Goal: Transaction & Acquisition: Purchase product/service

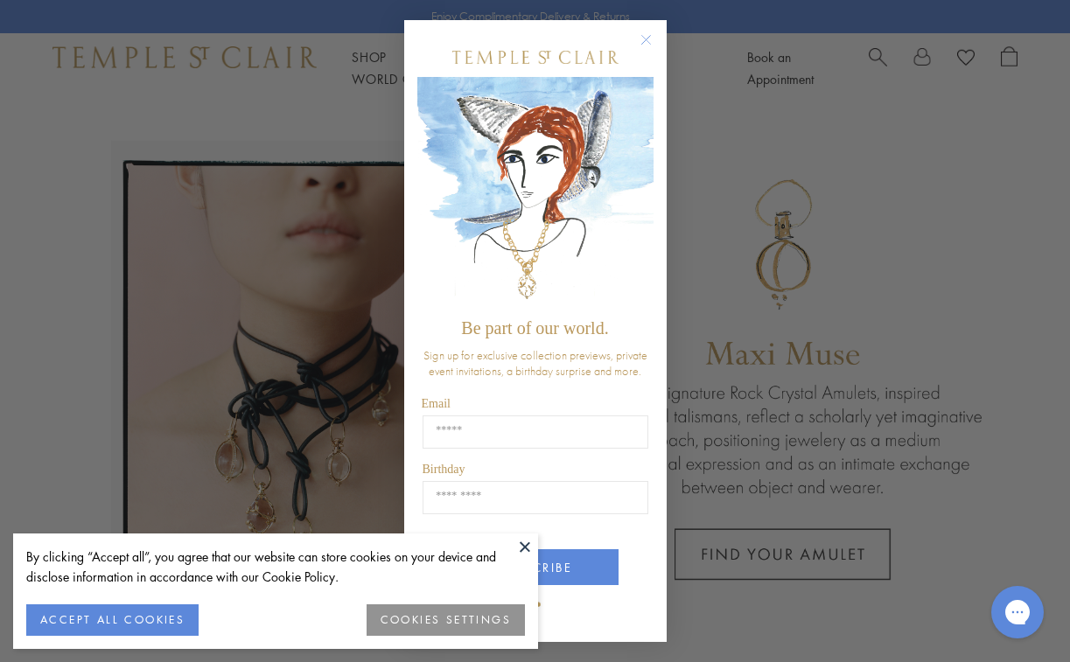
click at [650, 40] on circle "Close dialog" at bounding box center [645, 39] width 21 height 21
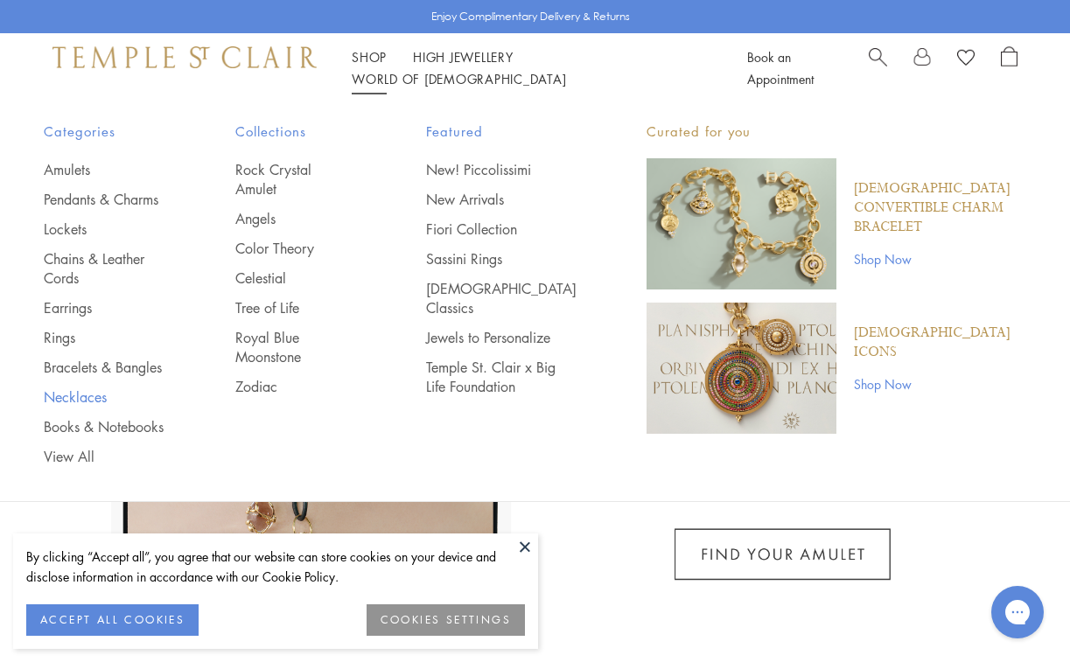
click at [98, 394] on link "Necklaces" at bounding box center [105, 397] width 122 height 19
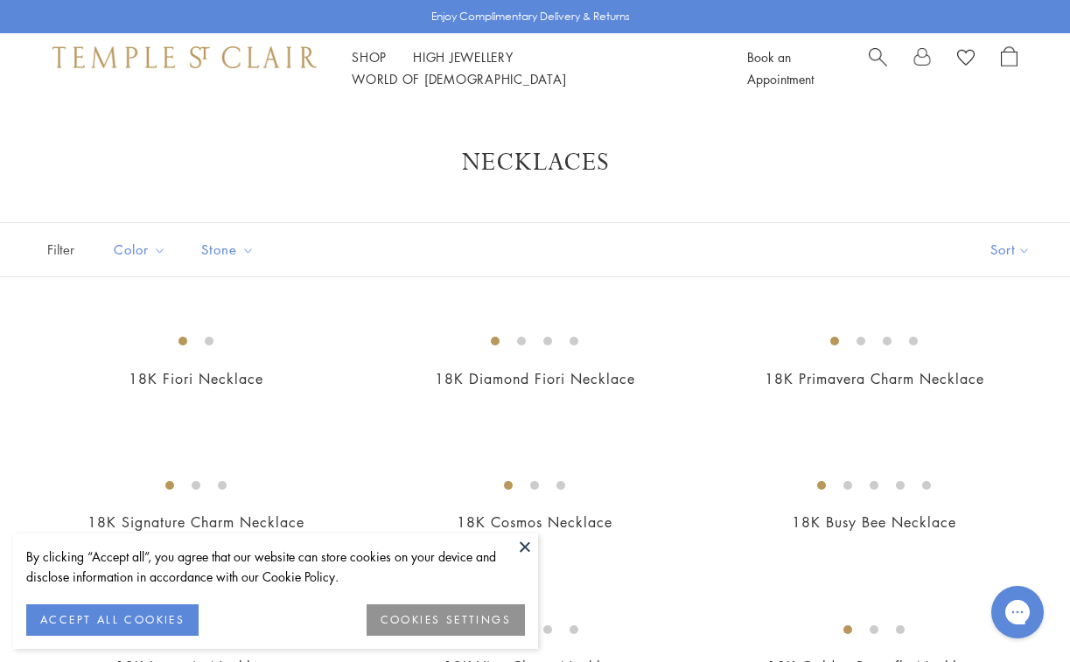
click at [526, 549] on button at bounding box center [525, 547] width 26 height 26
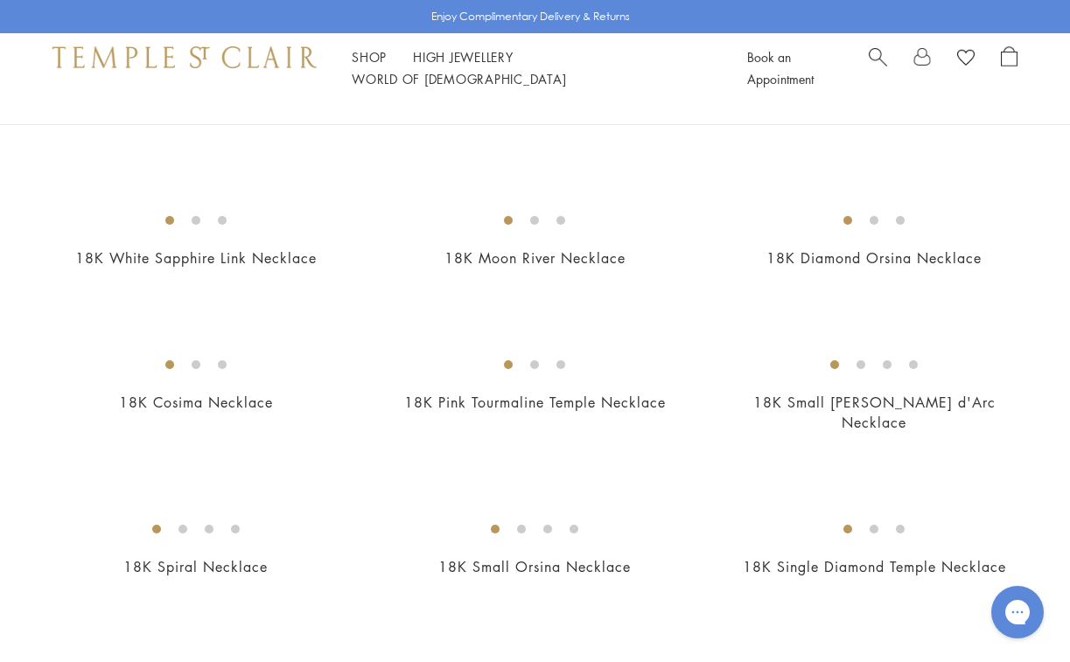
scroll to position [1853, 0]
click at [0, 0] on img at bounding box center [0, 0] width 0 height 0
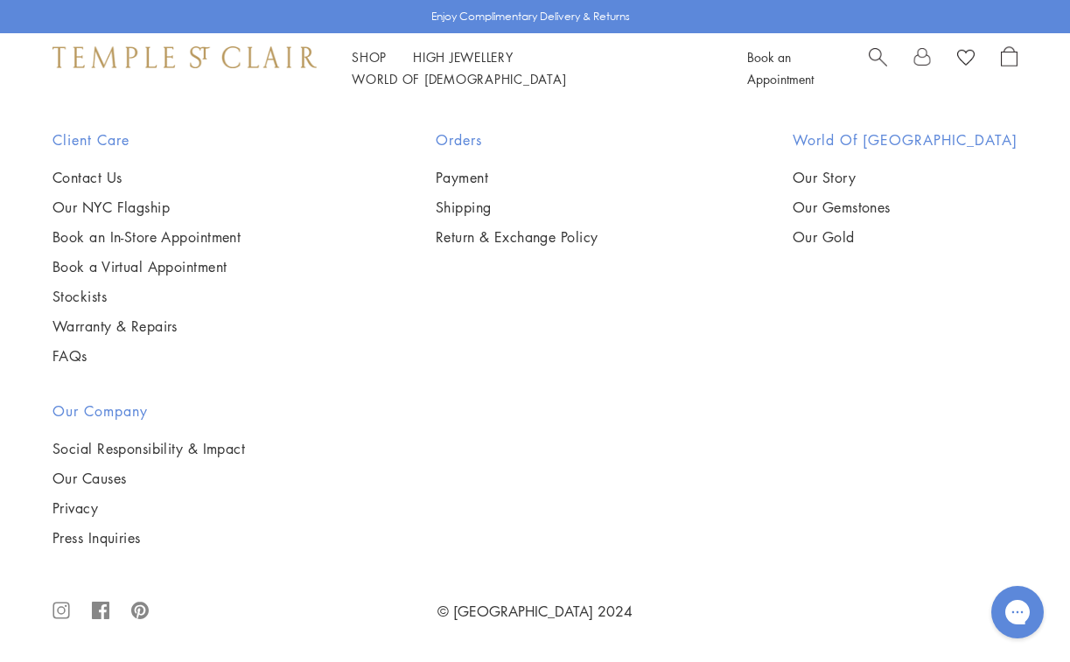
scroll to position [3599, 0]
click at [0, 0] on img at bounding box center [0, 0] width 0 height 0
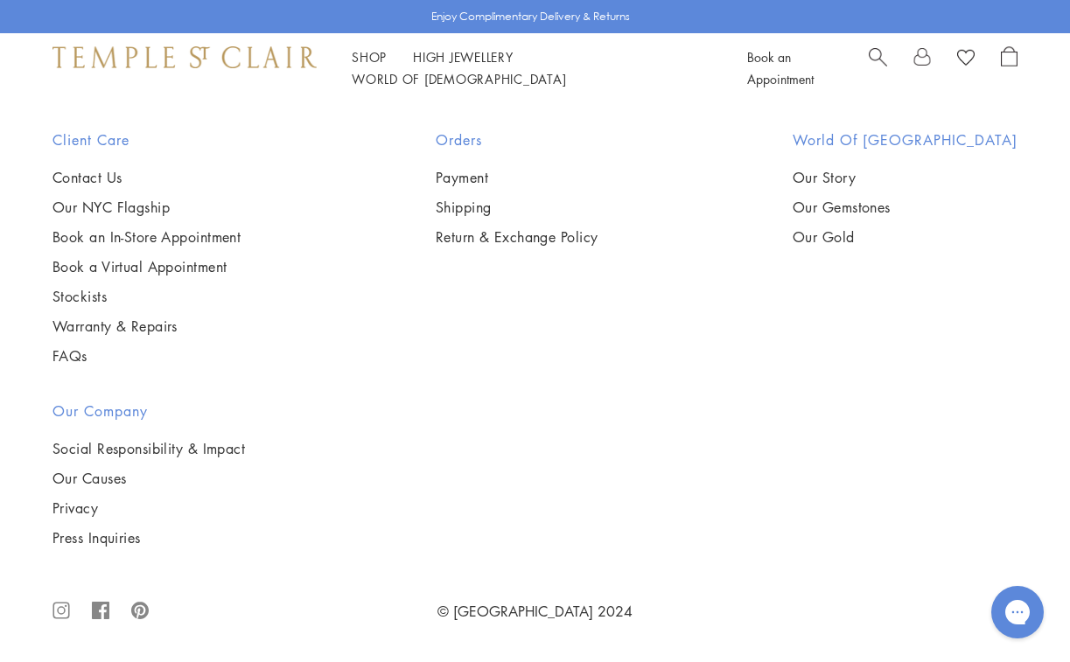
click at [0, 0] on img at bounding box center [0, 0] width 0 height 0
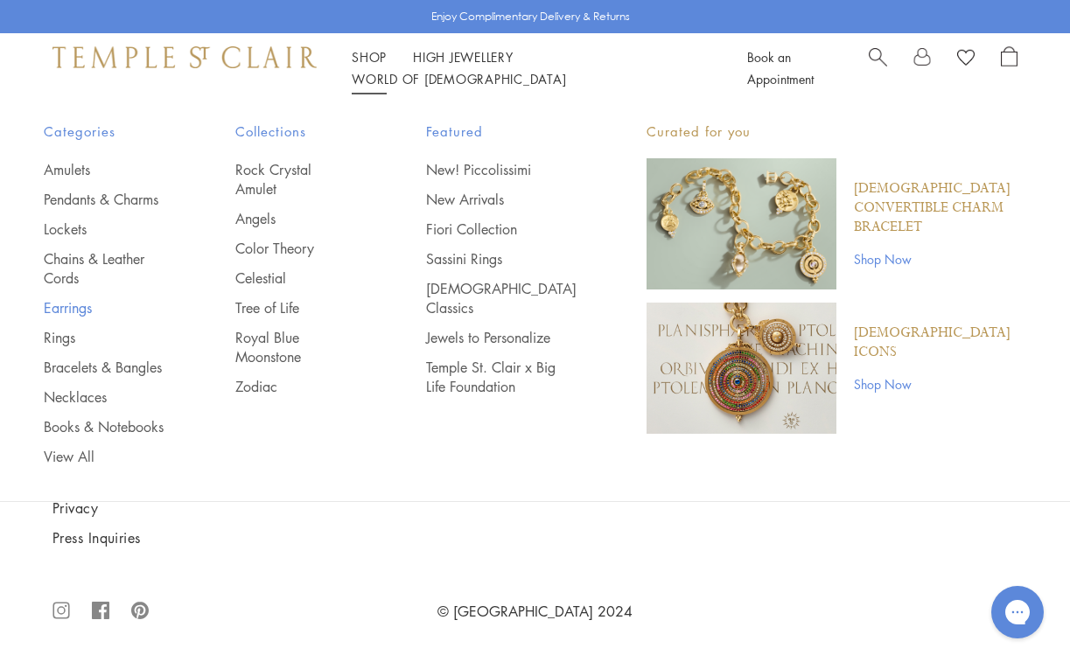
click at [80, 309] on link "Earrings" at bounding box center [105, 307] width 122 height 19
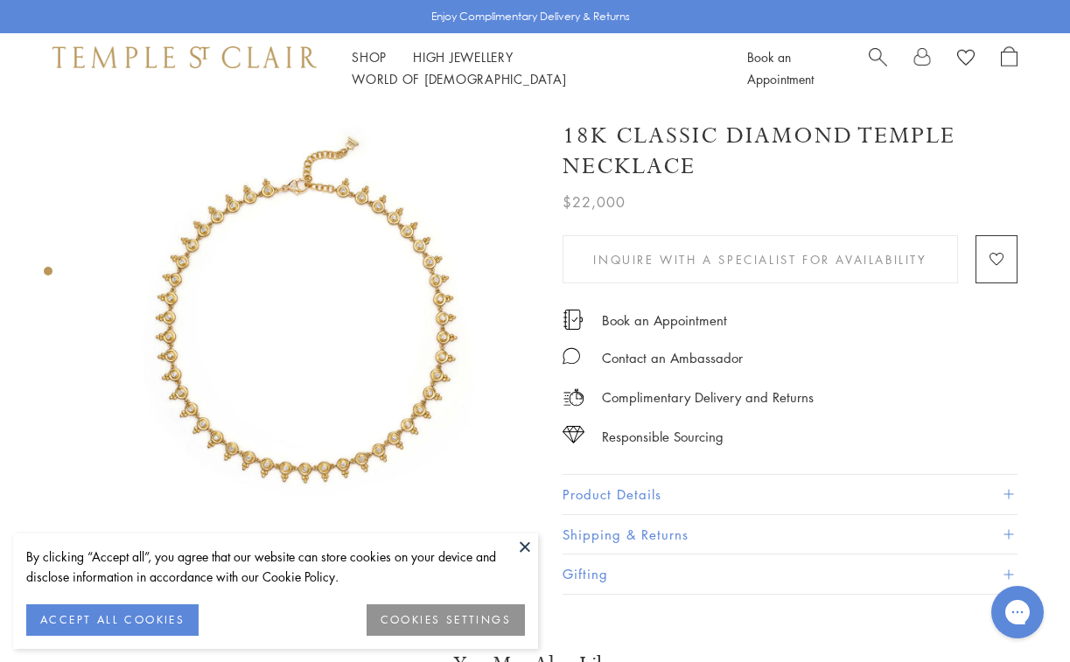
drag, startPoint x: 0, startPoint y: 0, endPoint x: 381, endPoint y: 380, distance: 537.6
click at [381, 380] on img at bounding box center [311, 327] width 449 height 449
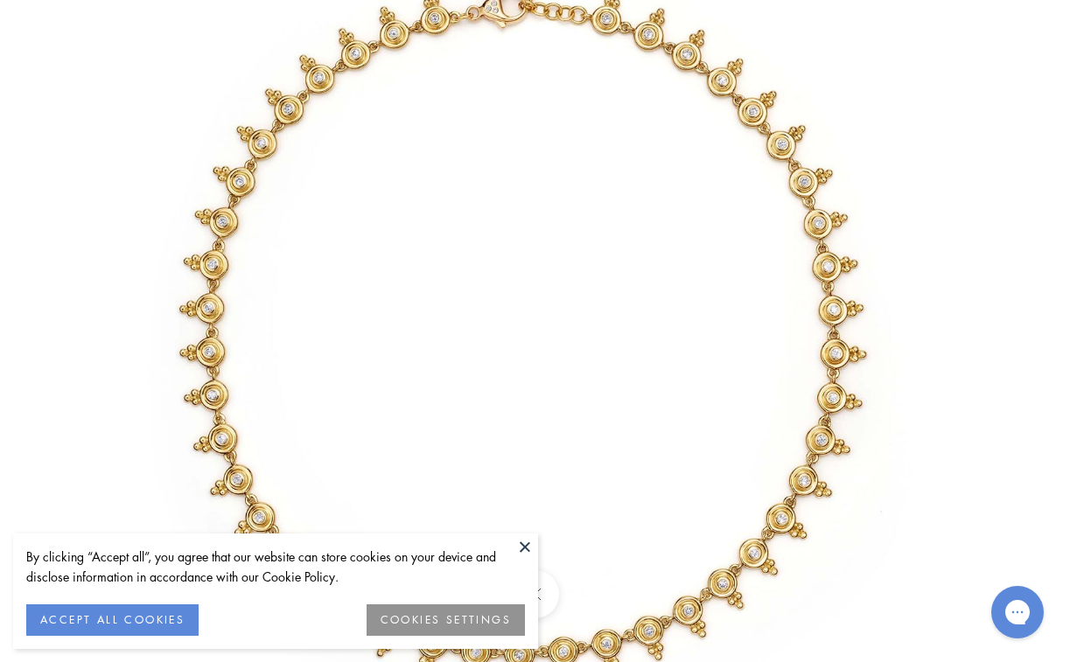
click at [526, 545] on button at bounding box center [525, 547] width 26 height 26
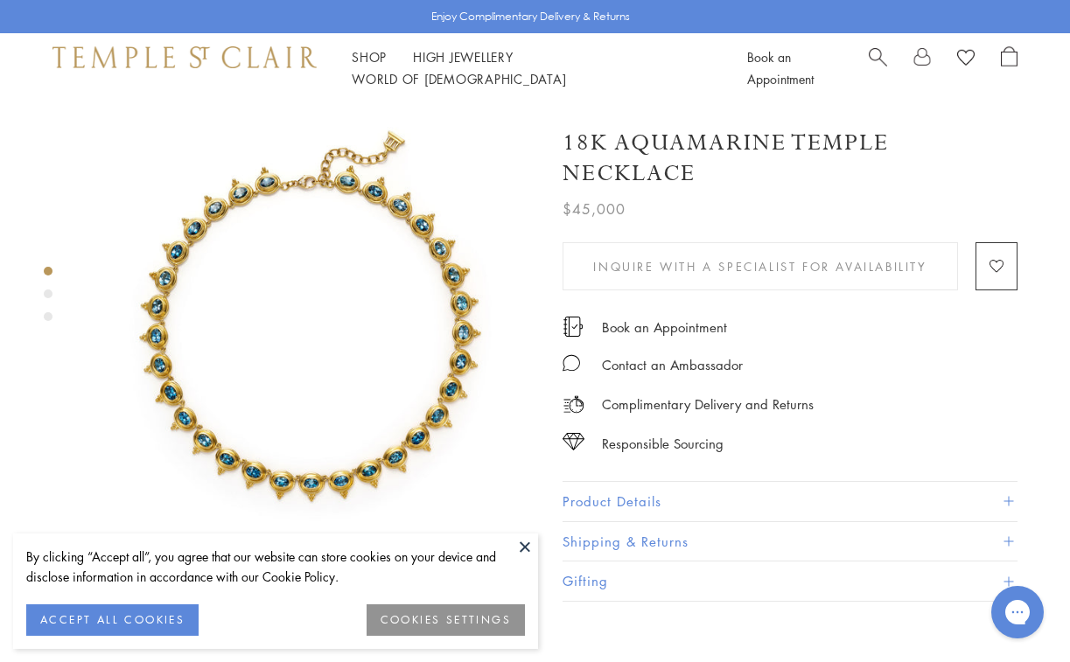
click at [241, 376] on img at bounding box center [311, 327] width 449 height 449
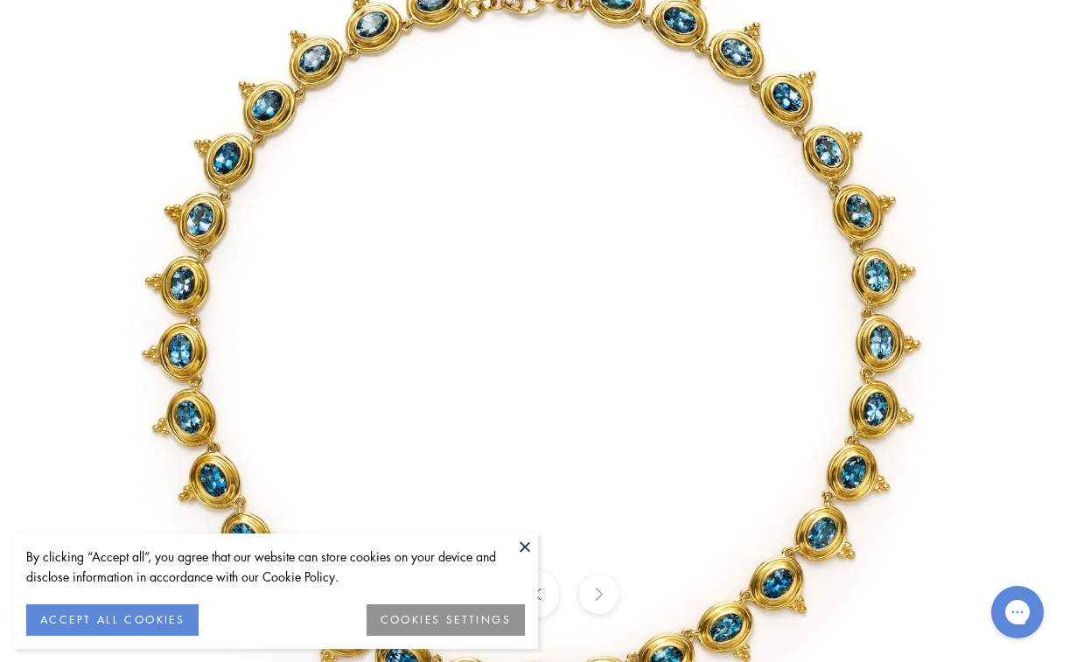
click at [526, 547] on button at bounding box center [525, 547] width 26 height 26
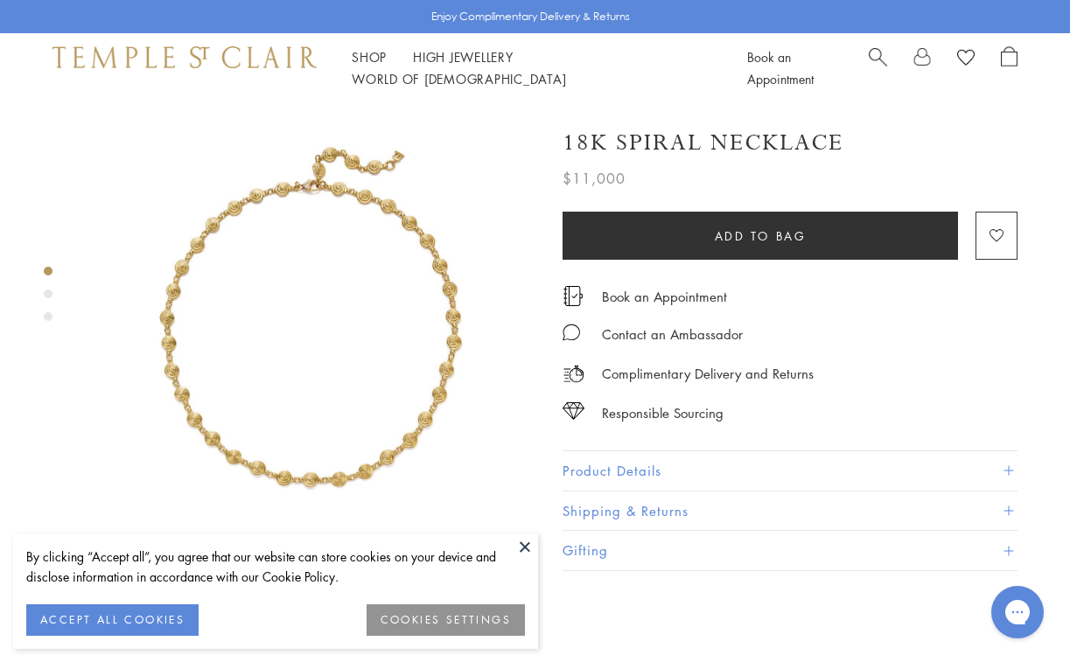
click at [270, 330] on img at bounding box center [311, 327] width 449 height 449
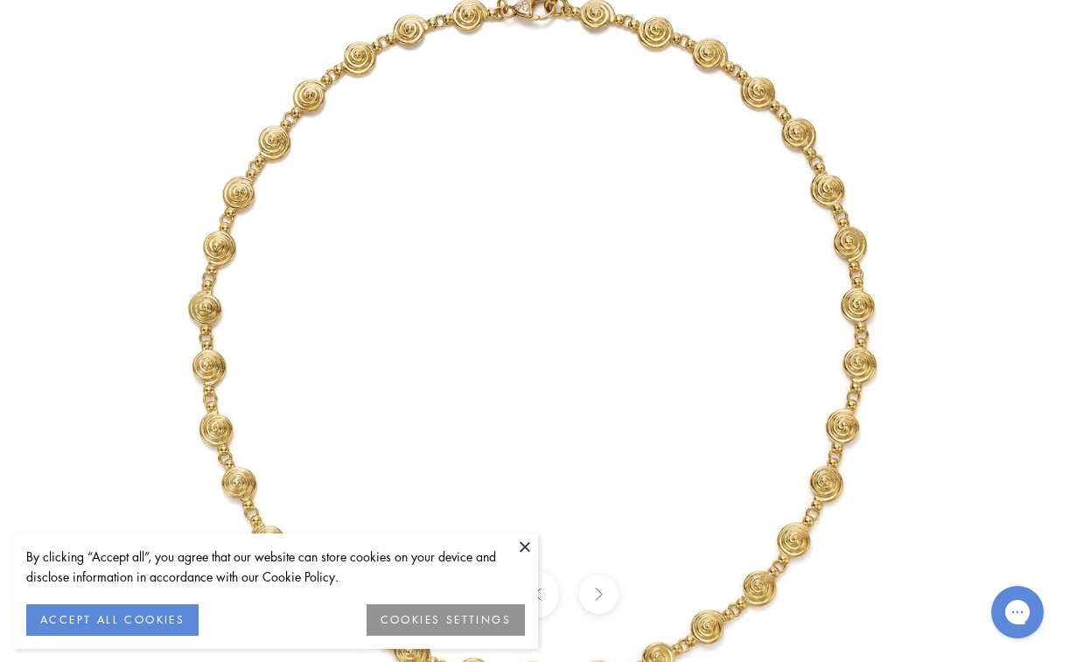
click at [524, 544] on button at bounding box center [525, 547] width 26 height 26
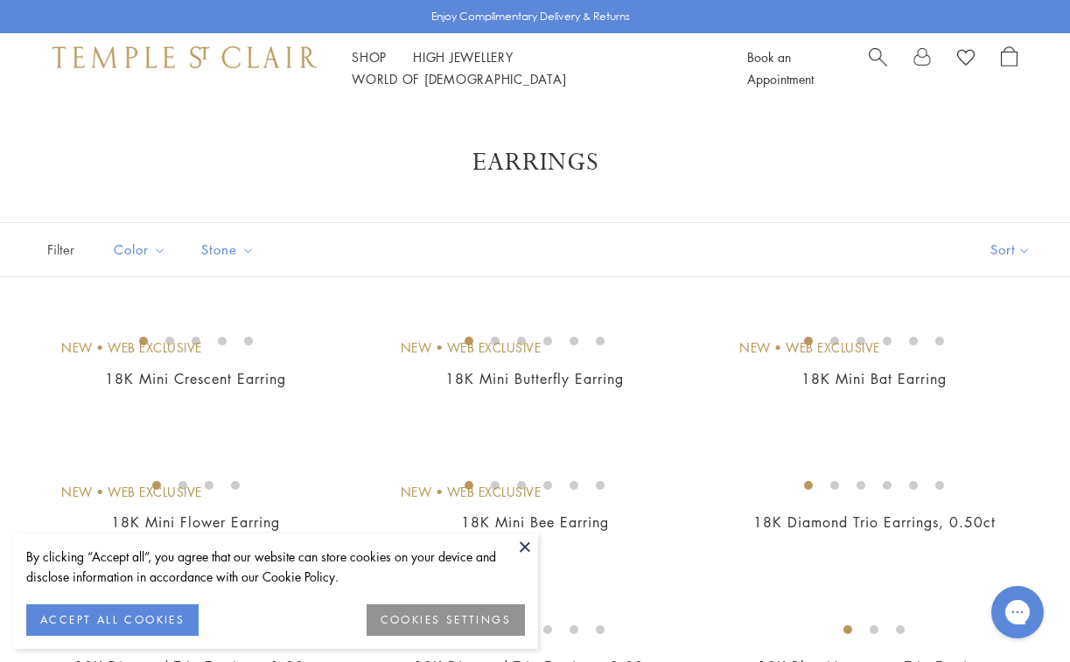
click at [528, 549] on button at bounding box center [525, 547] width 26 height 26
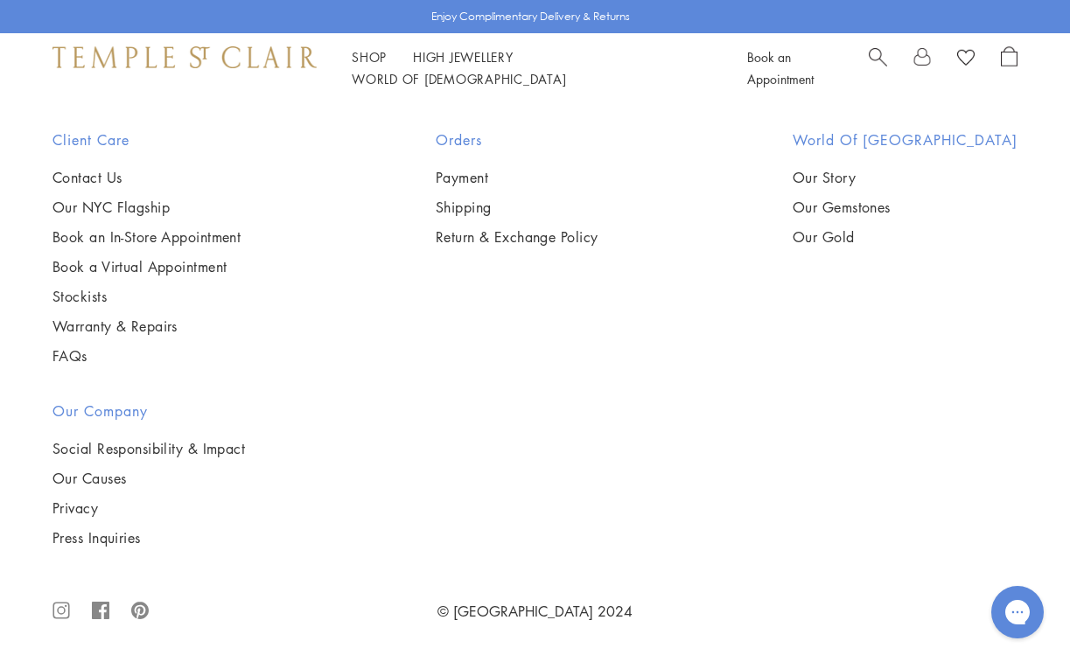
scroll to position [5629, 0]
click at [0, 0] on img at bounding box center [0, 0] width 0 height 0
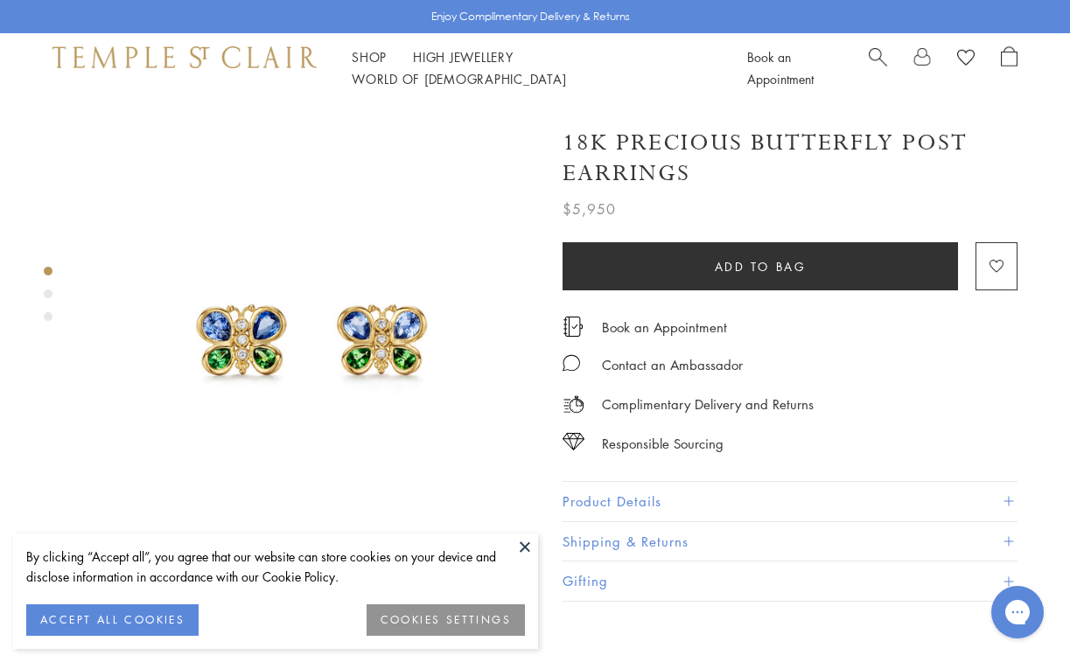
click at [528, 550] on button at bounding box center [525, 547] width 26 height 26
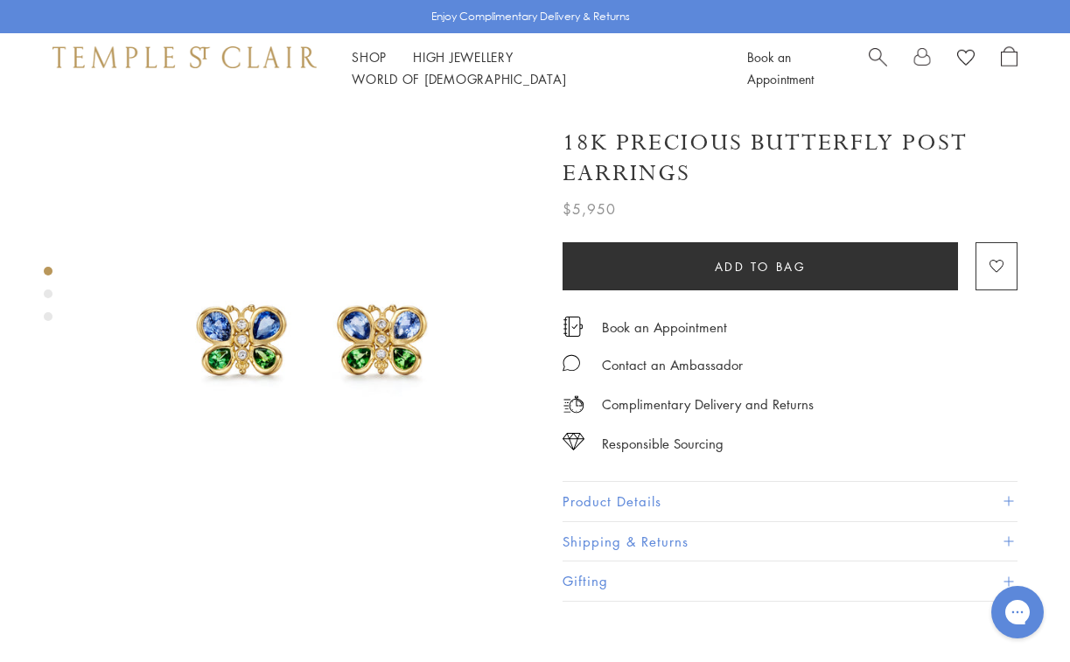
click at [46, 296] on div "Product gallery navigation" at bounding box center [48, 294] width 9 height 9
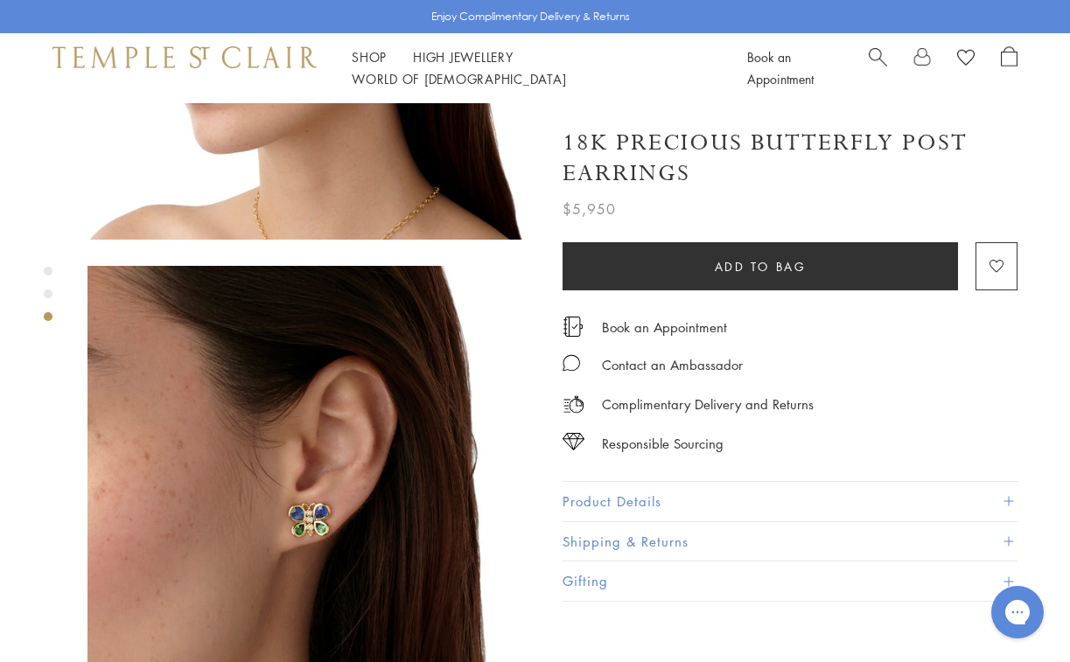
scroll to position [799, 0]
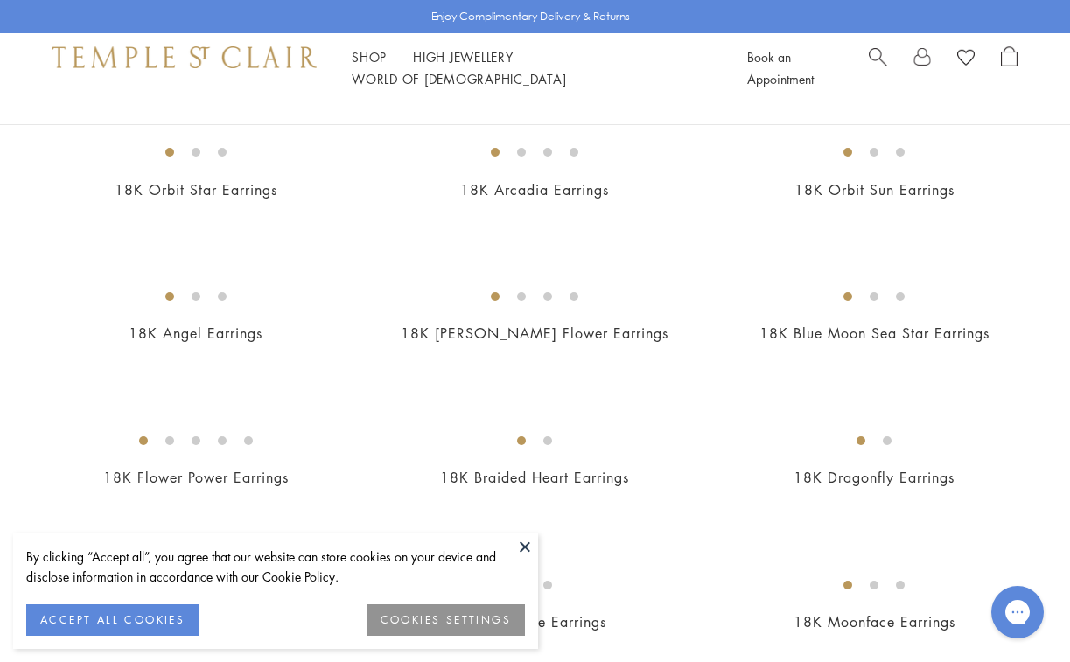
scroll to position [199, 0]
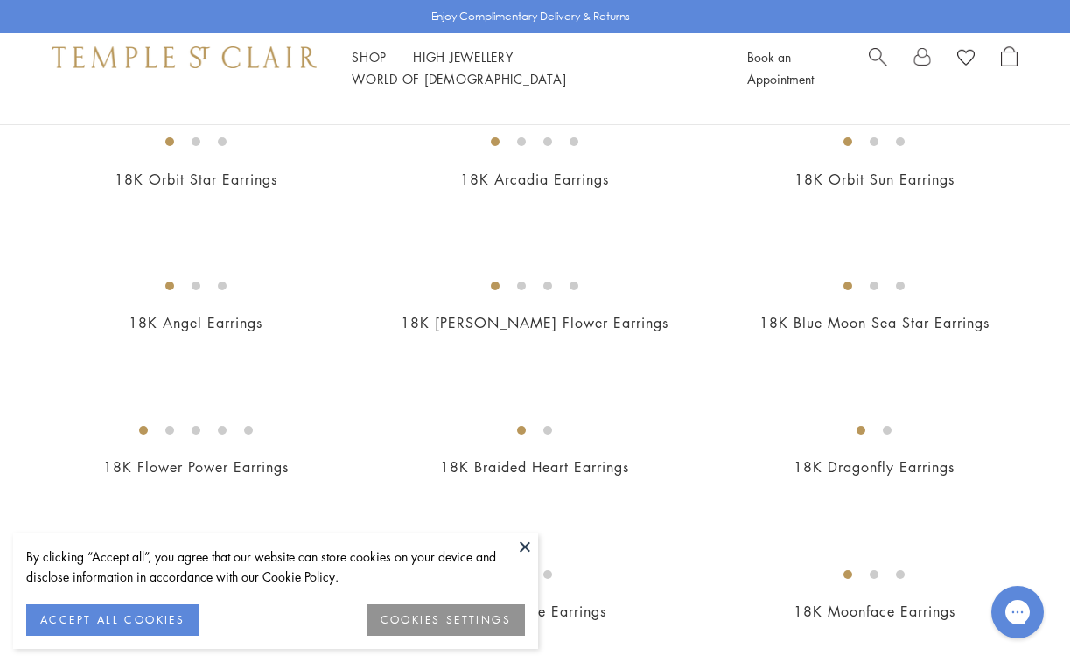
click at [528, 549] on button at bounding box center [525, 547] width 26 height 26
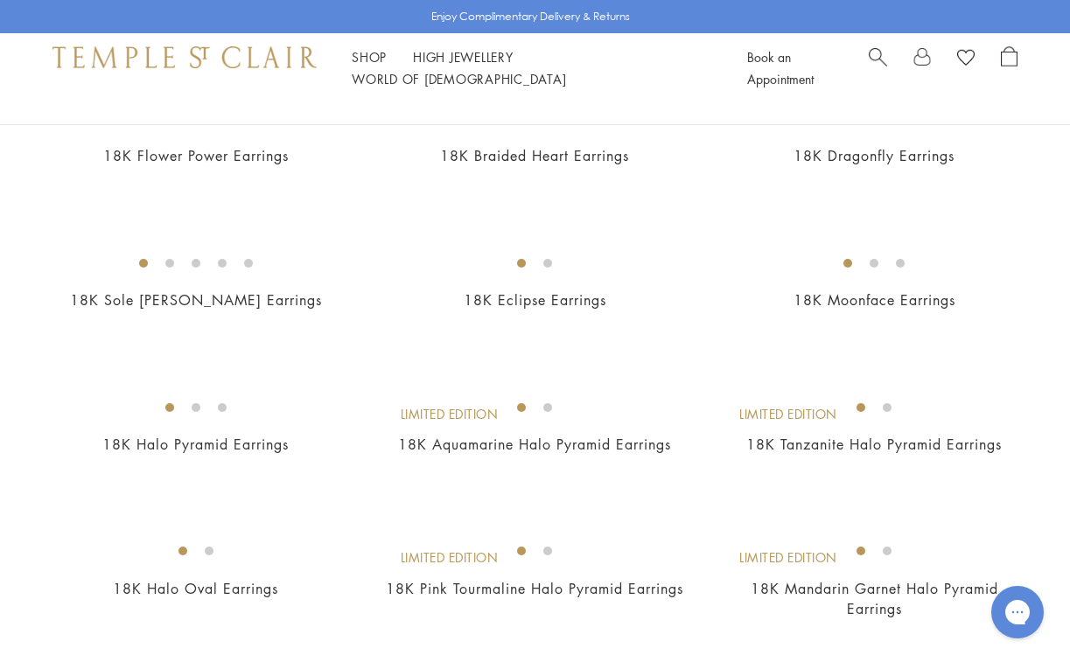
scroll to position [513, 0]
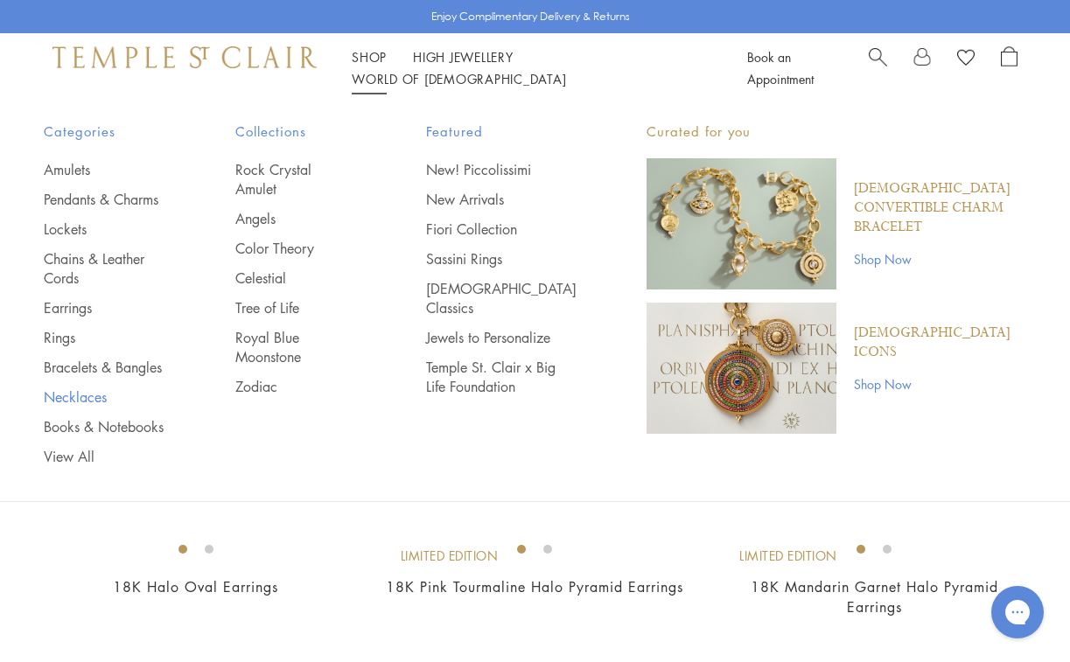
click at [98, 394] on link "Necklaces" at bounding box center [105, 397] width 122 height 19
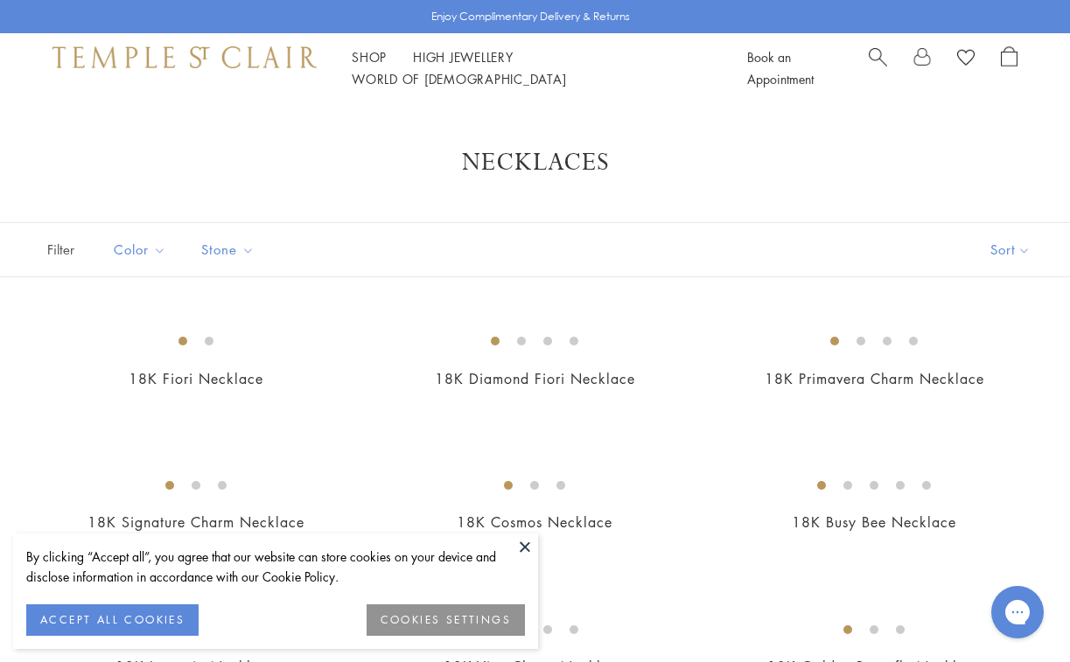
click at [522, 548] on button at bounding box center [525, 547] width 26 height 26
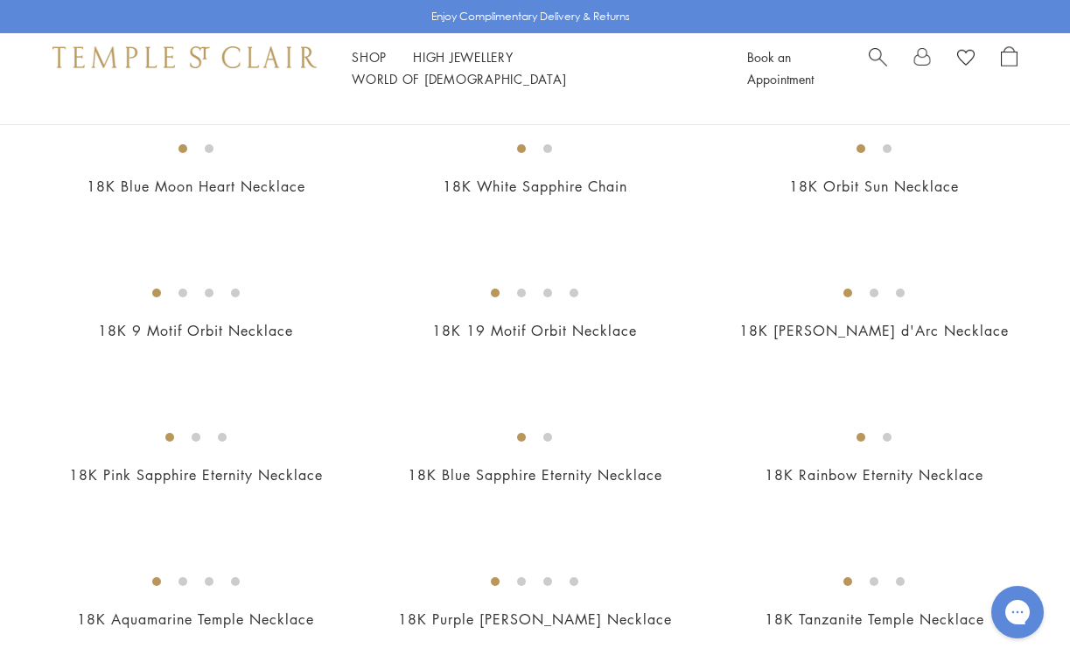
scroll to position [847, 0]
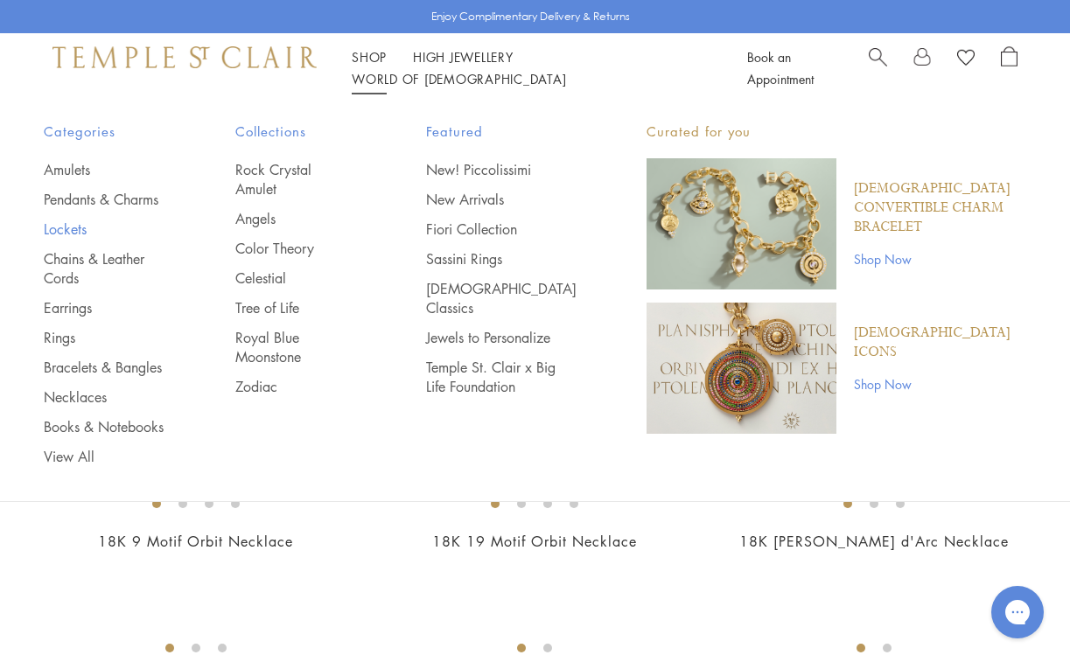
click at [58, 229] on link "Lockets" at bounding box center [105, 229] width 122 height 19
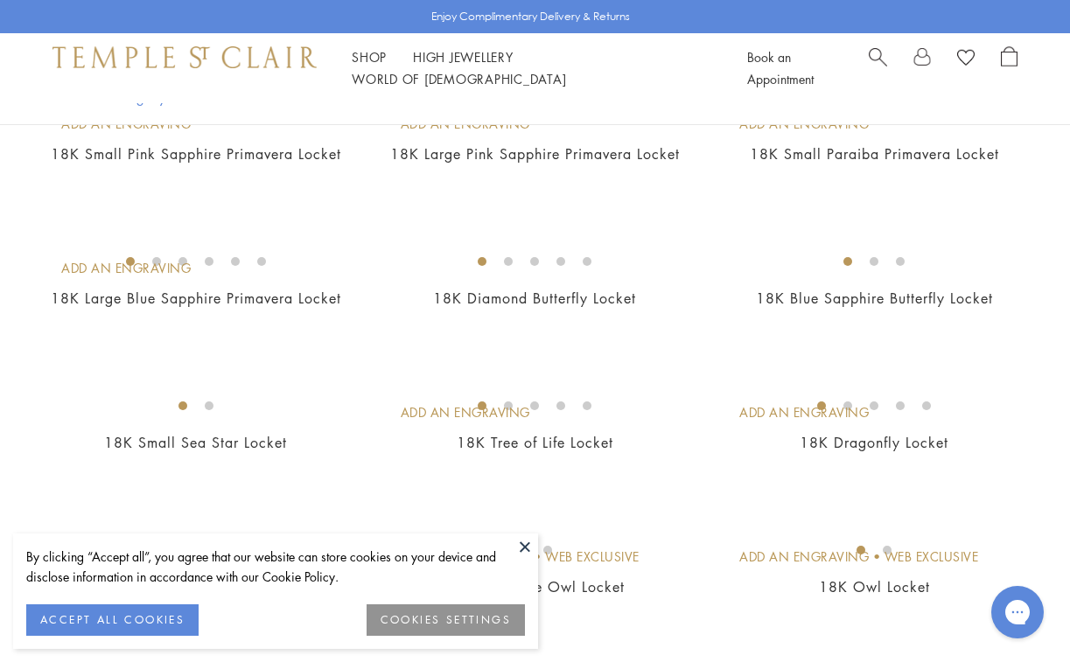
scroll to position [380, 0]
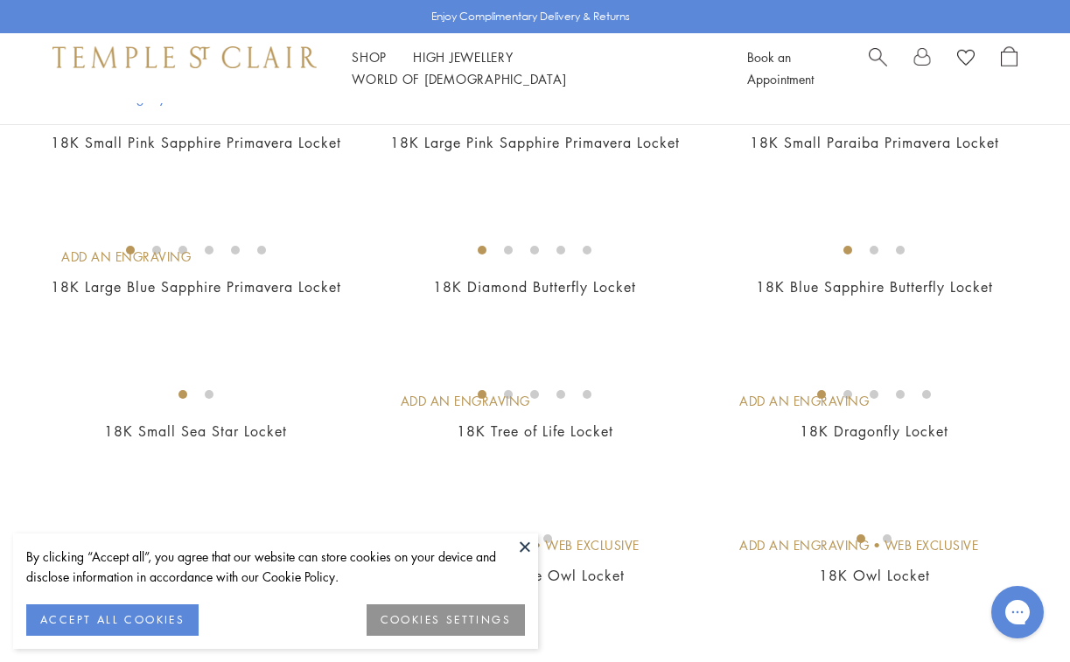
click at [523, 547] on button at bounding box center [525, 547] width 26 height 26
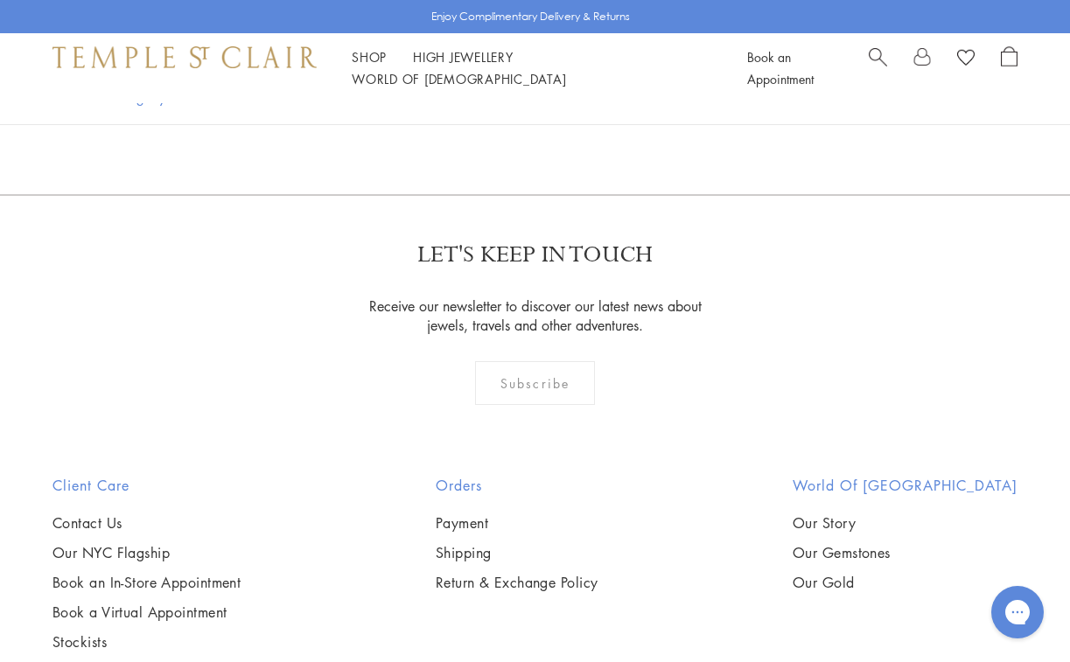
scroll to position [996, 0]
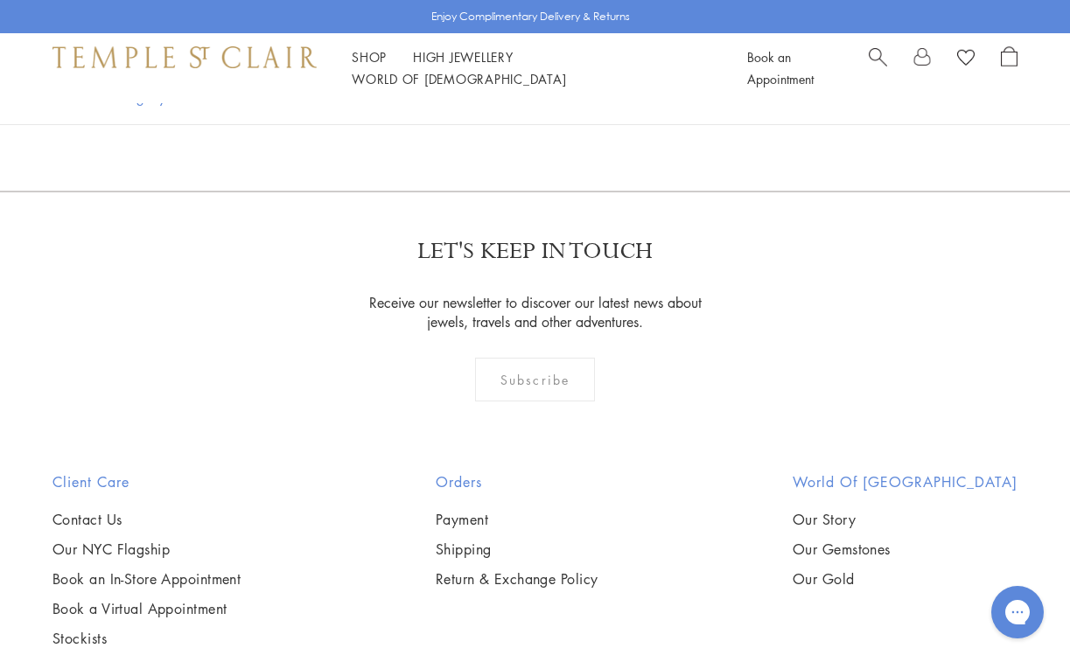
click at [0, 0] on img at bounding box center [0, 0] width 0 height 0
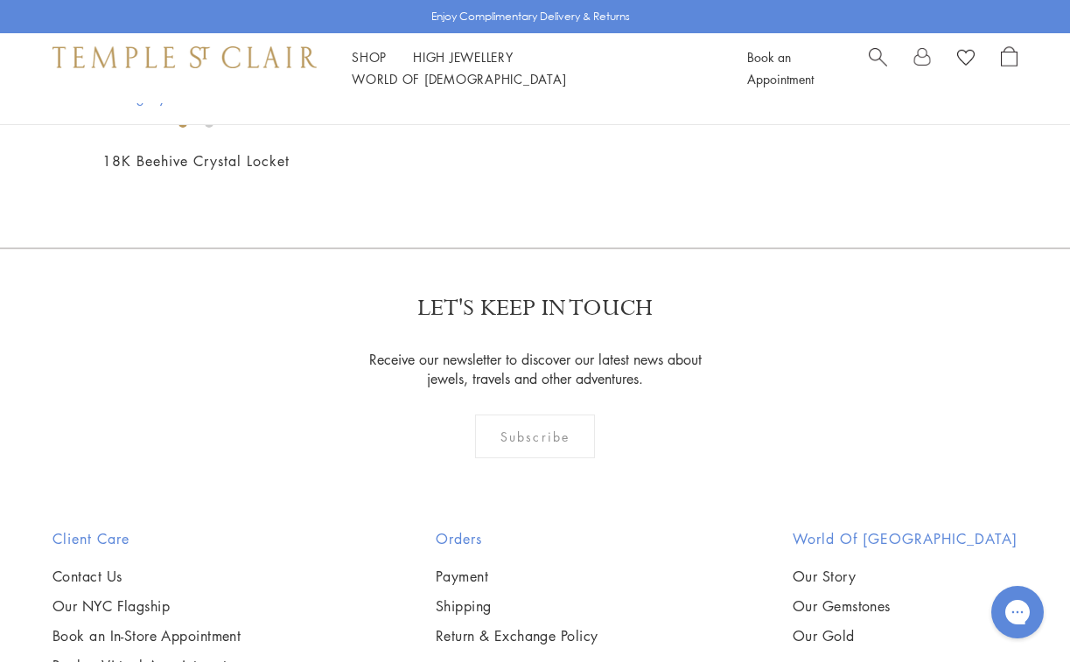
scroll to position [669, 0]
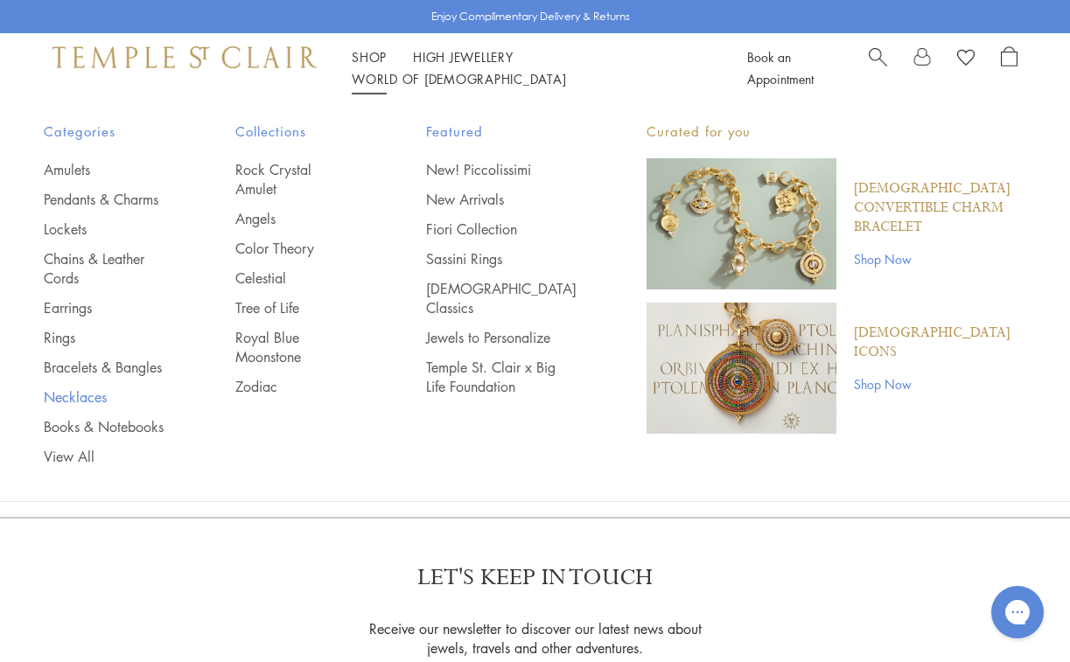
click at [88, 401] on link "Necklaces" at bounding box center [105, 397] width 122 height 19
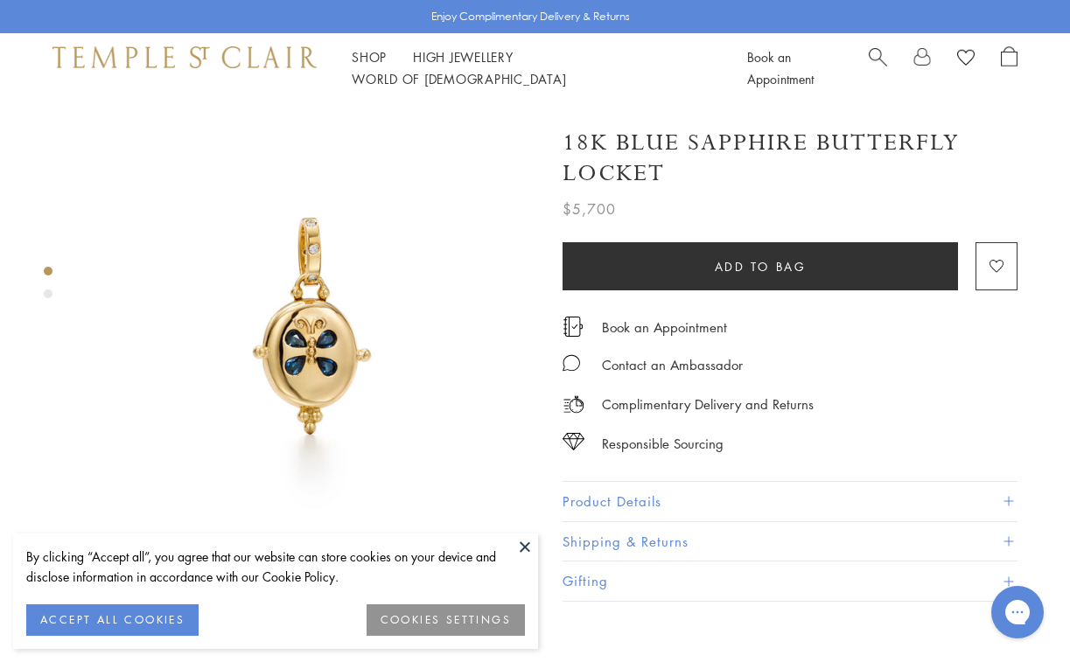
click at [529, 544] on button at bounding box center [525, 547] width 26 height 26
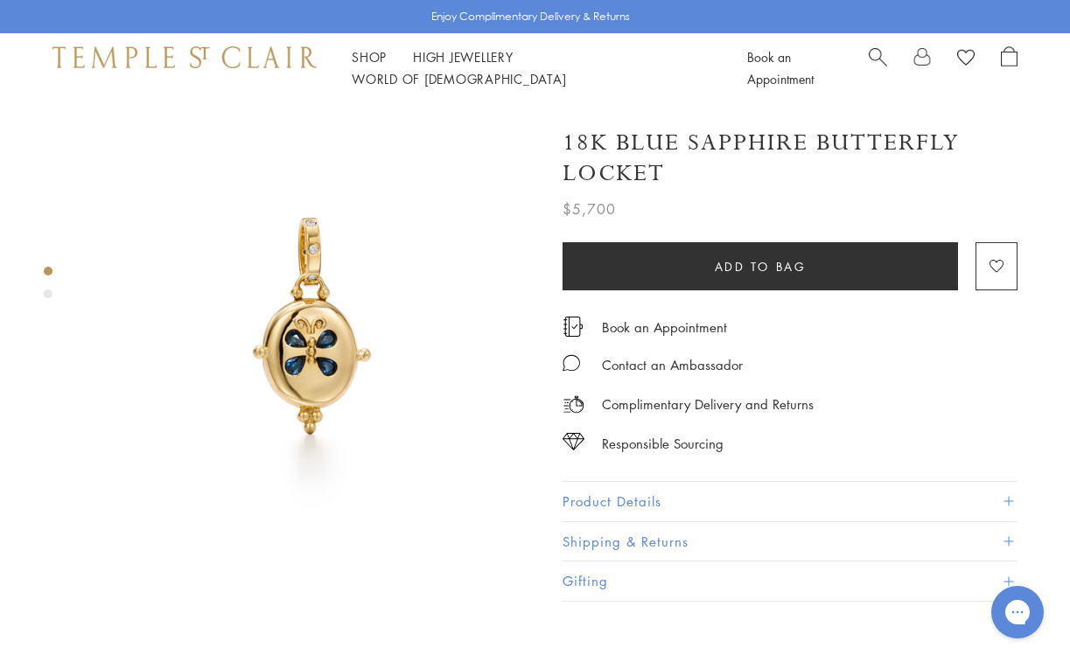
click at [47, 292] on div "Product gallery navigation" at bounding box center [48, 294] width 9 height 9
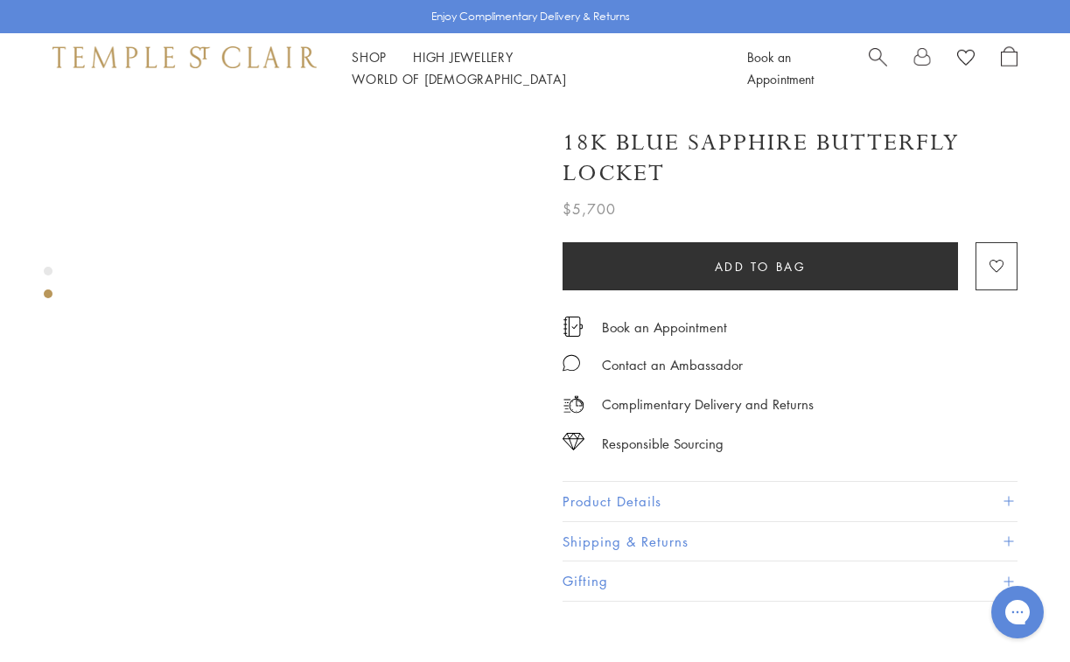
scroll to position [482, 0]
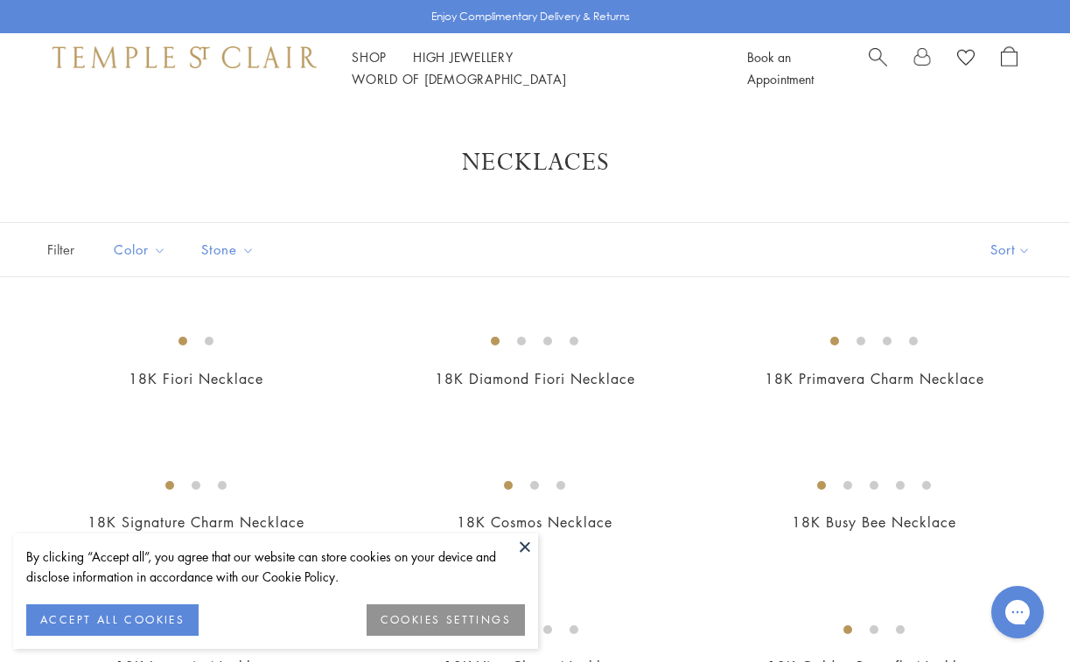
click at [528, 548] on button at bounding box center [525, 547] width 26 height 26
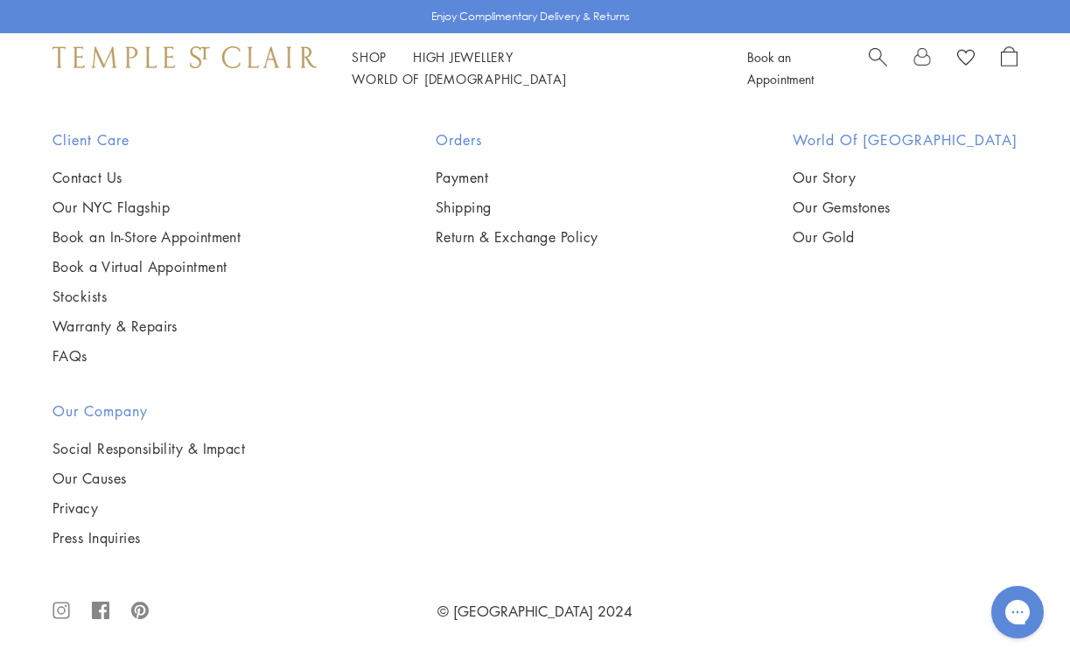
scroll to position [5959, 0]
click at [0, 0] on img at bounding box center [0, 0] width 0 height 0
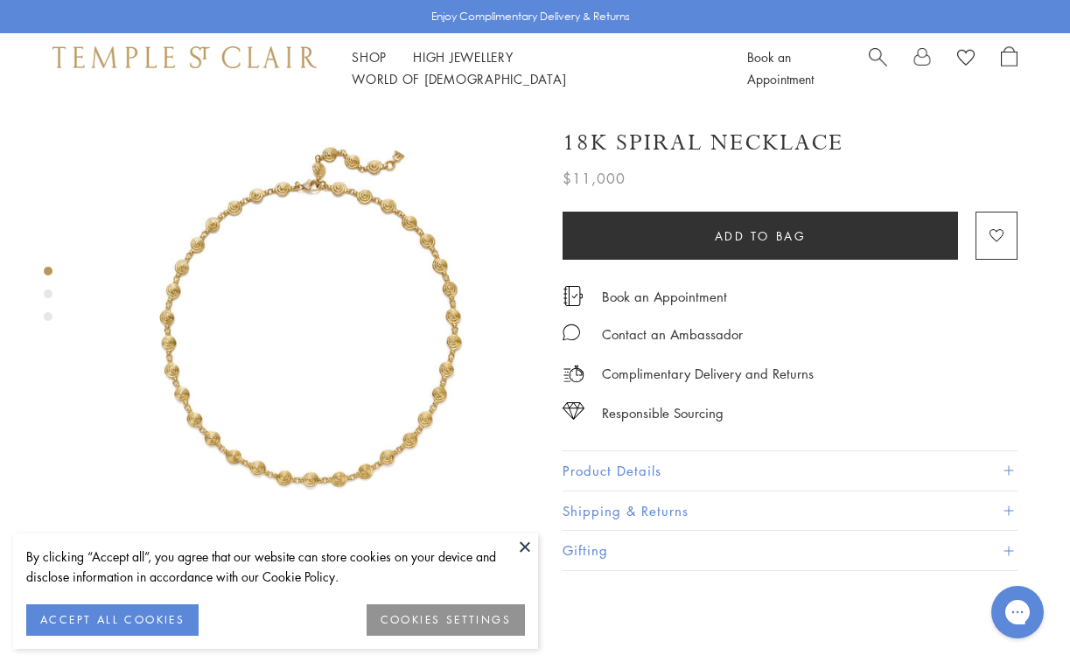
click at [526, 546] on button at bounding box center [525, 547] width 26 height 26
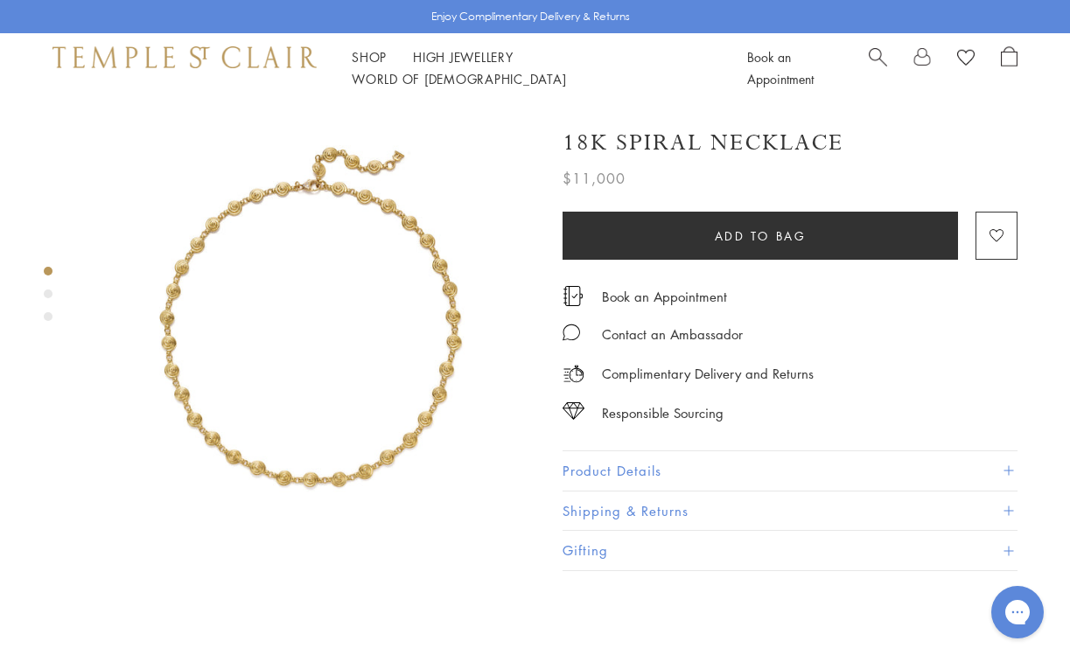
click at [50, 294] on div "Product gallery navigation" at bounding box center [48, 294] width 9 height 9
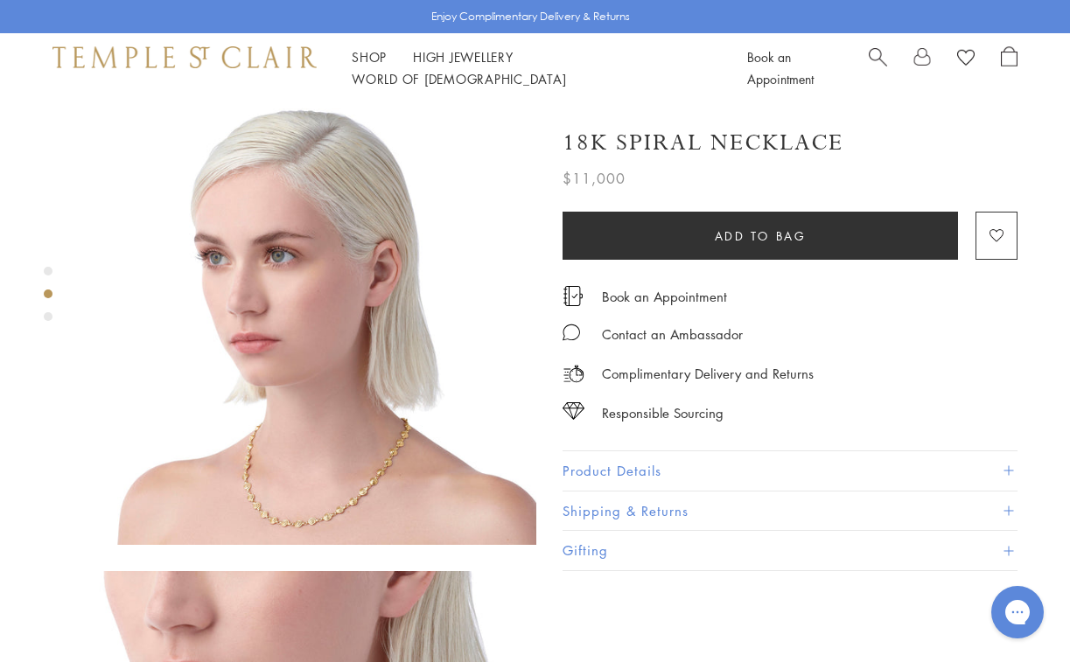
click at [46, 314] on div "Product gallery navigation" at bounding box center [48, 316] width 9 height 9
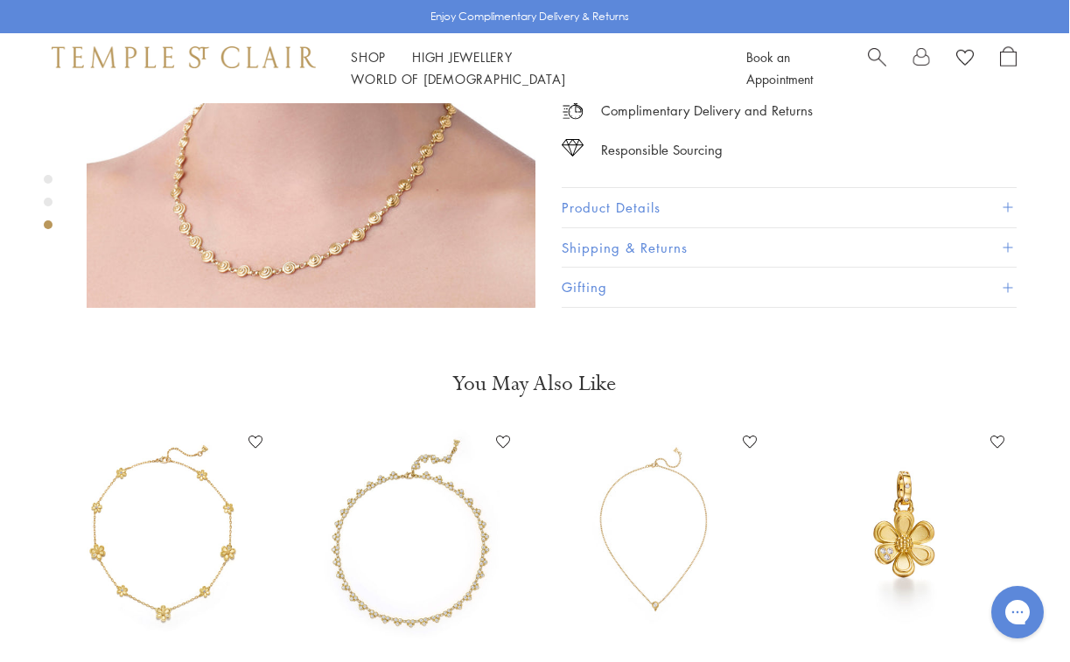
scroll to position [1208, 1]
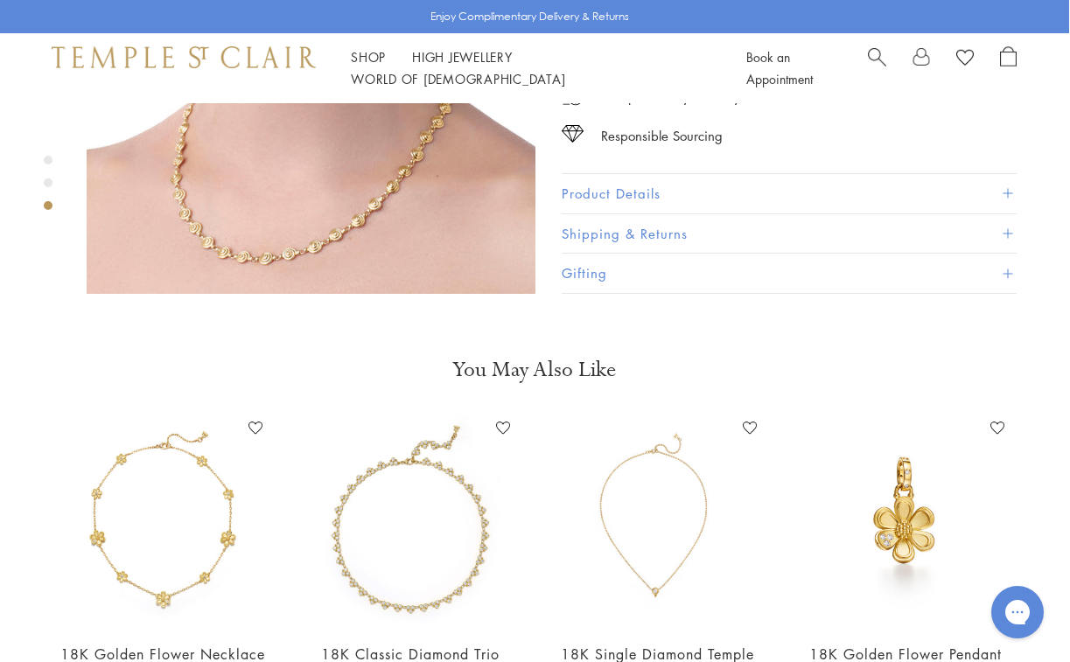
click at [182, 534] on img at bounding box center [163, 521] width 213 height 213
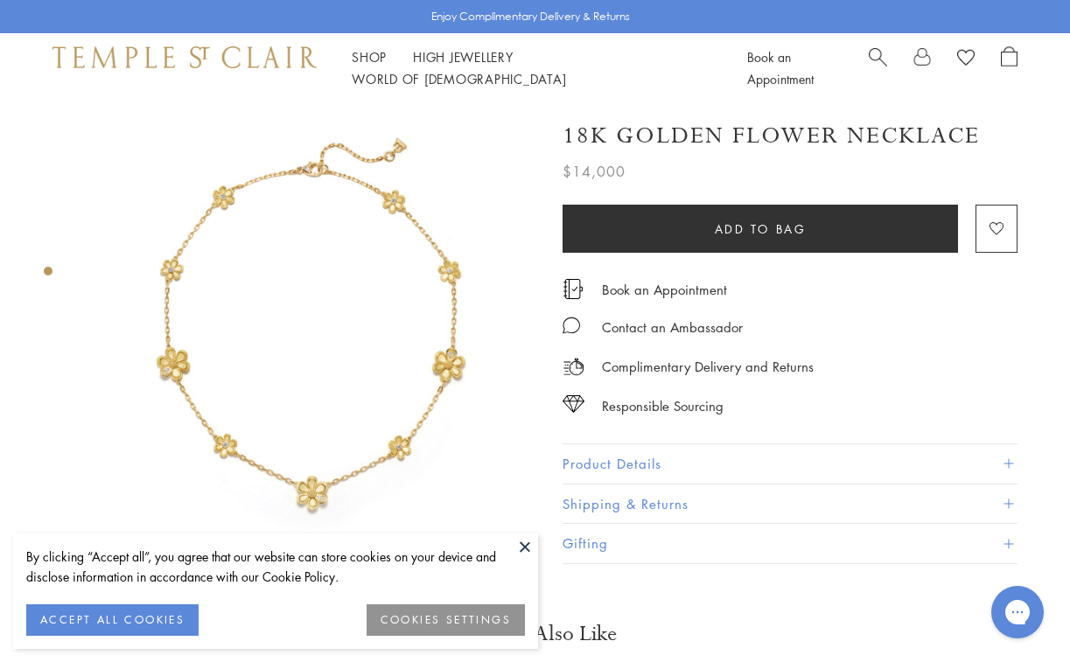
click at [526, 549] on button at bounding box center [525, 547] width 26 height 26
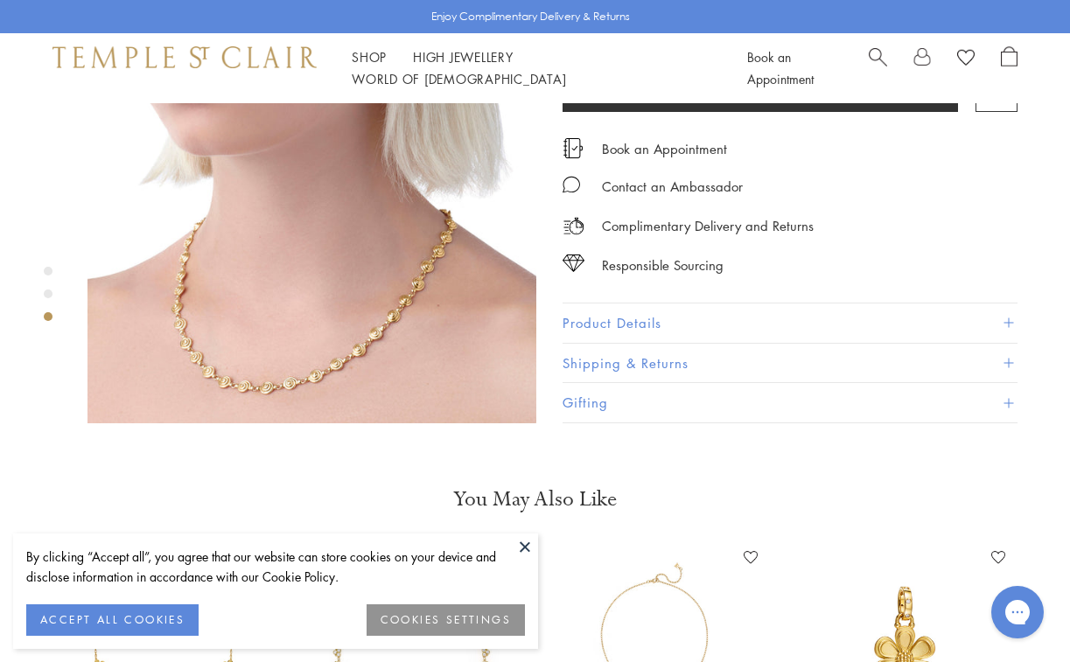
scroll to position [1078, 0]
click at [529, 544] on button at bounding box center [525, 547] width 26 height 26
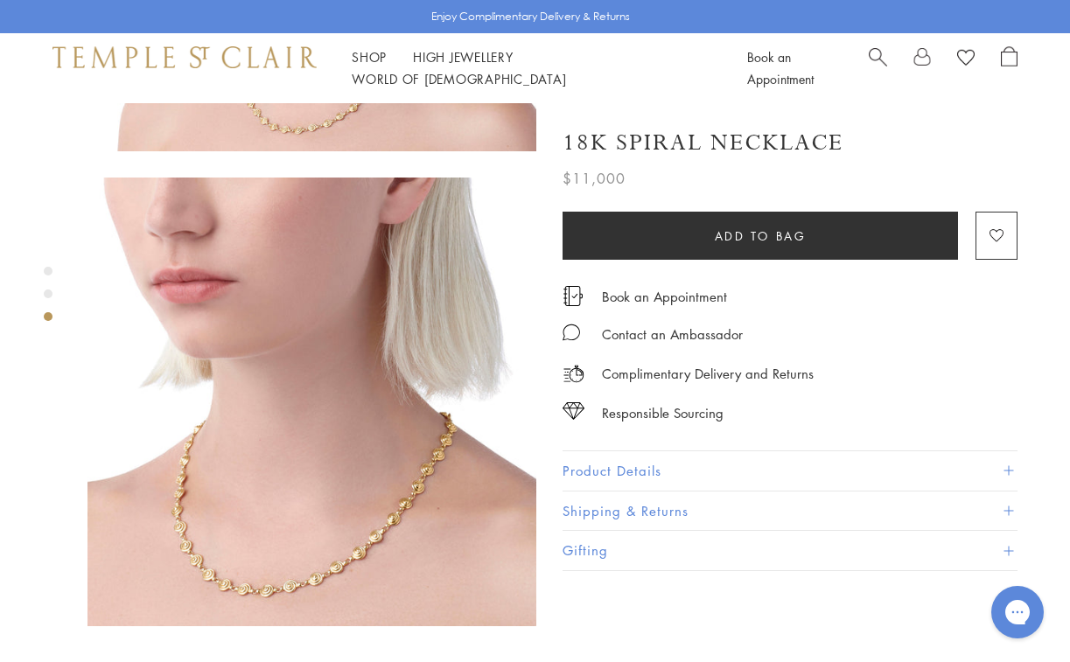
scroll to position [877, 0]
click at [49, 267] on div "Product gallery navigation" at bounding box center [48, 271] width 9 height 9
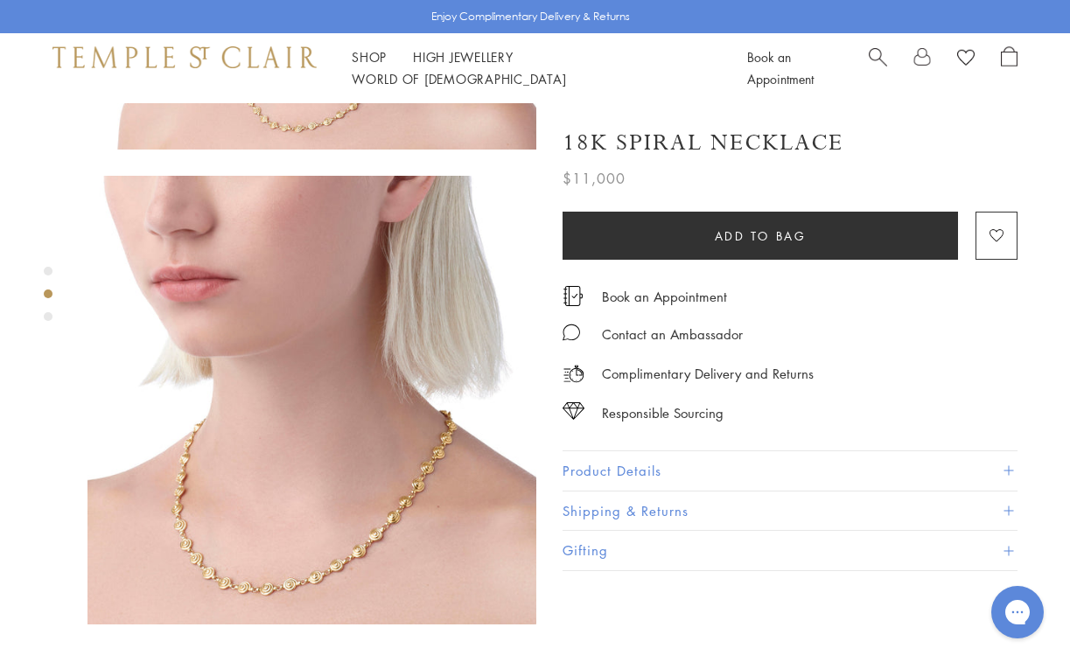
scroll to position [33, 0]
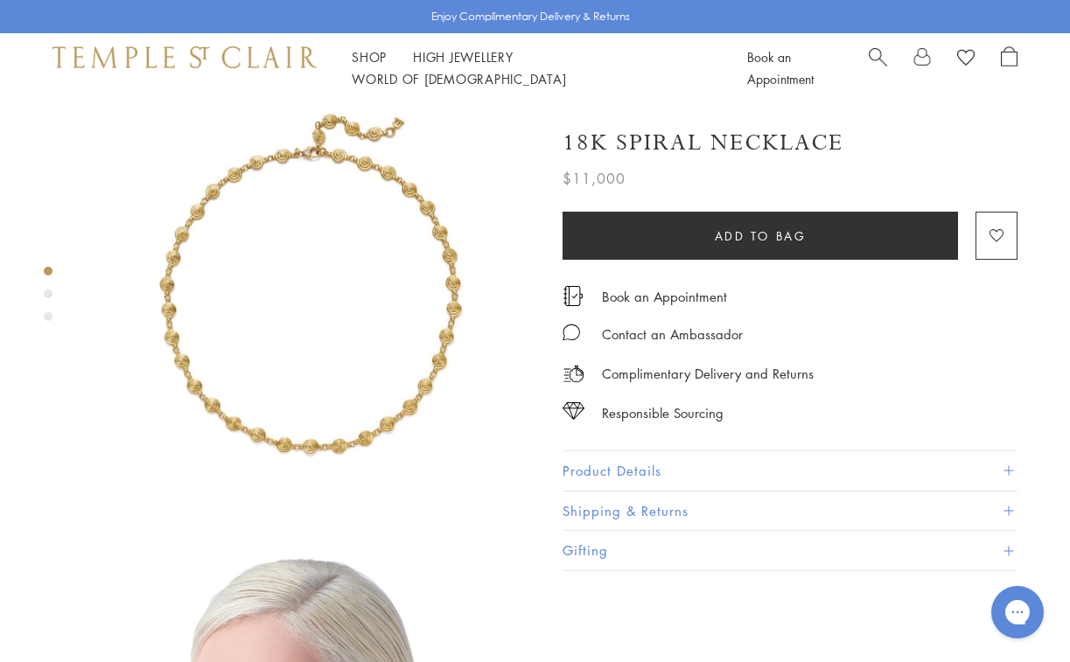
click at [49, 296] on div "Product gallery navigation" at bounding box center [48, 294] width 9 height 9
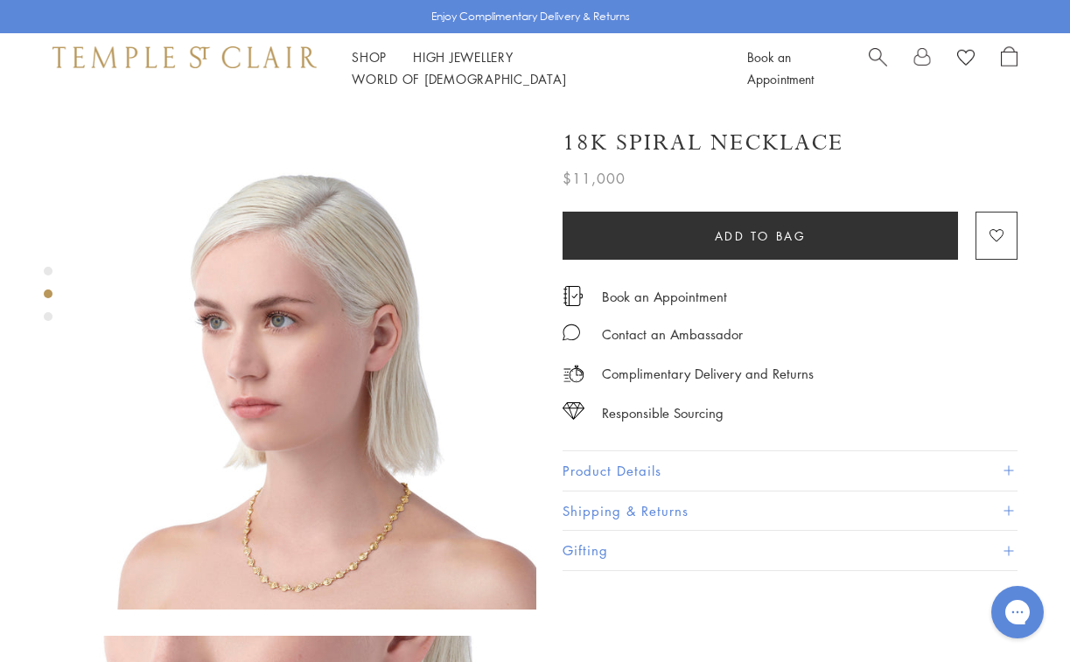
scroll to position [482, 0]
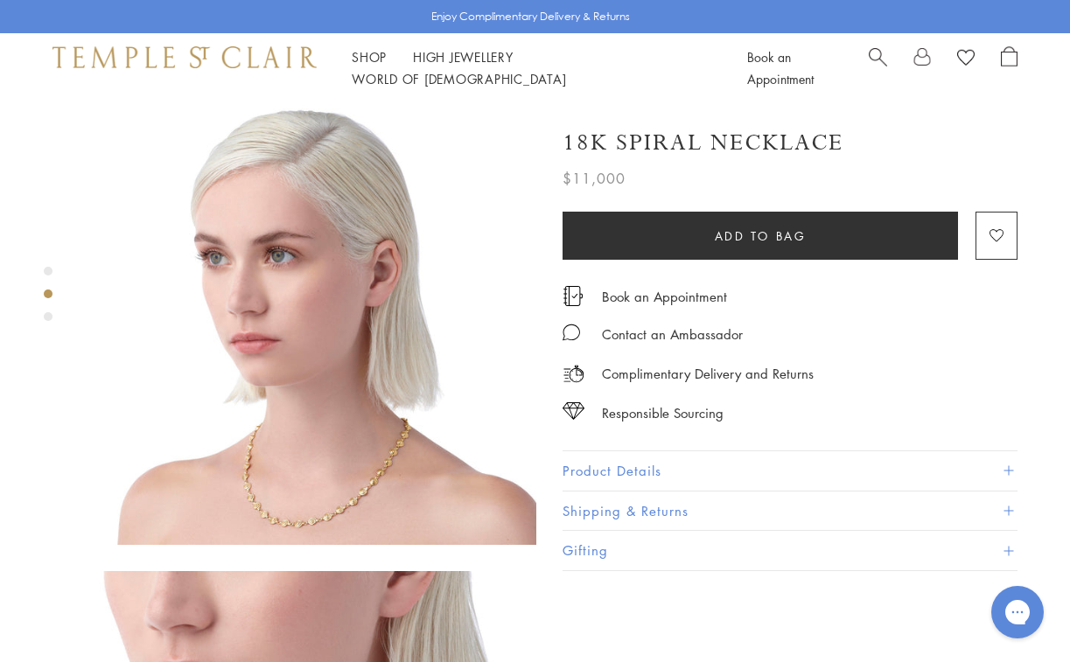
click at [46, 315] on div "Product gallery navigation" at bounding box center [48, 316] width 9 height 9
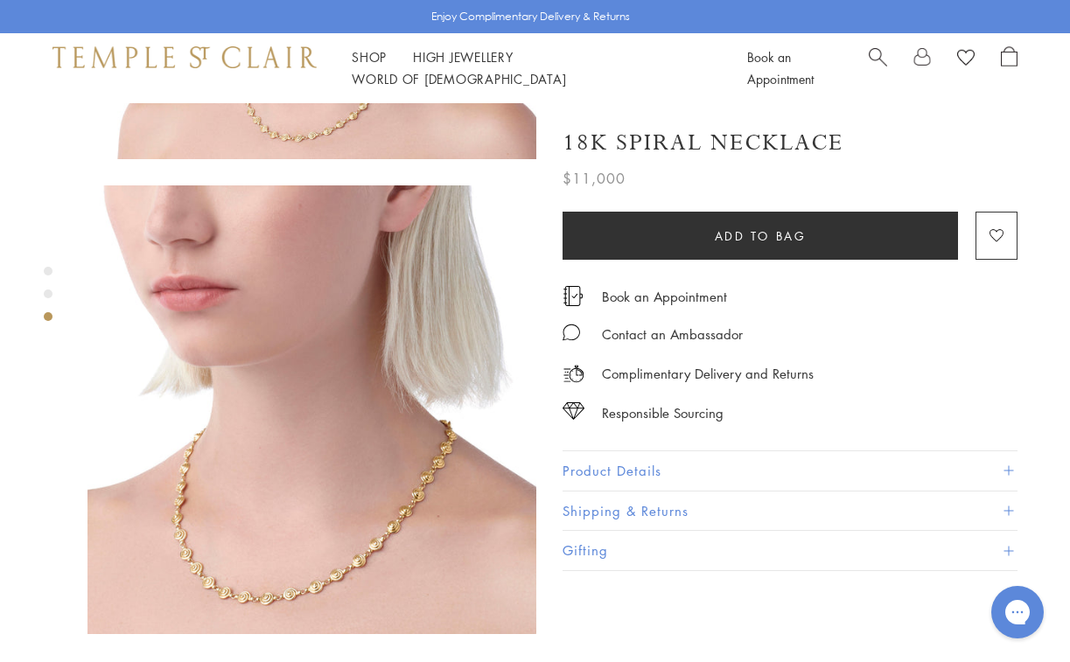
scroll to position [931, 0]
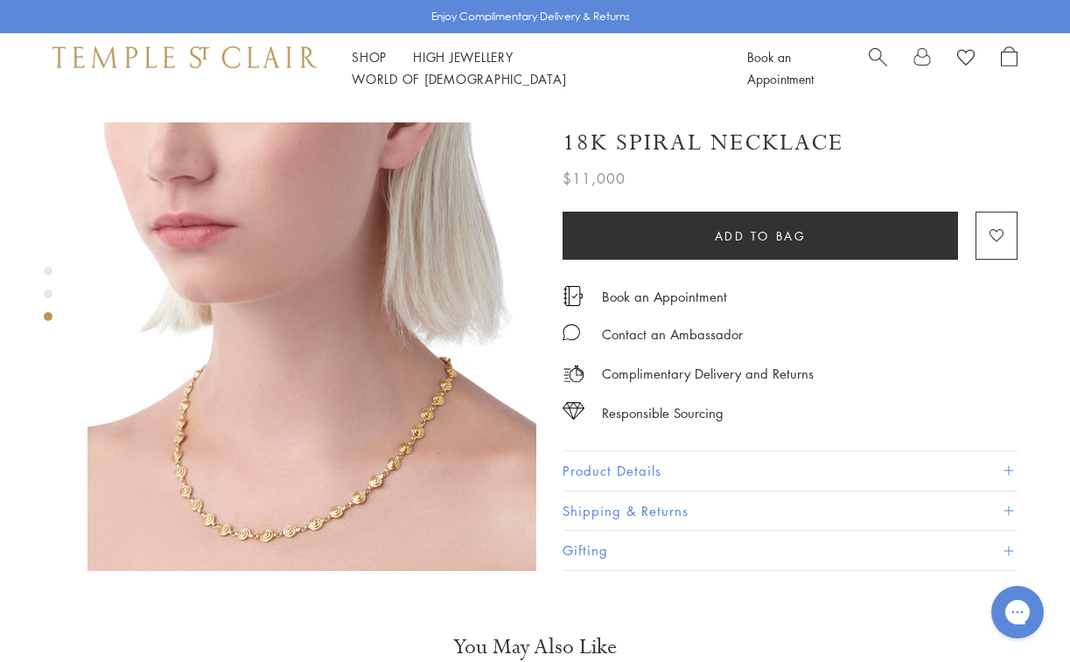
click at [284, 420] on img at bounding box center [311, 346] width 449 height 449
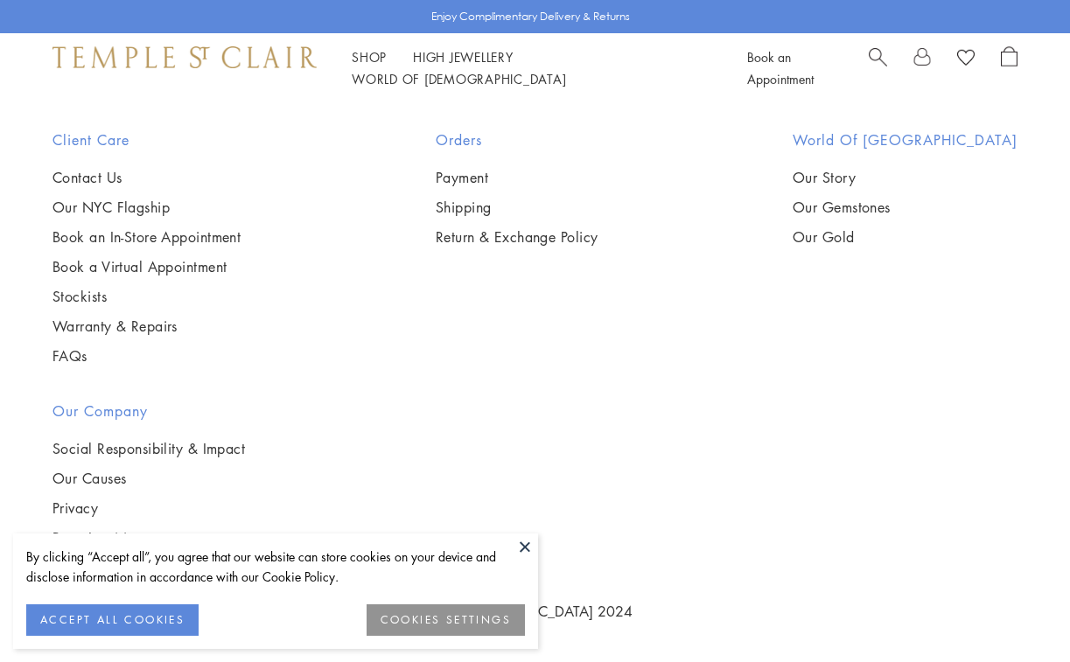
click at [521, 551] on button at bounding box center [525, 547] width 26 height 26
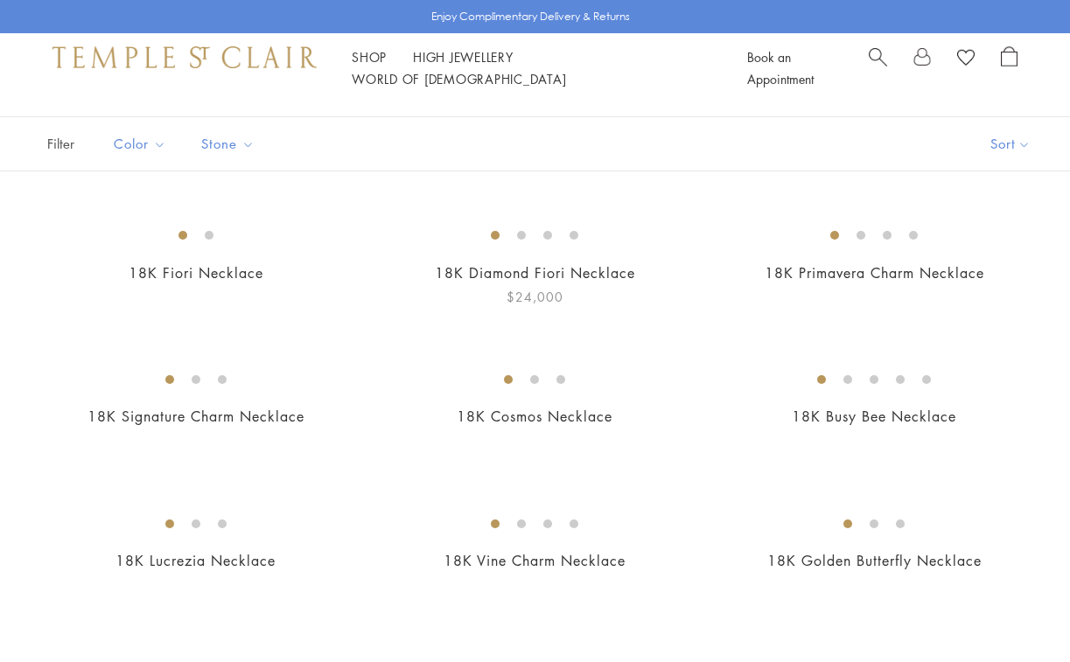
scroll to position [115, 0]
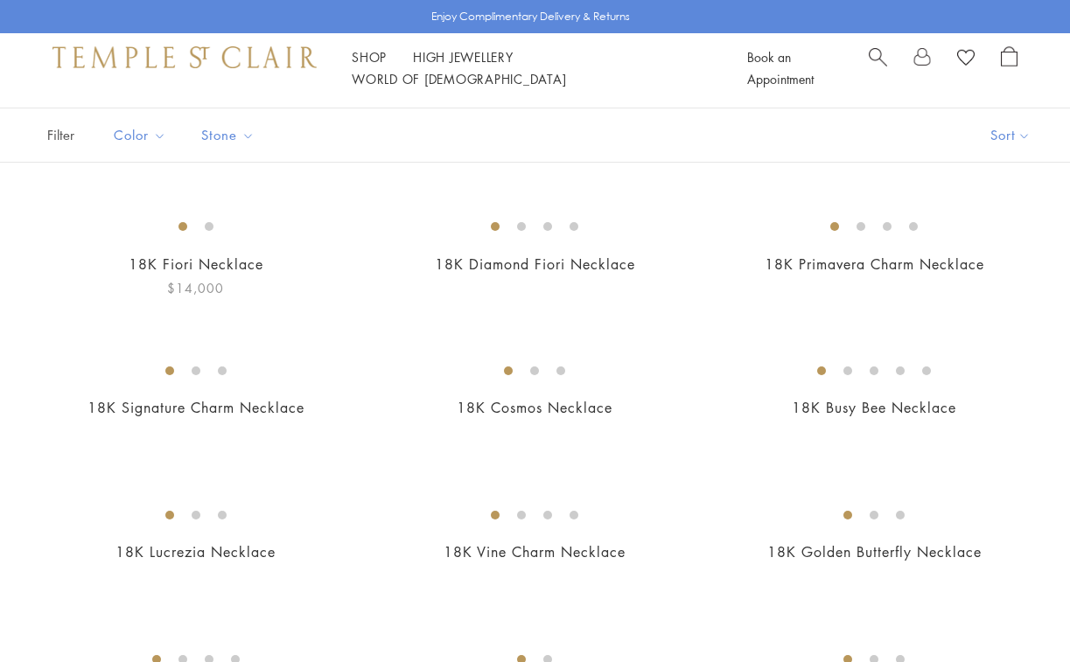
click at [0, 0] on img at bounding box center [0, 0] width 0 height 0
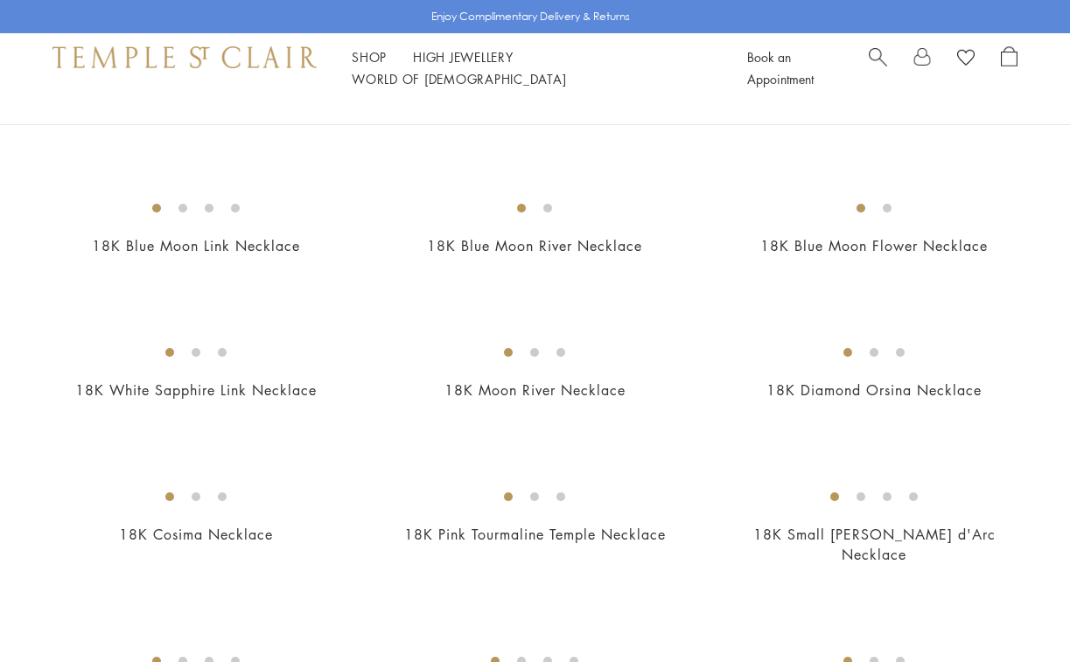
scroll to position [1831, 0]
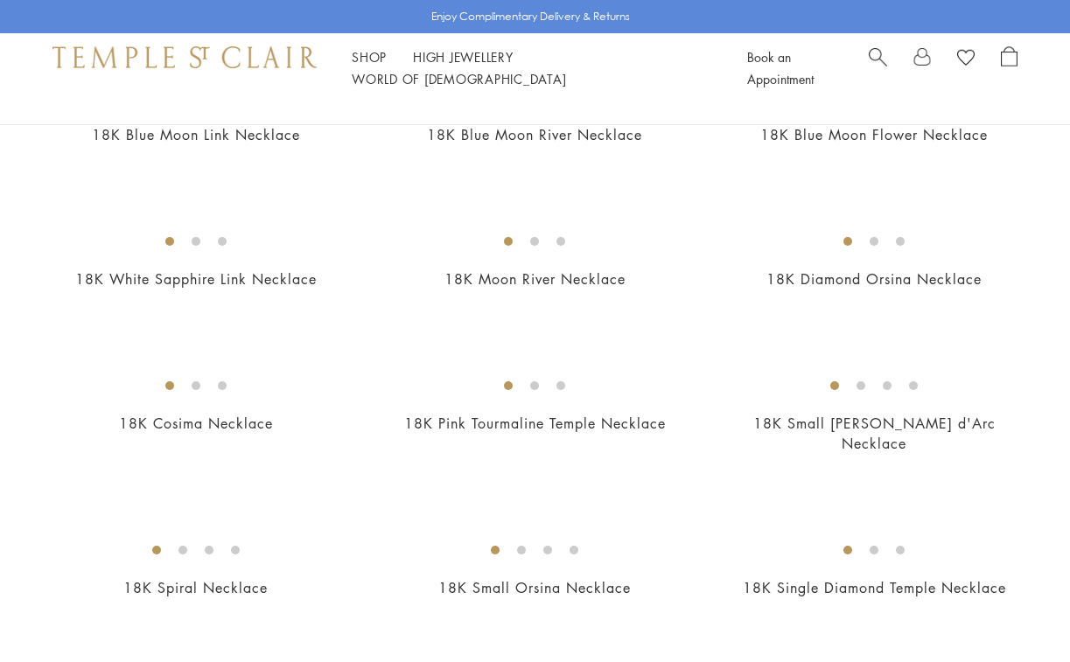
click at [0, 0] on img at bounding box center [0, 0] width 0 height 0
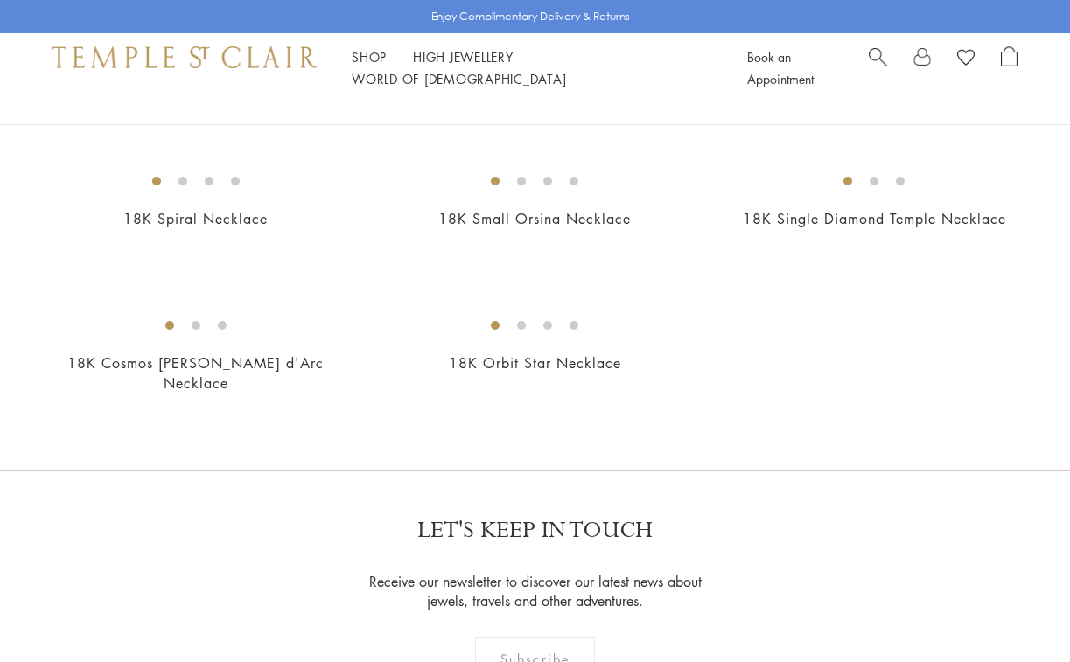
scroll to position [2225, 0]
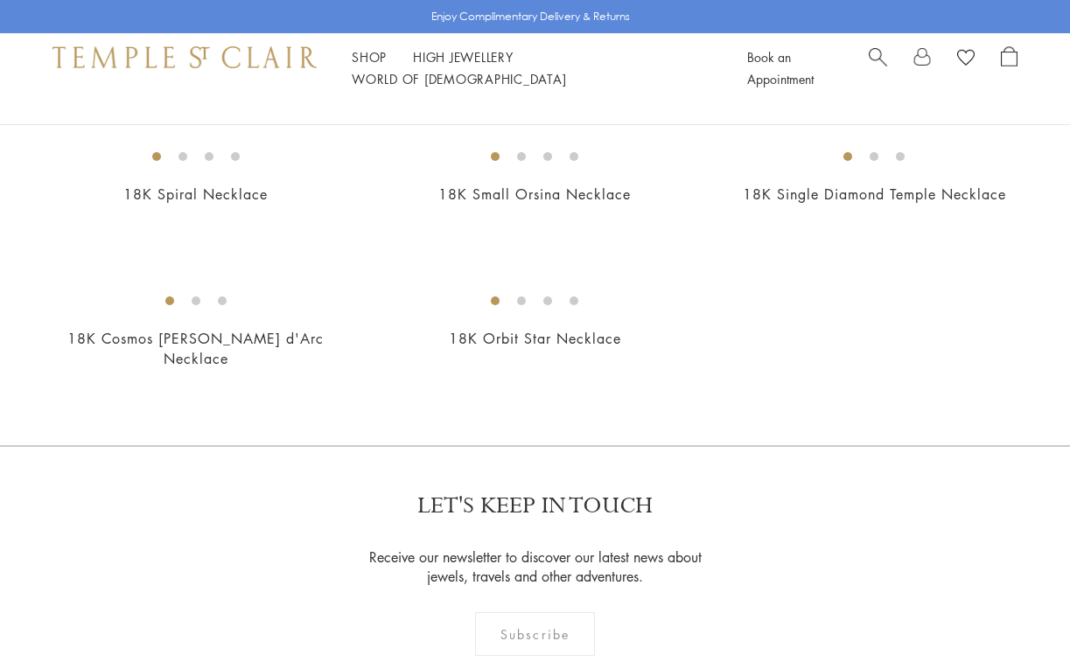
click at [0, 0] on img at bounding box center [0, 0] width 0 height 0
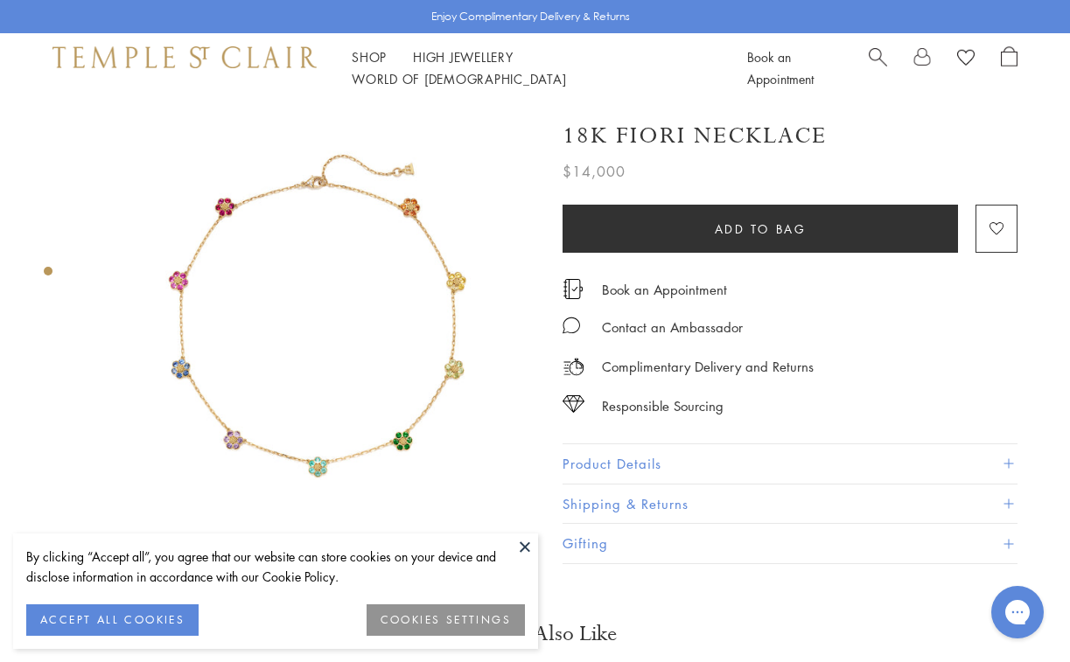
click at [523, 549] on button at bounding box center [525, 547] width 26 height 26
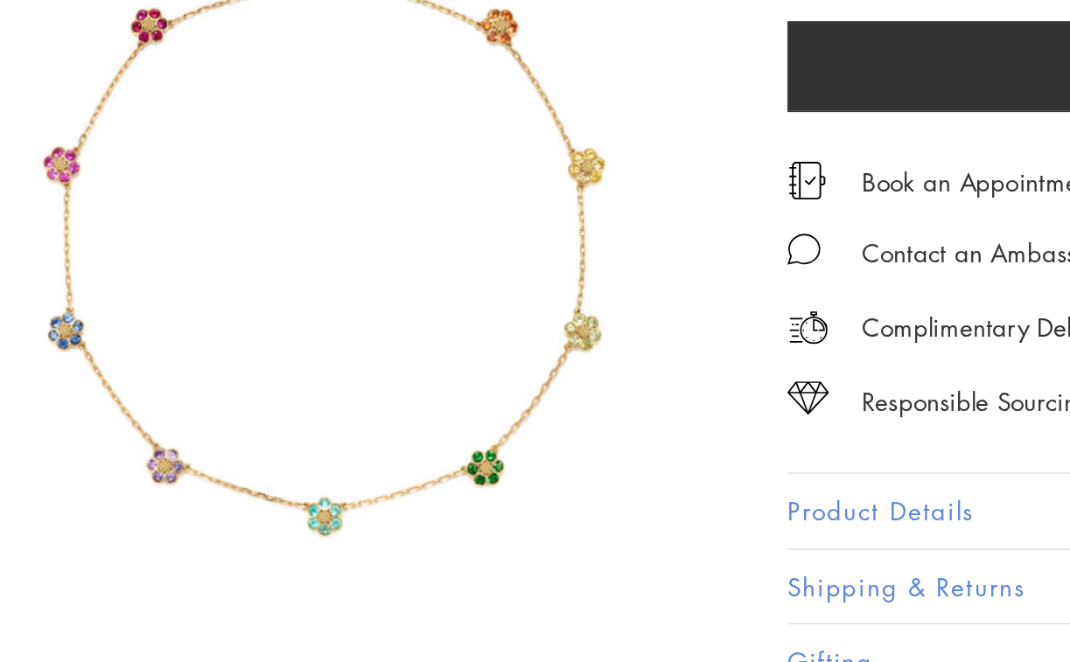
scroll to position [37, 0]
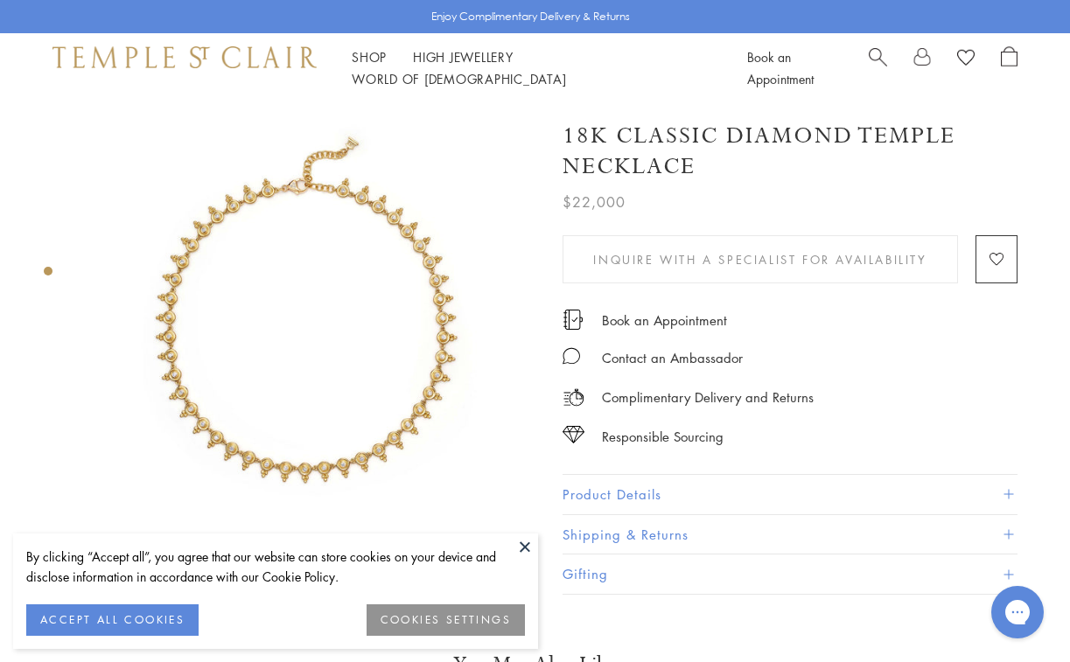
click at [523, 549] on button at bounding box center [525, 547] width 26 height 26
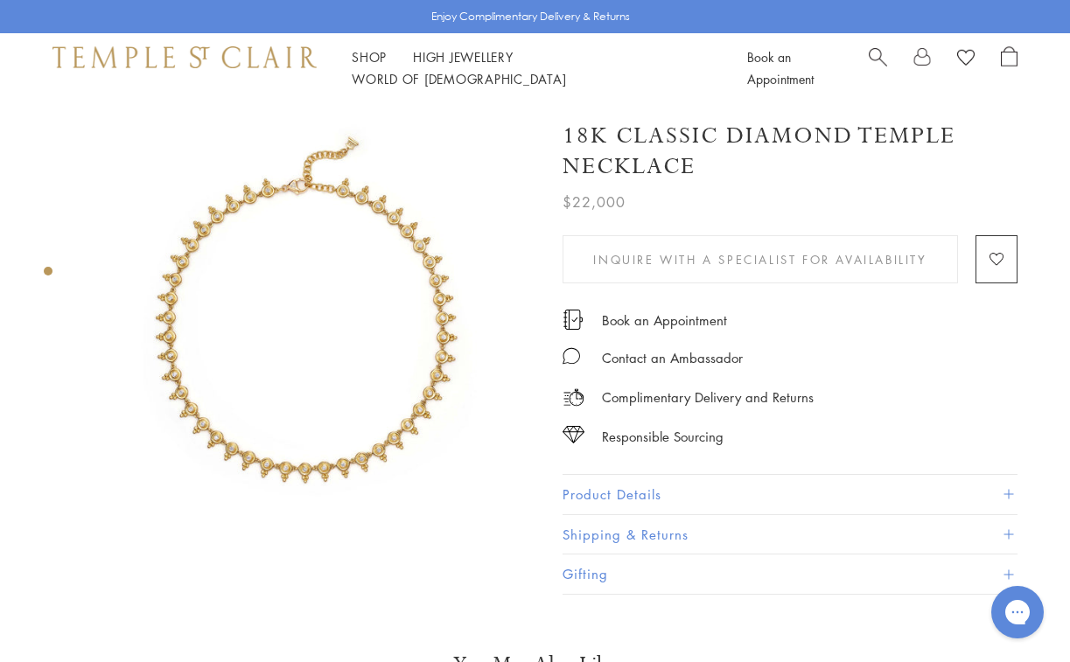
click at [360, 451] on img at bounding box center [311, 327] width 449 height 449
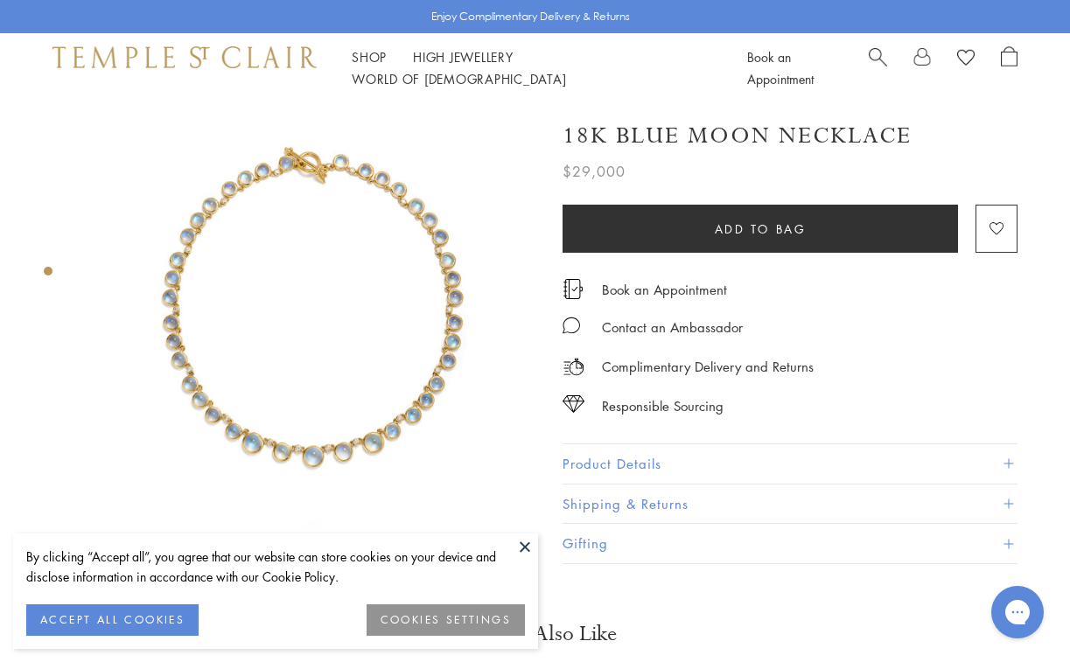
click at [526, 547] on button at bounding box center [525, 547] width 26 height 26
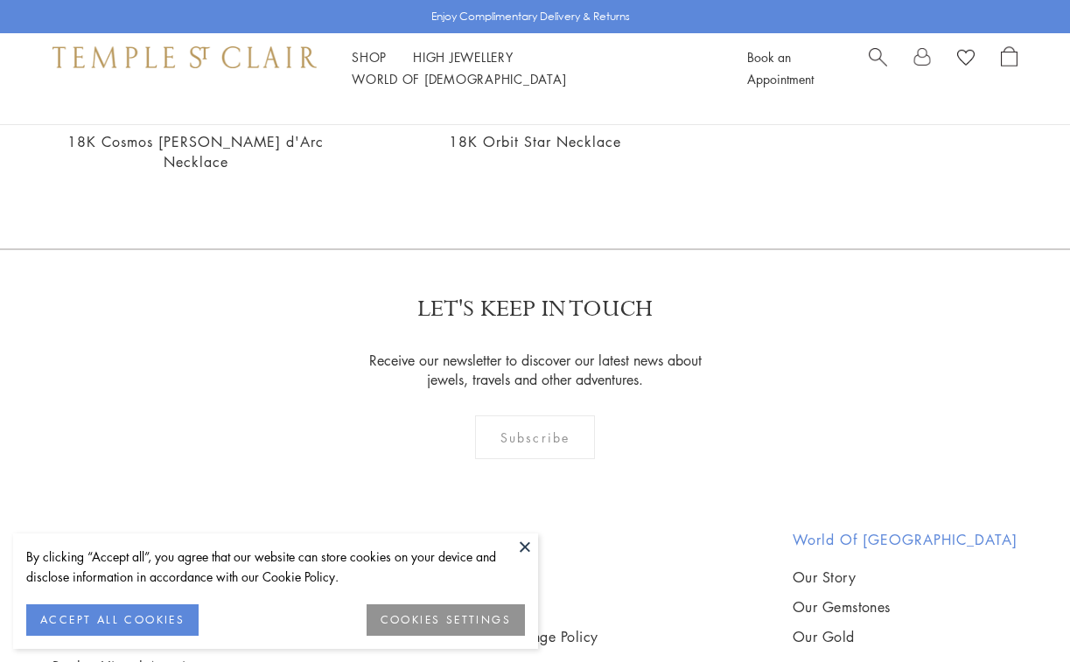
scroll to position [2495, 0]
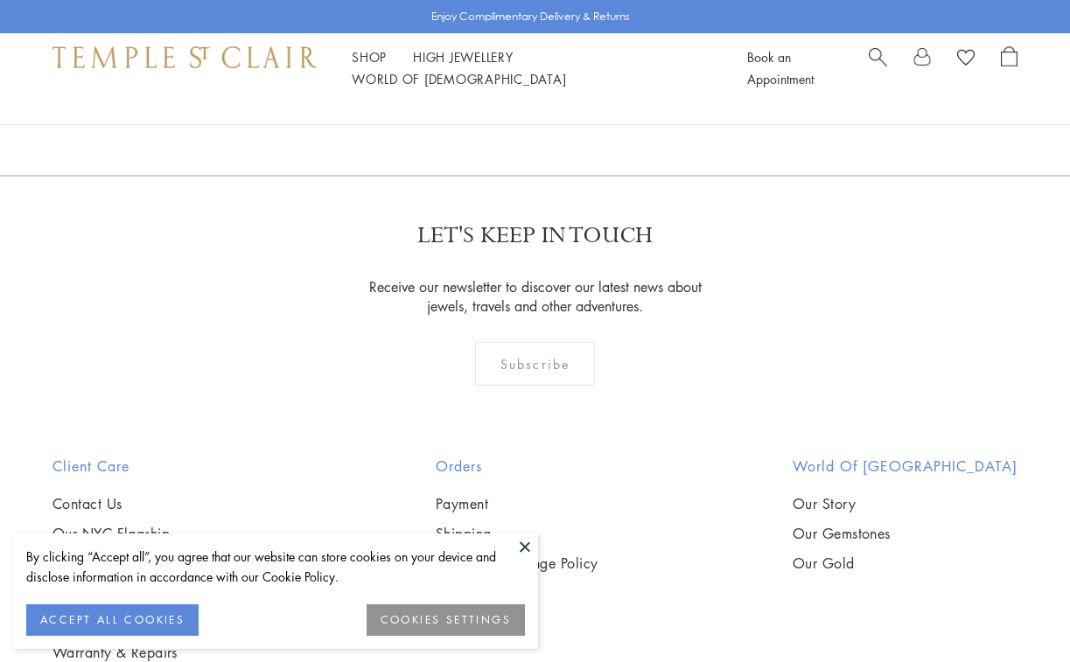
click at [521, 542] on button at bounding box center [525, 547] width 26 height 26
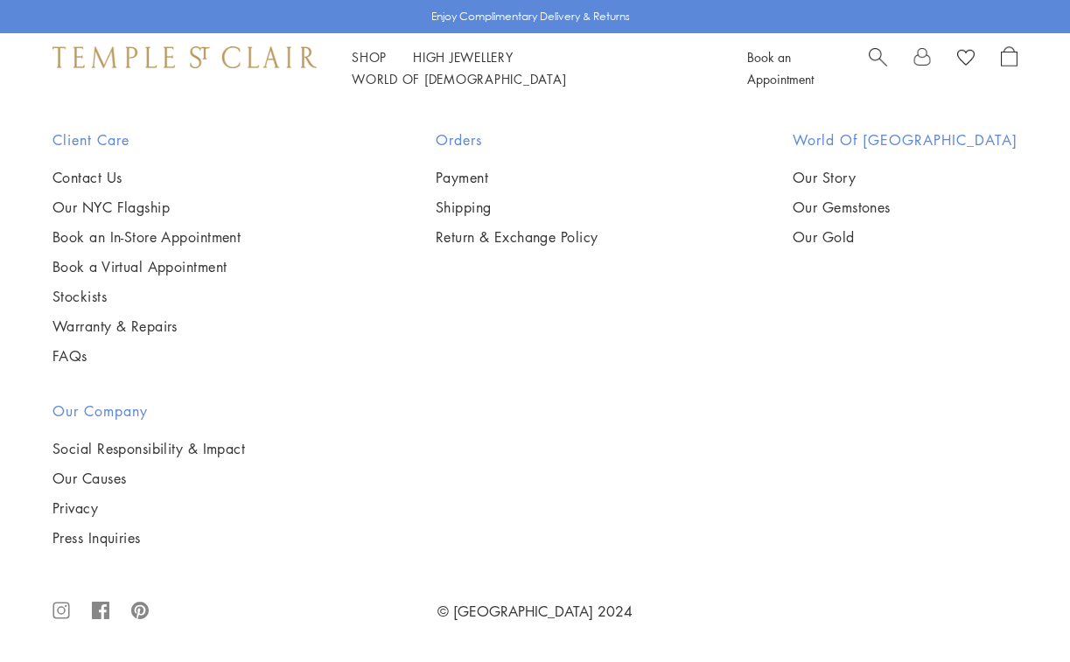
scroll to position [6135, 0]
click at [0, 0] on img at bounding box center [0, 0] width 0 height 0
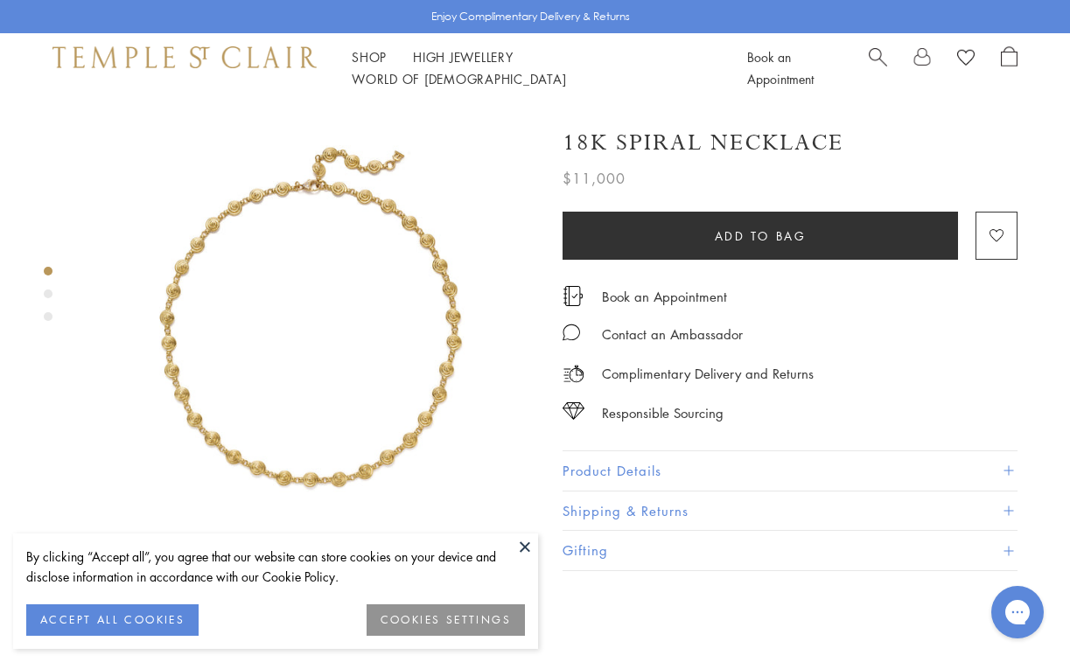
click at [524, 543] on button at bounding box center [525, 547] width 26 height 26
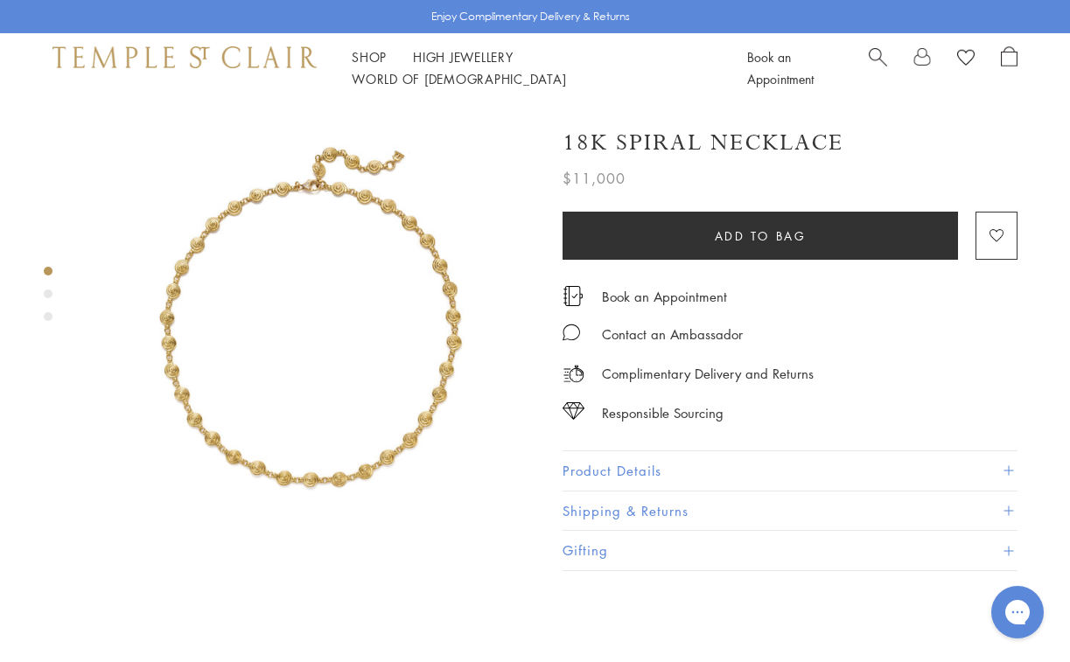
click at [49, 296] on div "Product gallery navigation" at bounding box center [48, 294] width 9 height 9
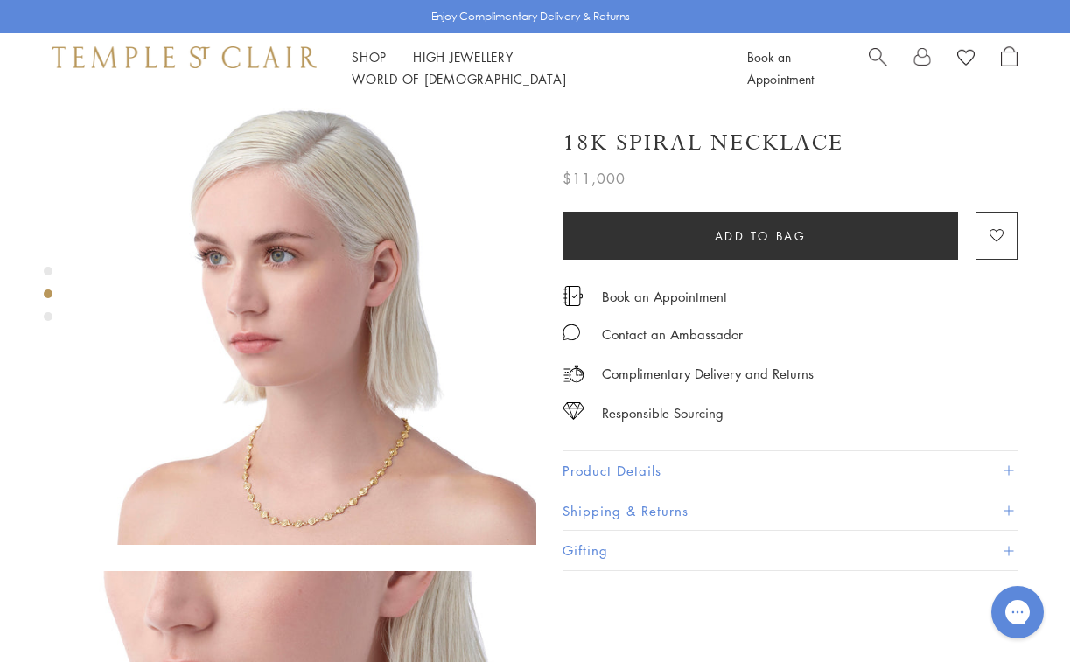
click at [49, 318] on div "Product gallery navigation" at bounding box center [48, 316] width 9 height 9
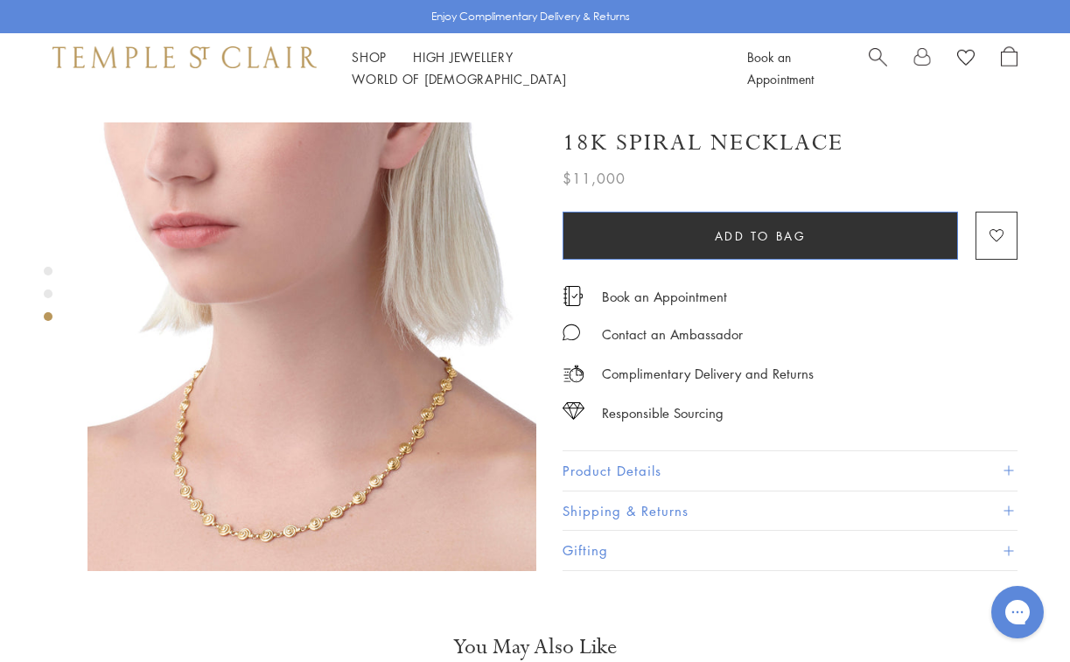
click at [750, 227] on span "Add to bag" at bounding box center [761, 236] width 92 height 19
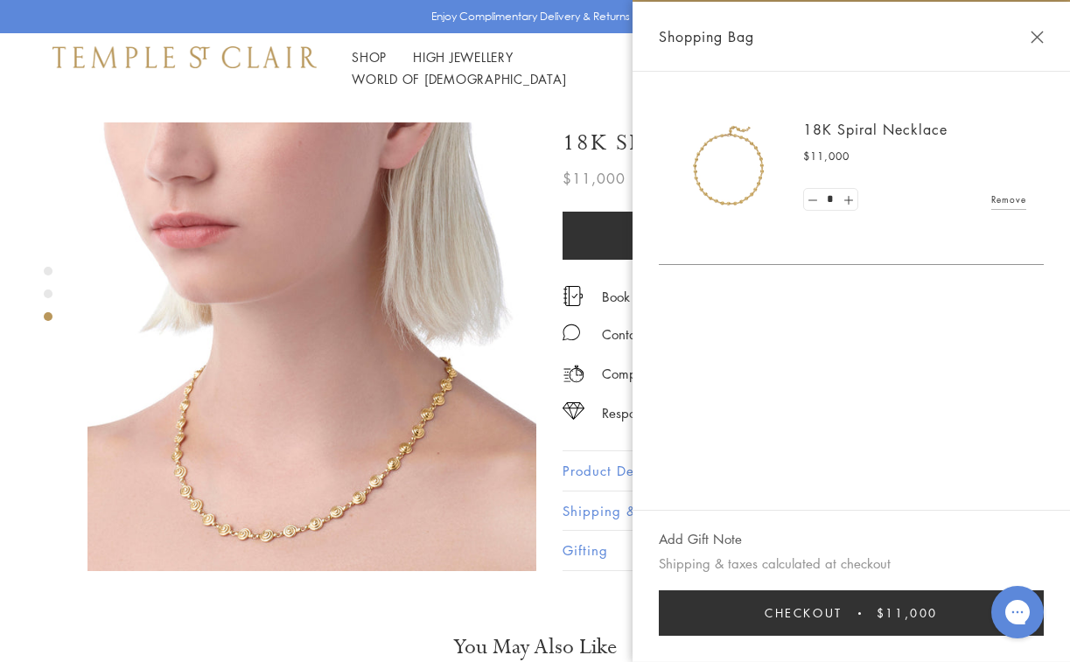
click at [1038, 38] on button "Close Shopping Bag" at bounding box center [1037, 37] width 13 height 13
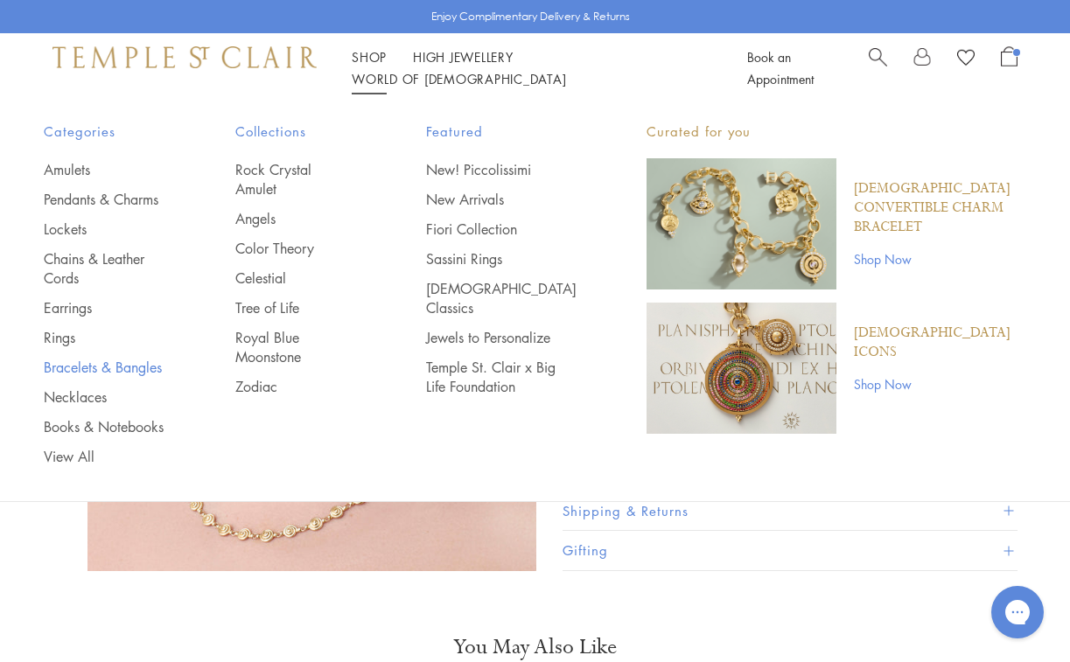
click at [92, 372] on link "Bracelets & Bangles" at bounding box center [105, 367] width 122 height 19
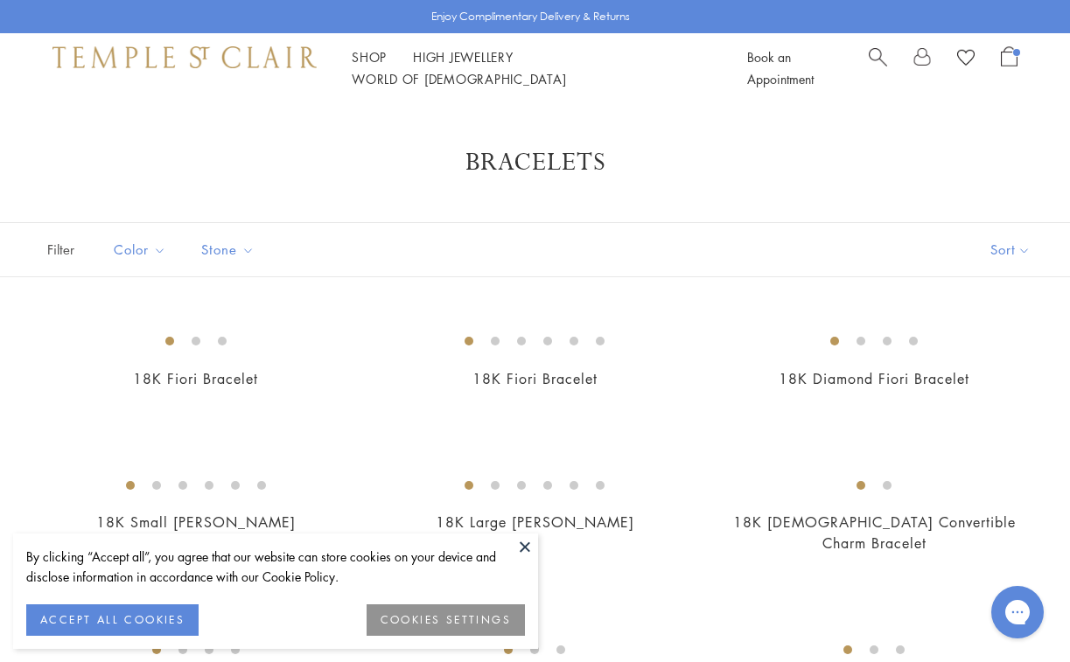
click at [526, 548] on button at bounding box center [525, 547] width 26 height 26
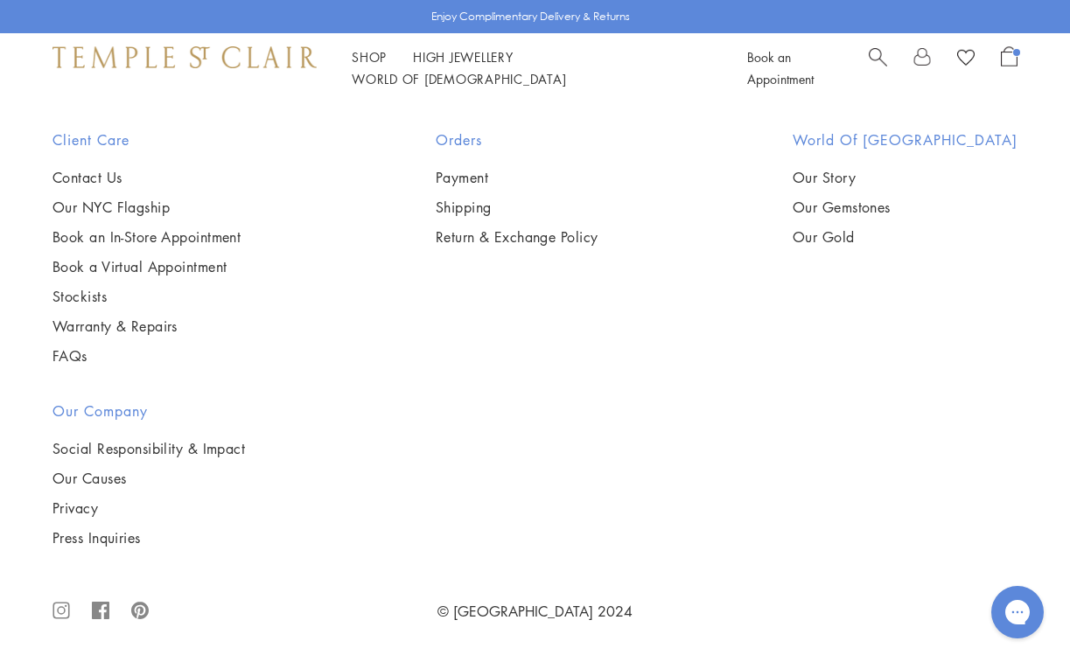
scroll to position [3583, 0]
click at [0, 0] on img at bounding box center [0, 0] width 0 height 0
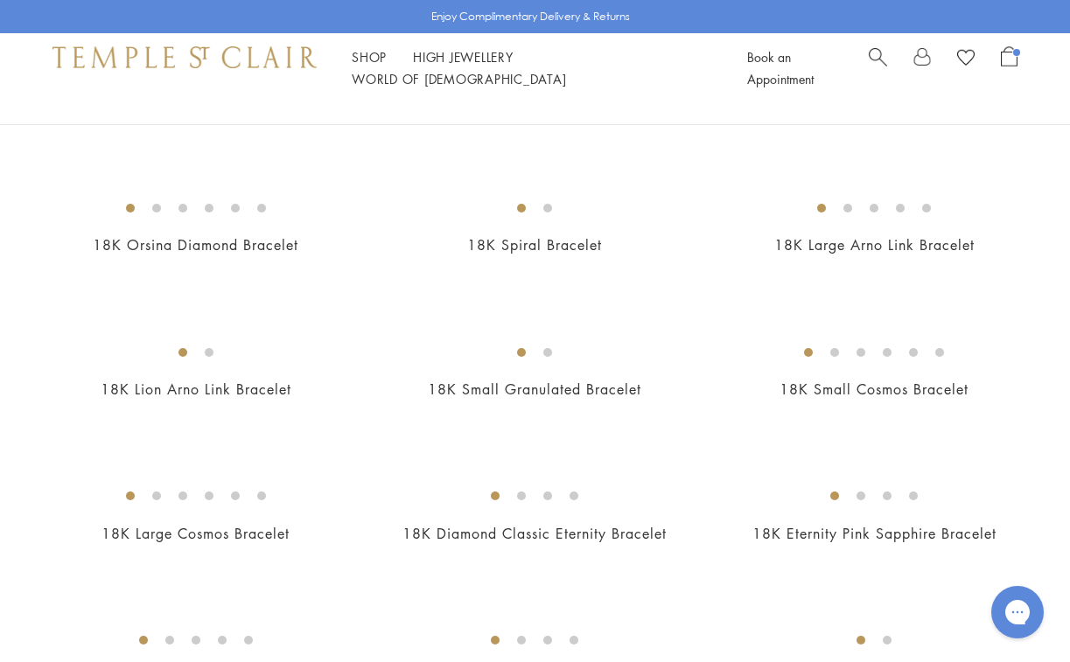
scroll to position [729, 0]
click at [0, 0] on img at bounding box center [0, 0] width 0 height 0
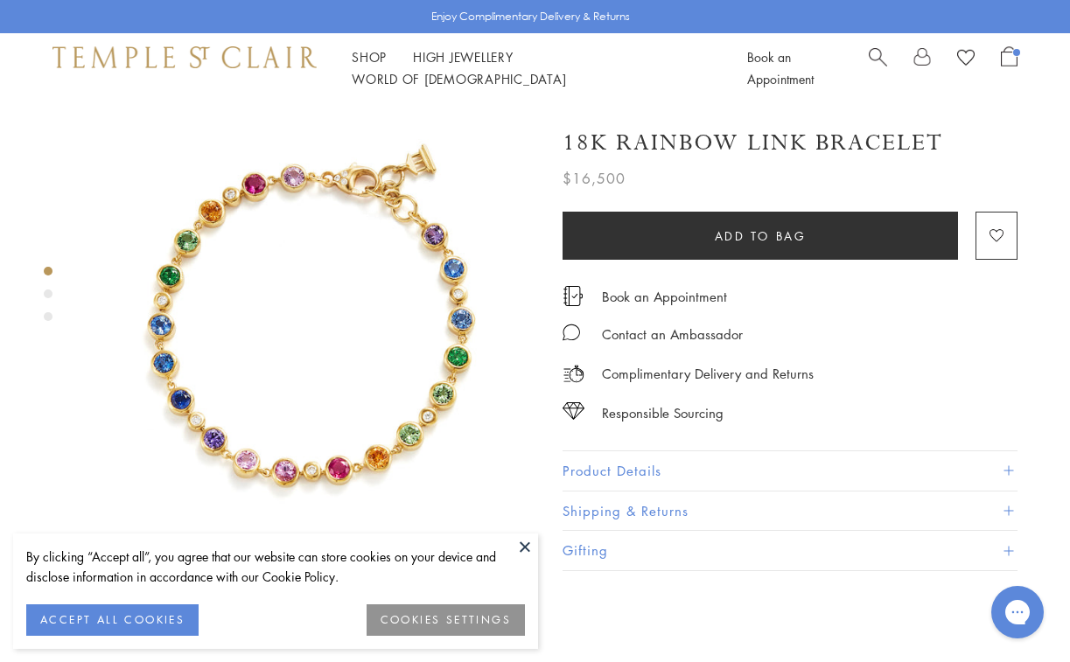
click at [527, 549] on button at bounding box center [525, 547] width 26 height 26
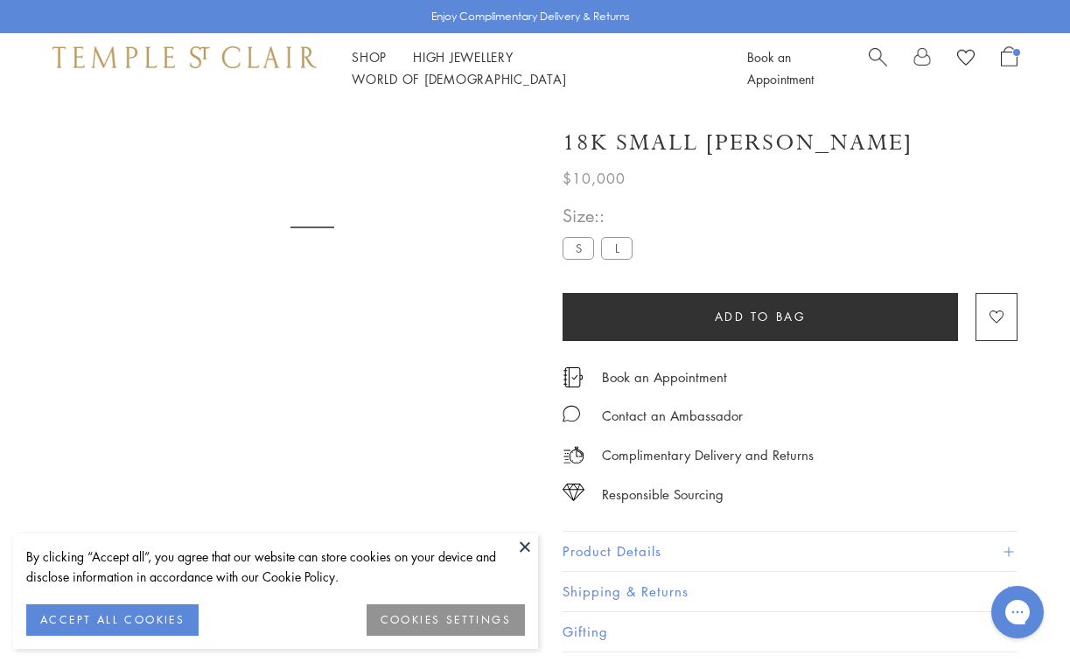
scroll to position [103, 0]
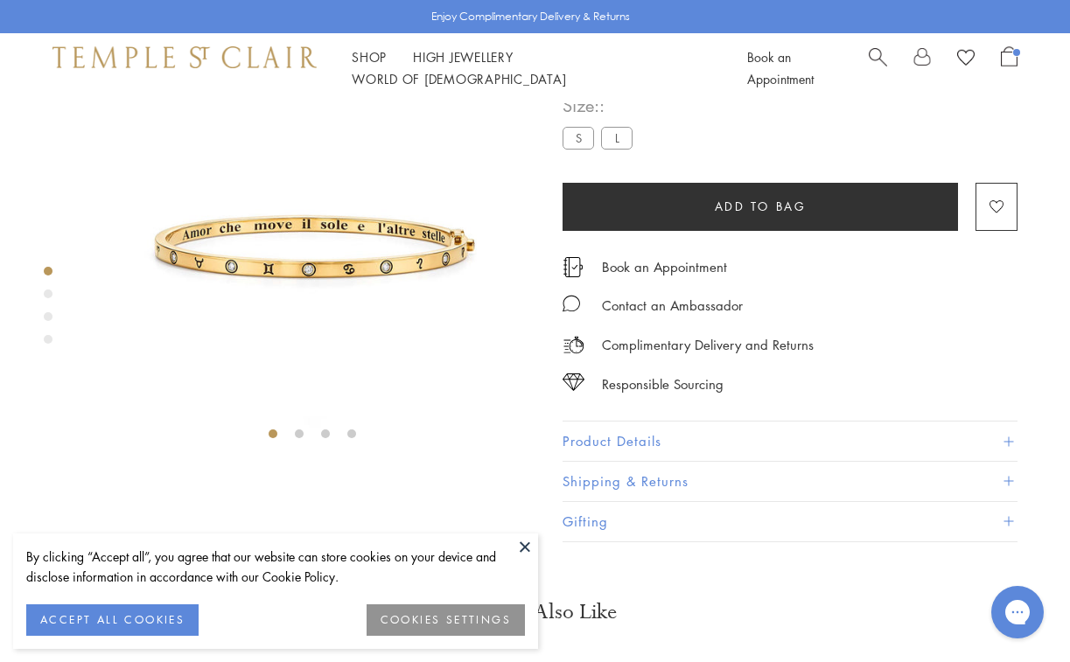
click at [50, 294] on div "Product gallery navigation" at bounding box center [48, 294] width 9 height 9
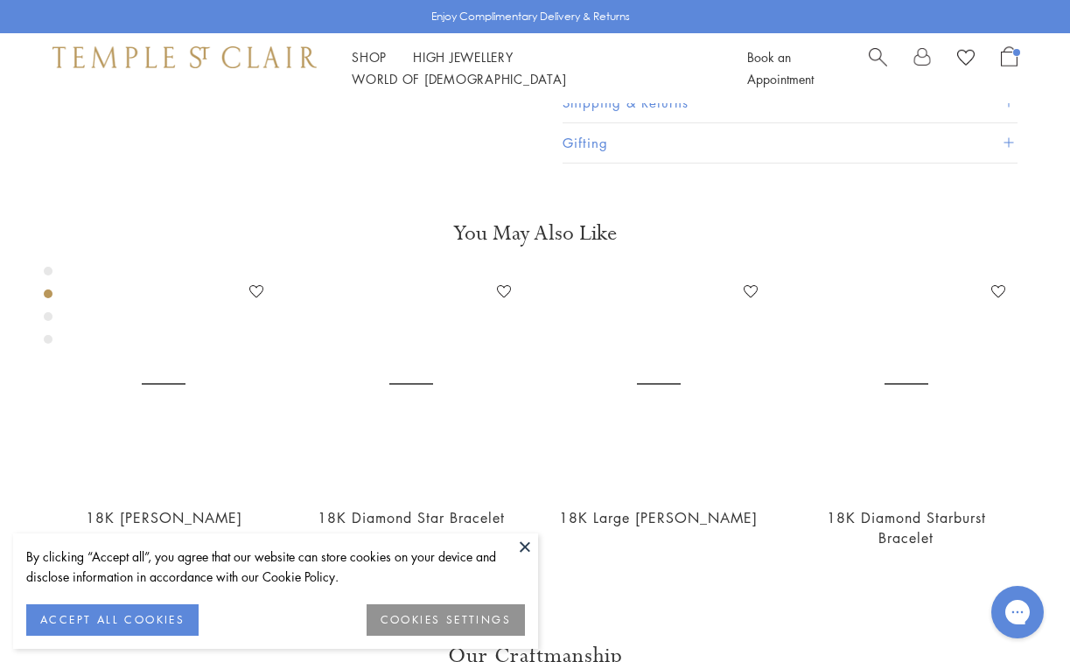
click at [48, 315] on div "Product gallery navigation" at bounding box center [48, 316] width 9 height 9
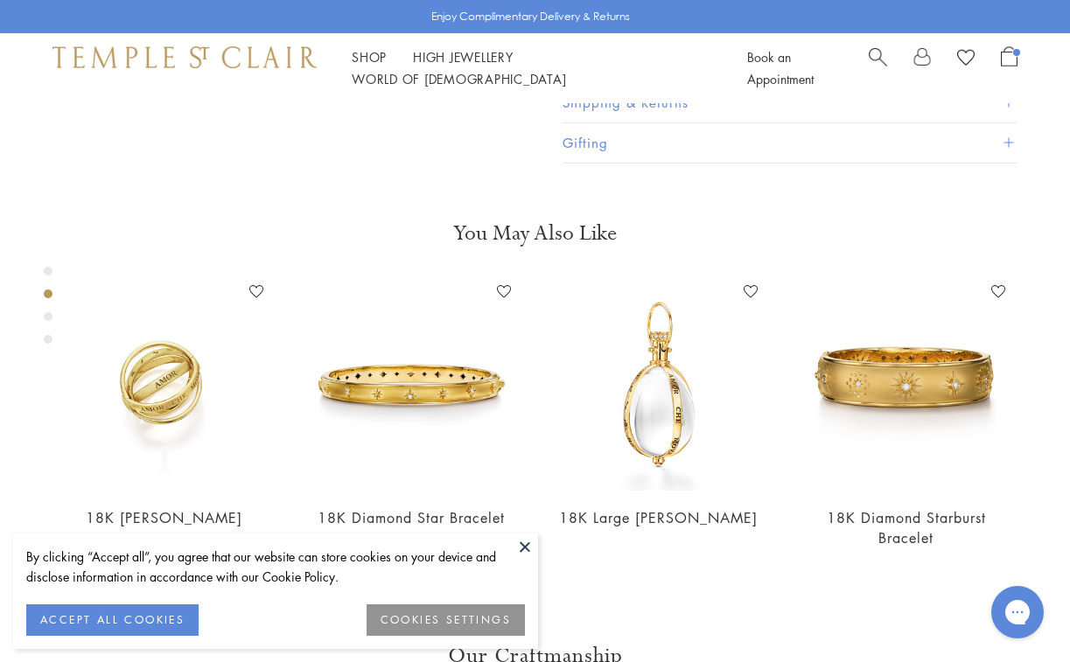
scroll to position [931, 0]
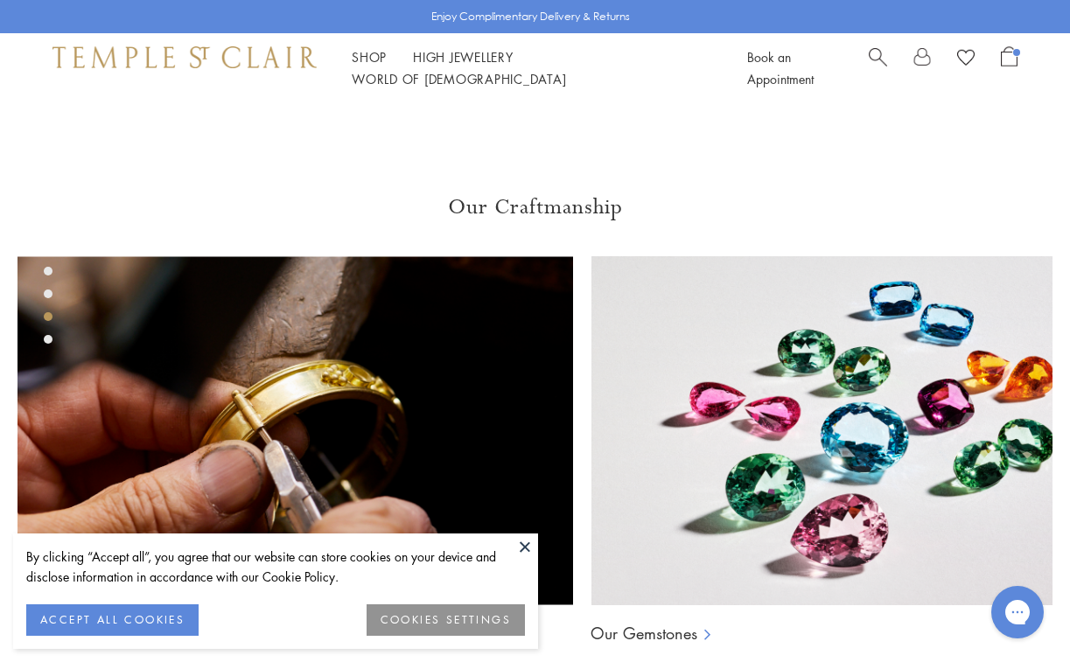
click at [46, 334] on div "Product gallery navigation" at bounding box center [48, 309] width 9 height 95
click at [50, 339] on div "Product gallery navigation" at bounding box center [48, 339] width 9 height 9
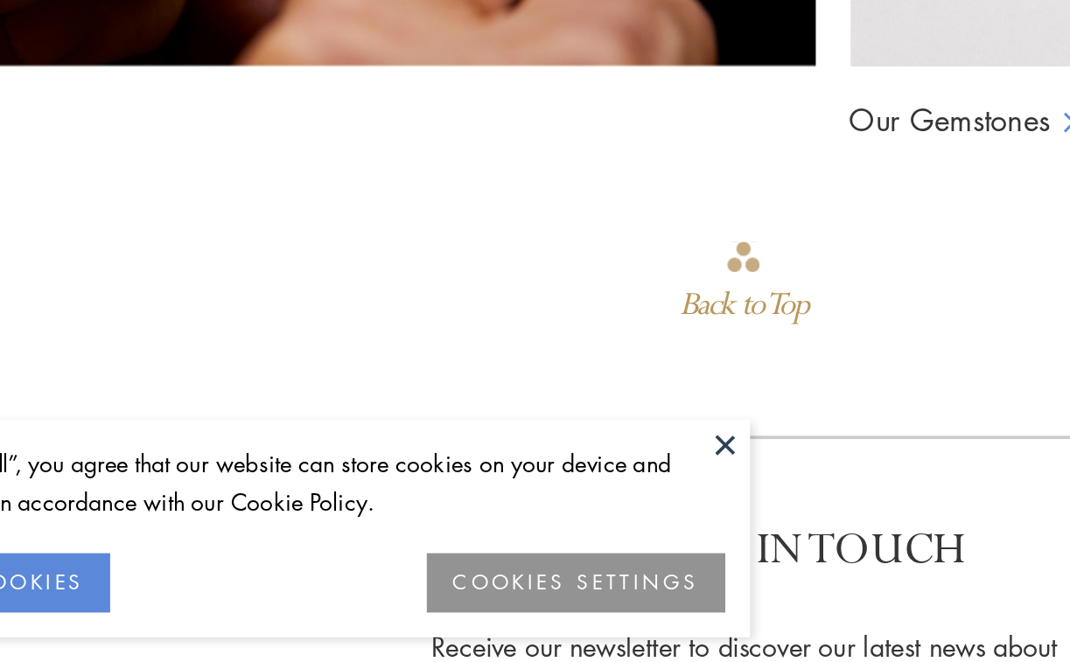
scroll to position [1114, 0]
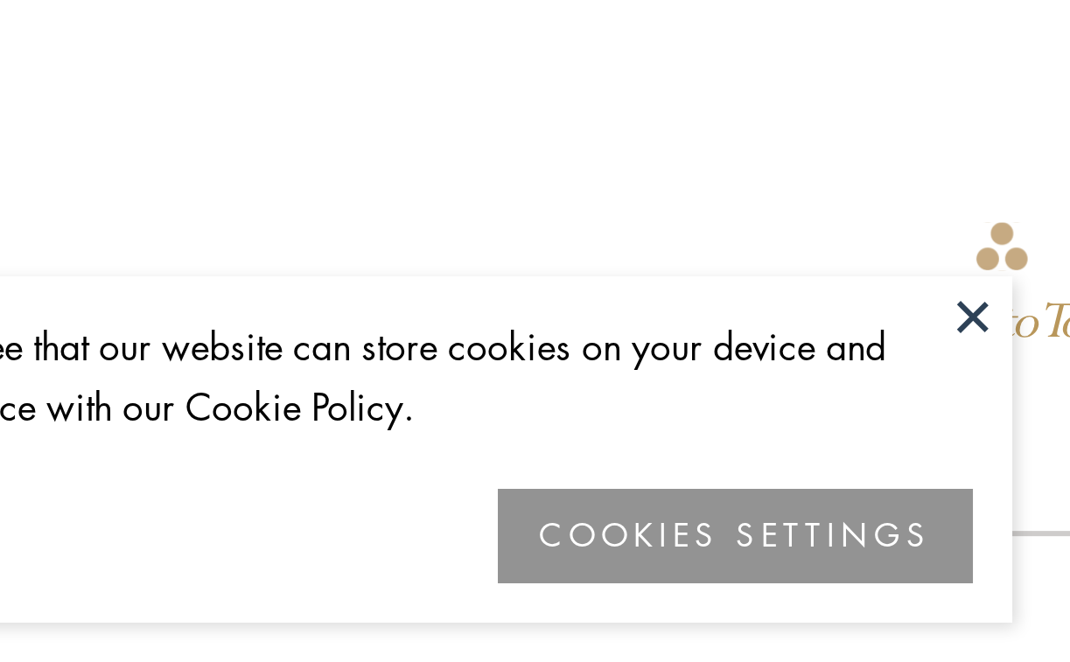
click at [512, 534] on button at bounding box center [525, 547] width 26 height 26
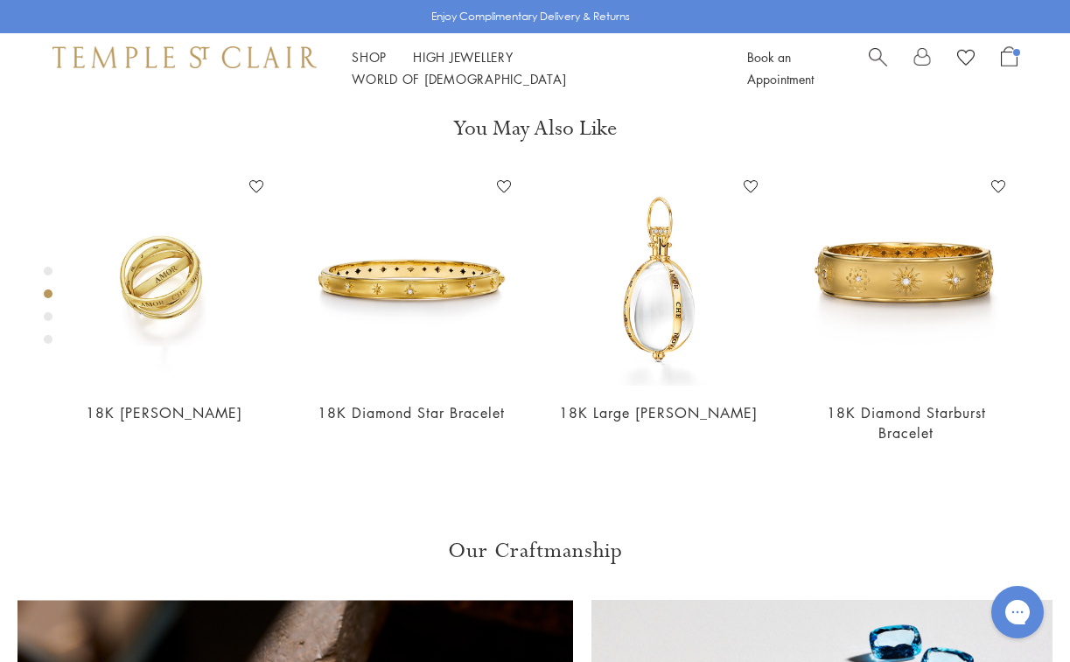
scroll to position [469, 0]
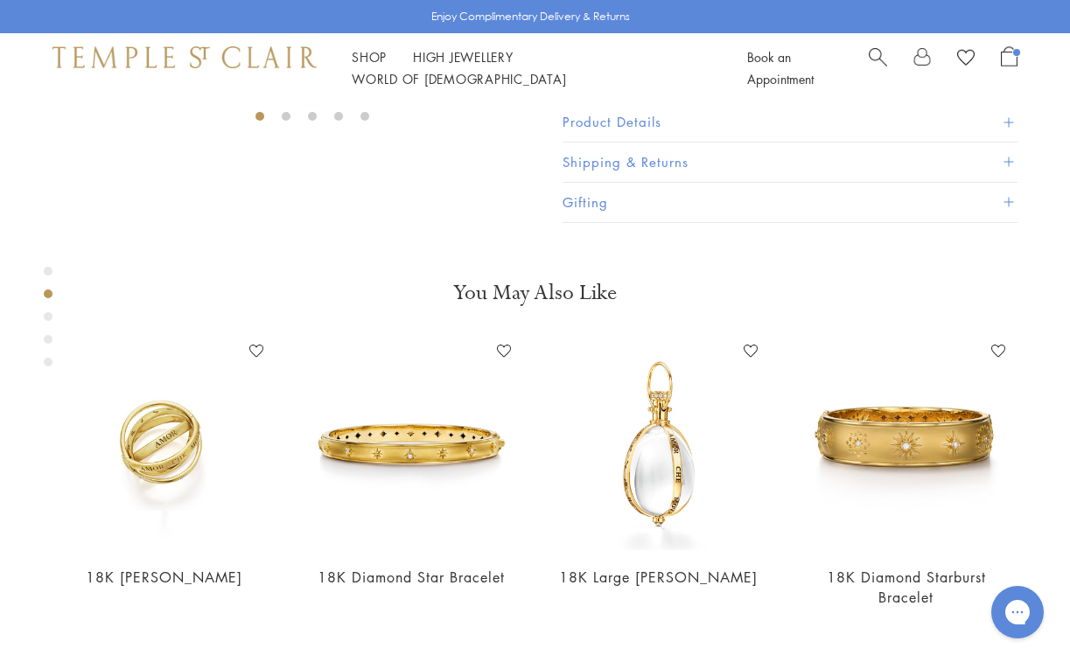
scroll to position [330, 0]
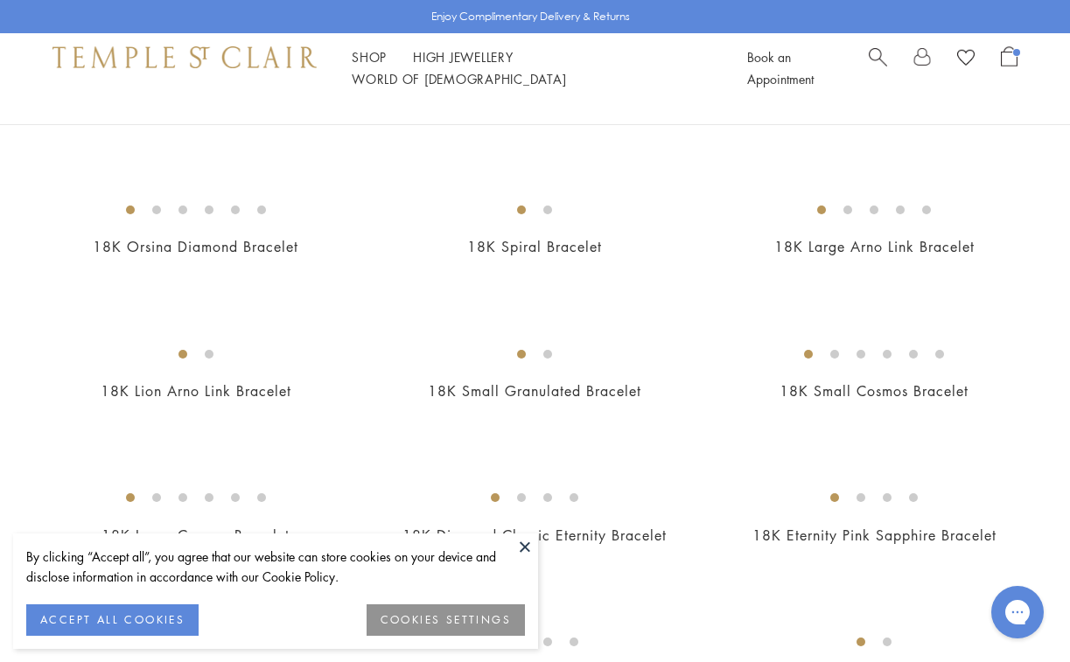
click at [0, 0] on img at bounding box center [0, 0] width 0 height 0
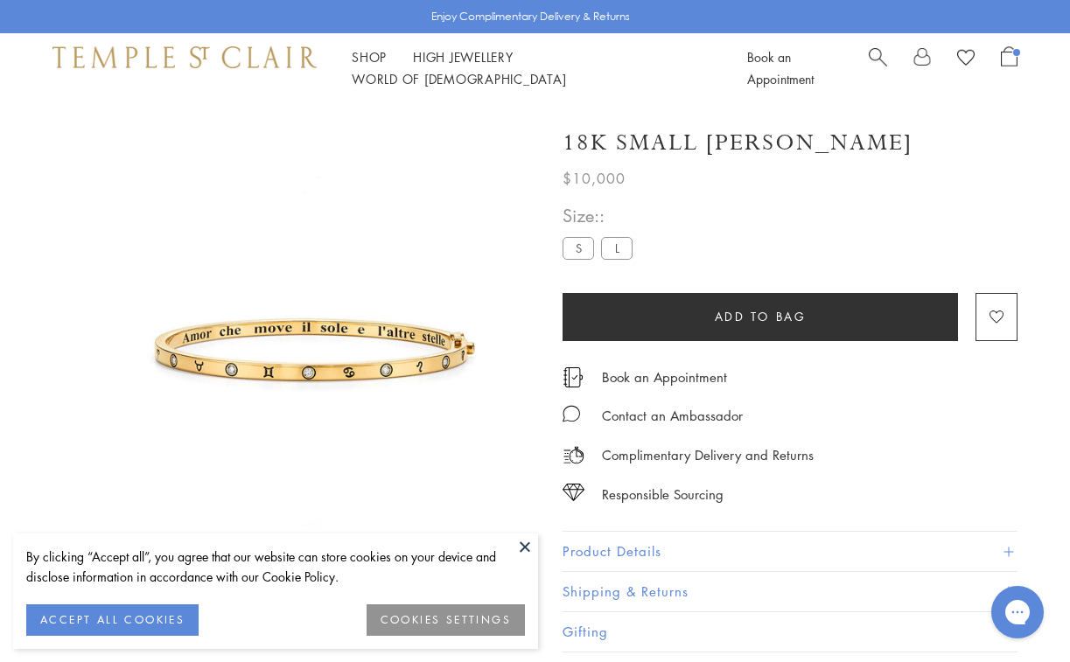
scroll to position [103, 0]
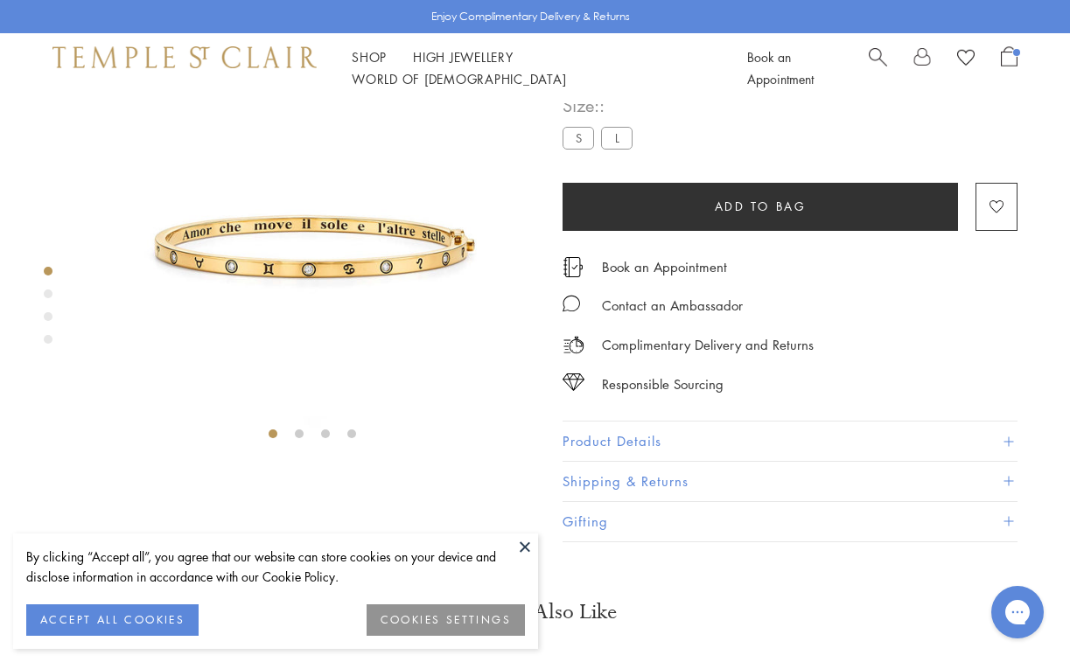
click at [522, 545] on button at bounding box center [525, 547] width 26 height 26
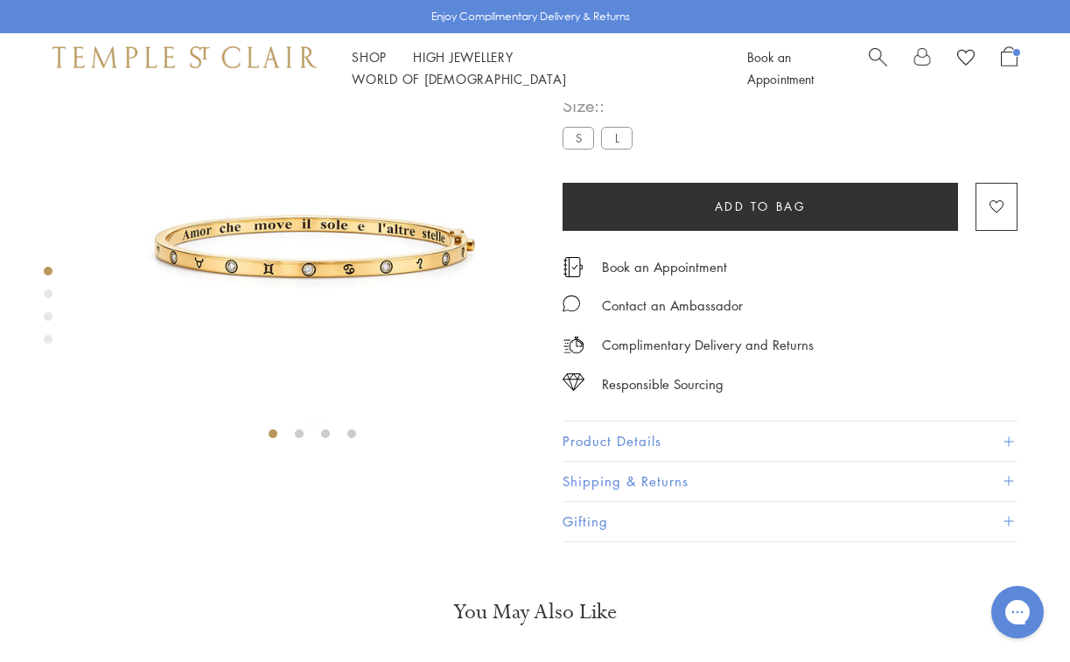
click at [49, 293] on div "Product gallery navigation" at bounding box center [48, 294] width 9 height 9
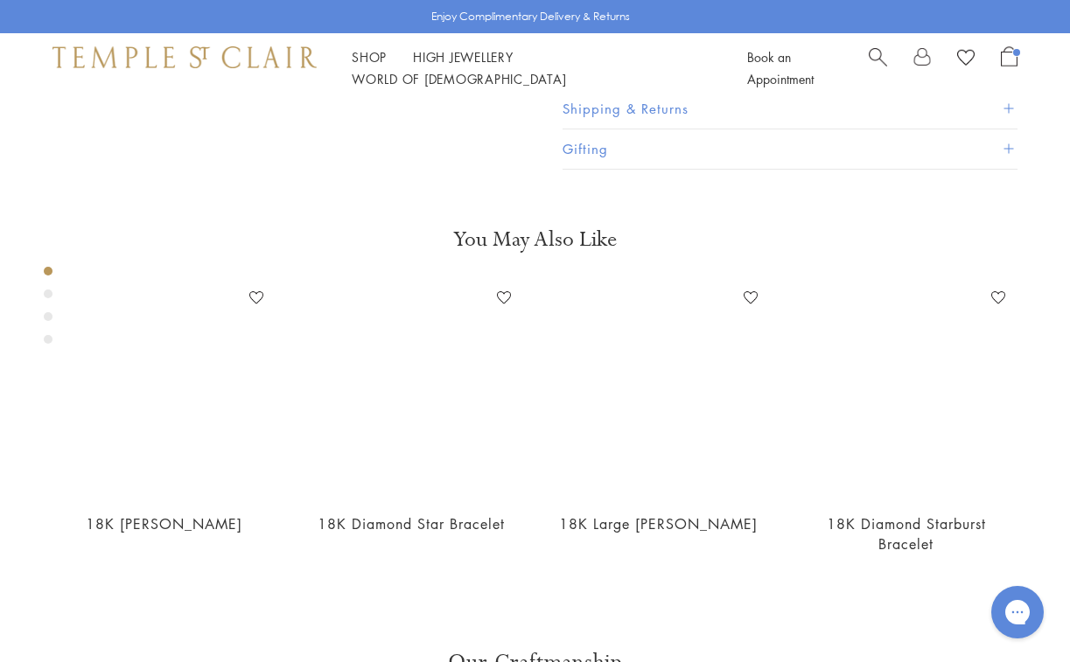
scroll to position [482, 0]
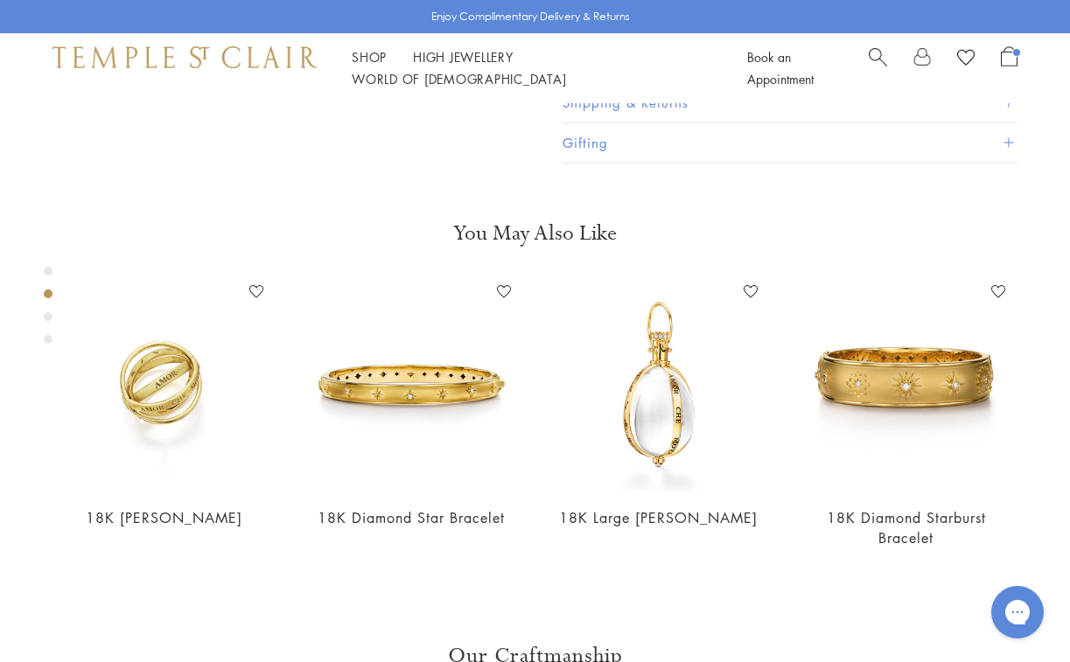
click at [49, 318] on div "Product gallery navigation" at bounding box center [48, 316] width 9 height 9
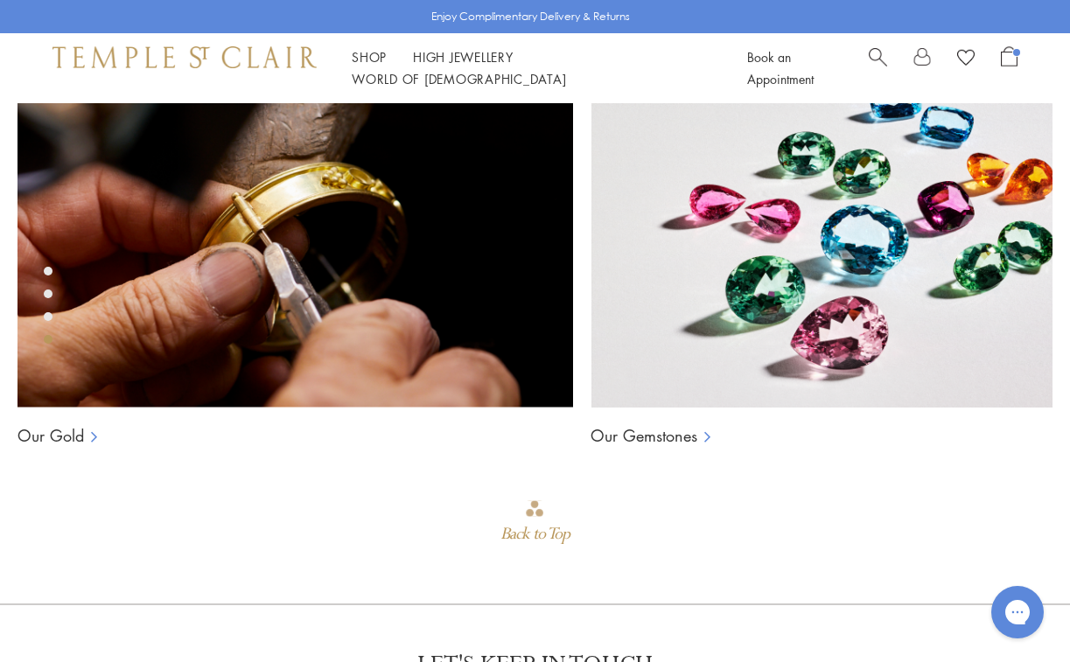
scroll to position [1131, 0]
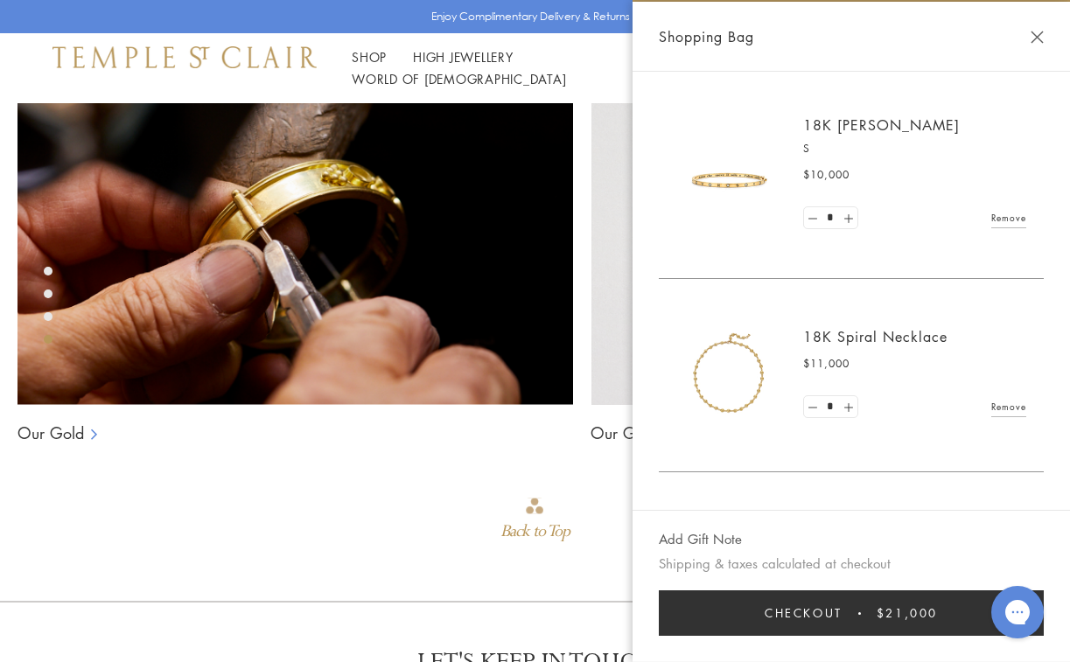
click at [835, 612] on span "Checkout" at bounding box center [804, 613] width 78 height 19
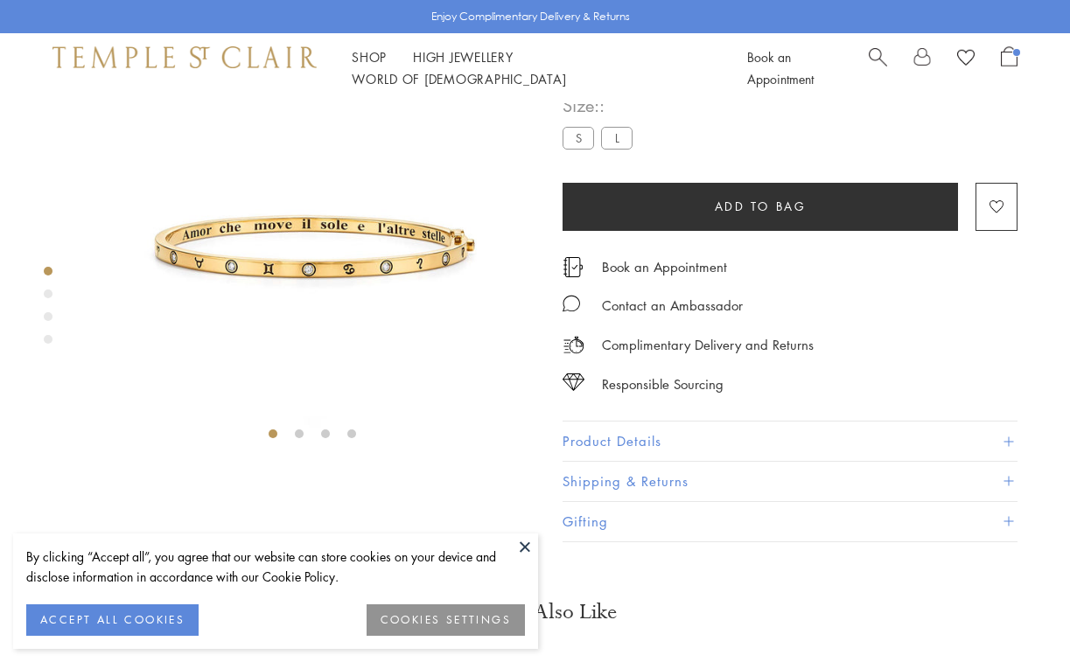
click at [619, 149] on label "L" at bounding box center [616, 138] width 31 height 22
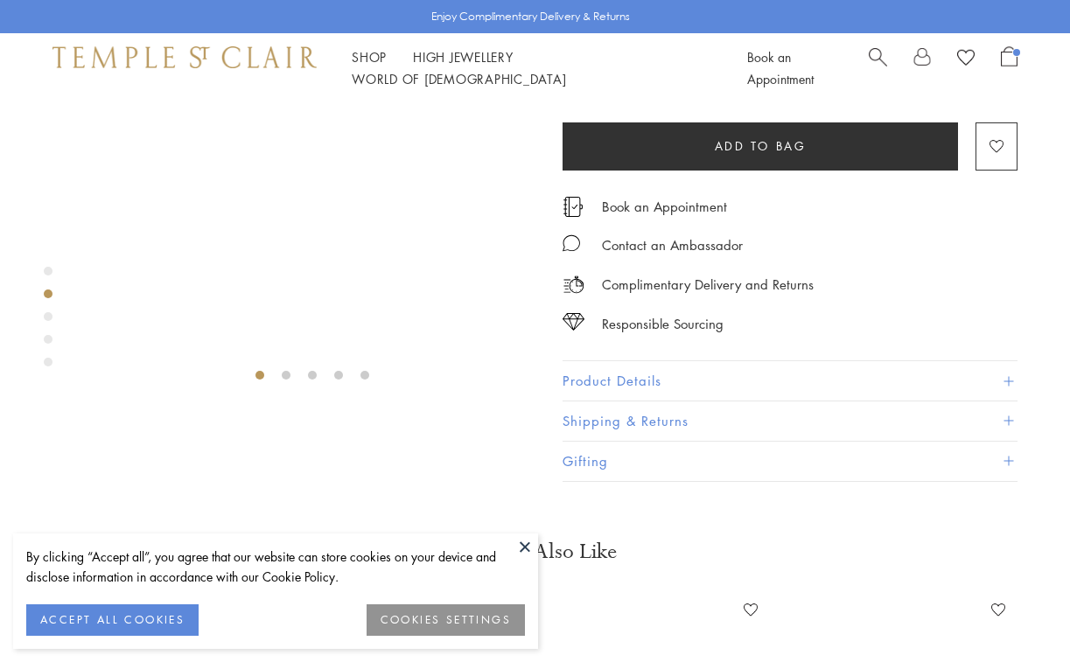
scroll to position [345, 0]
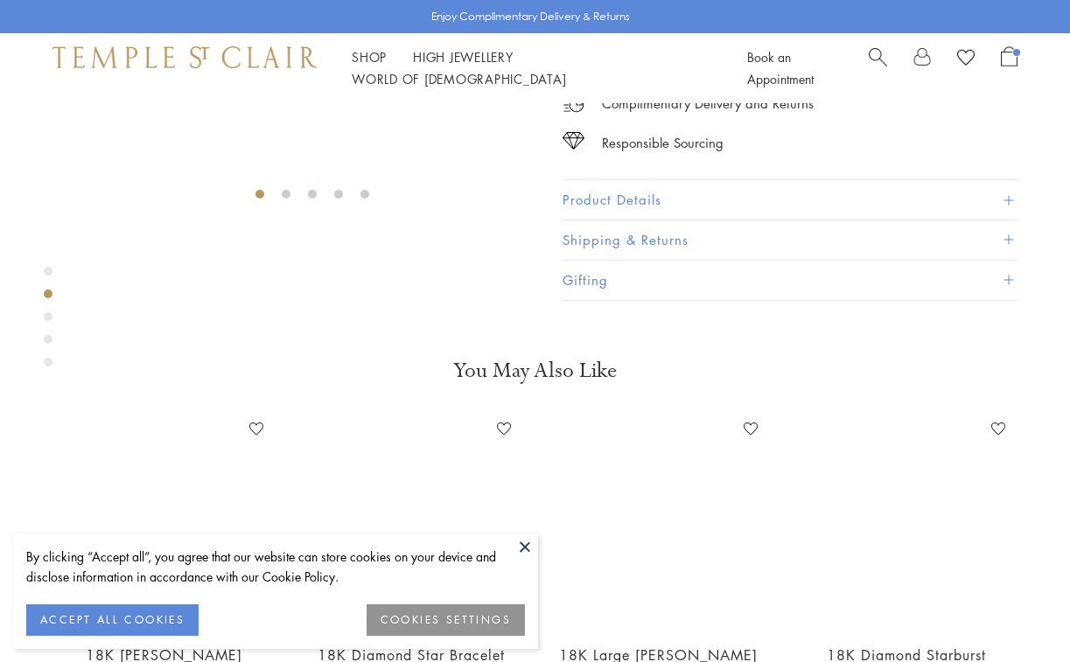
click at [523, 548] on button at bounding box center [525, 547] width 26 height 26
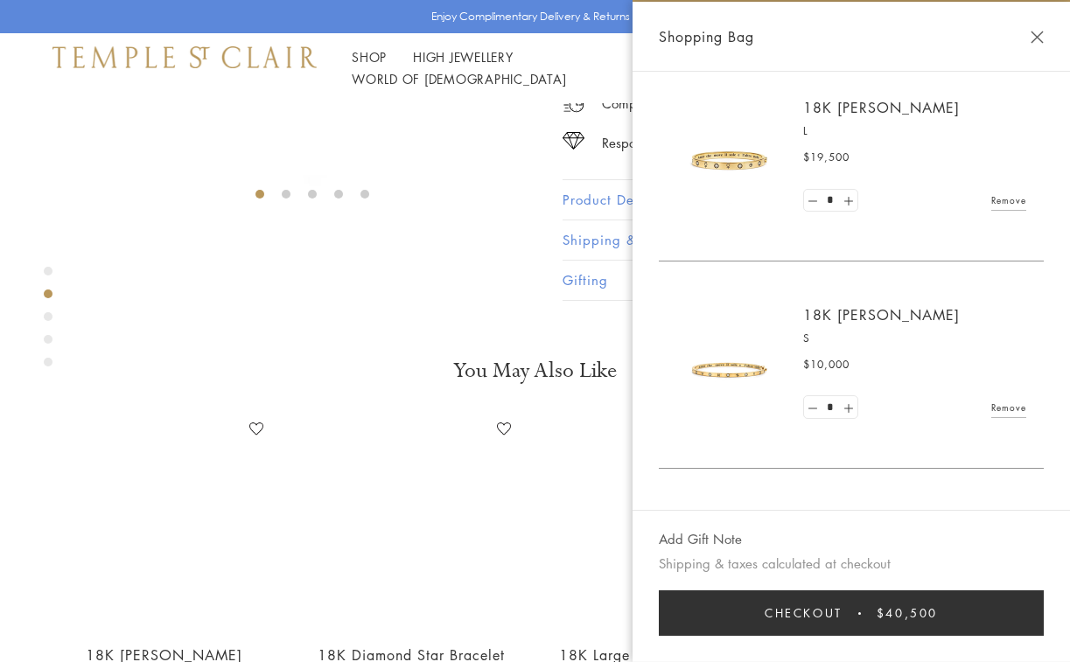
scroll to position [0, 0]
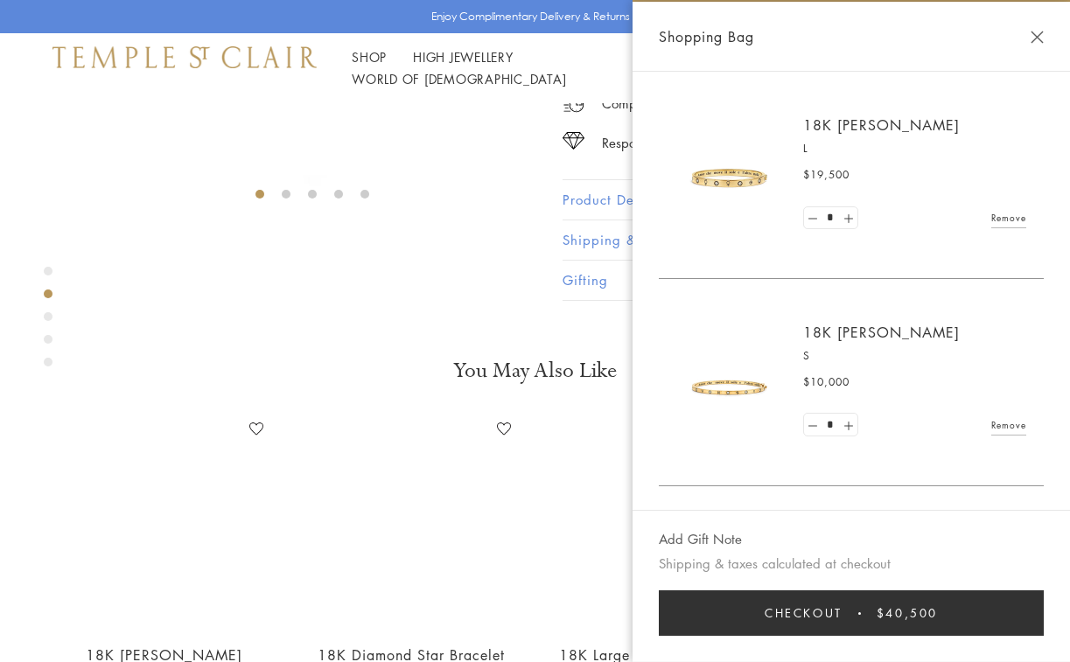
click at [1012, 214] on link "Remove" at bounding box center [1008, 217] width 35 height 19
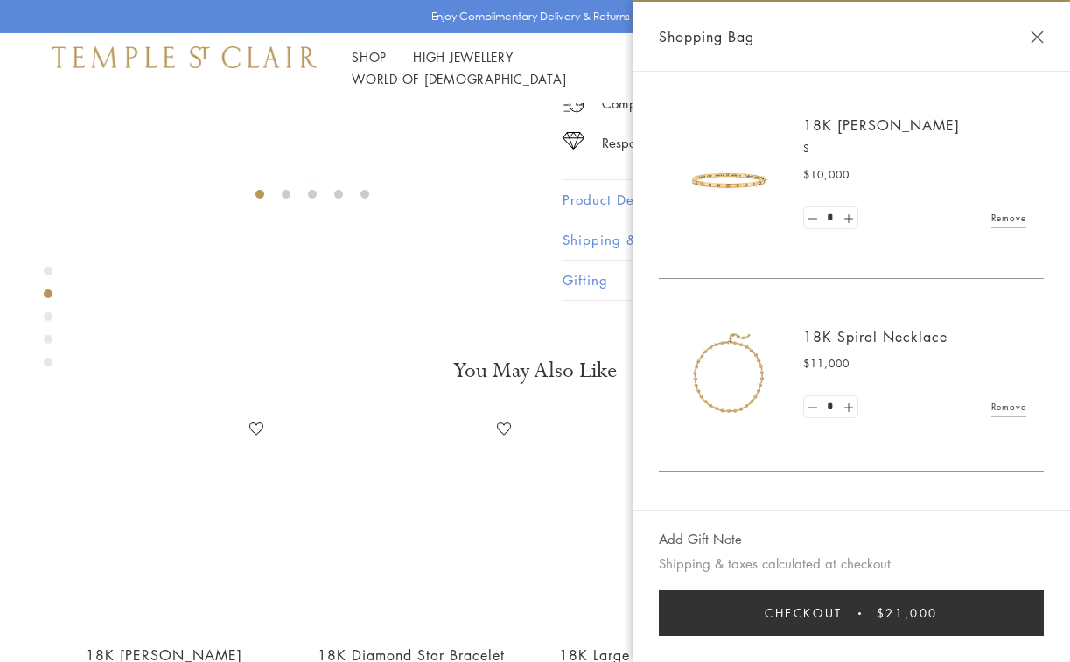
click at [1037, 33] on button "Close Shopping Bag" at bounding box center [1037, 37] width 13 height 13
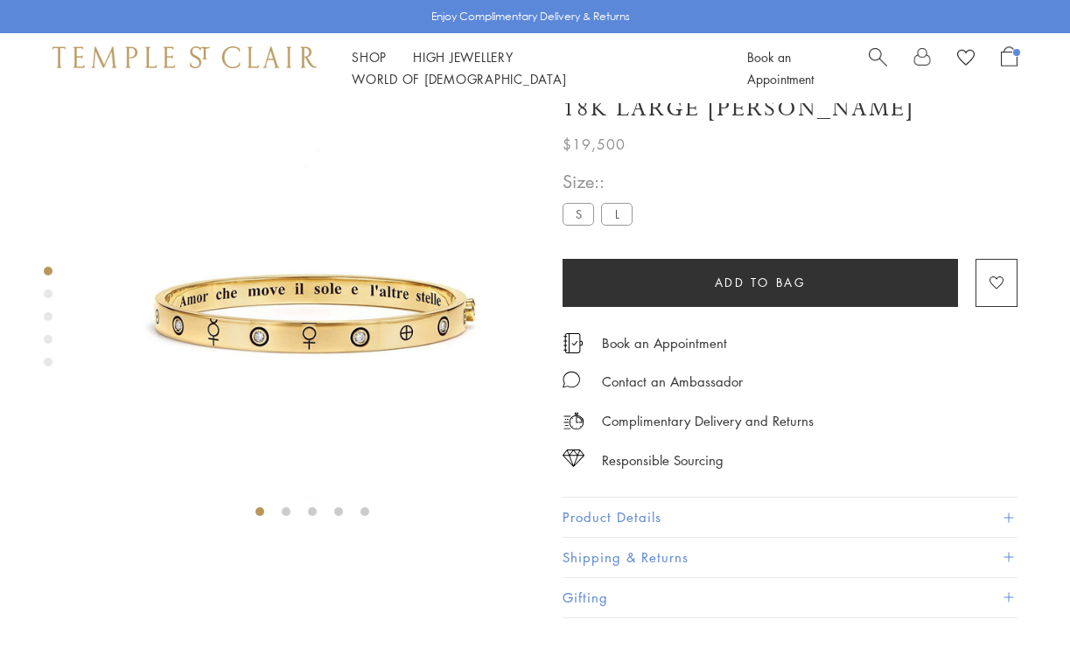
scroll to position [23, 0]
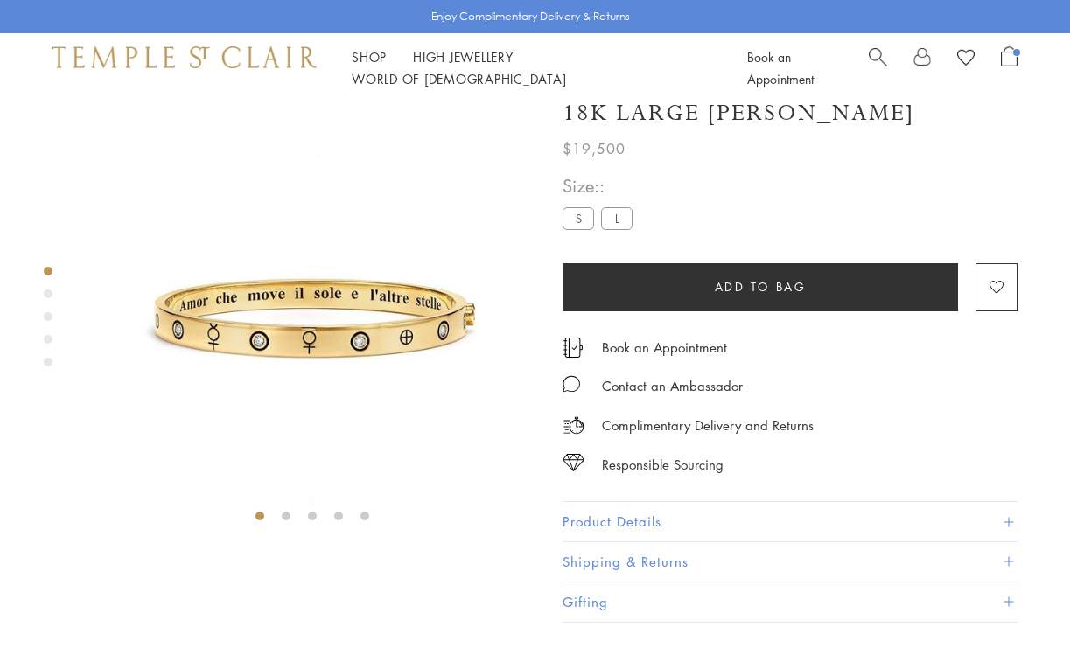
click at [1007, 66] on span "Open Shopping Bag" at bounding box center [1009, 56] width 17 height 20
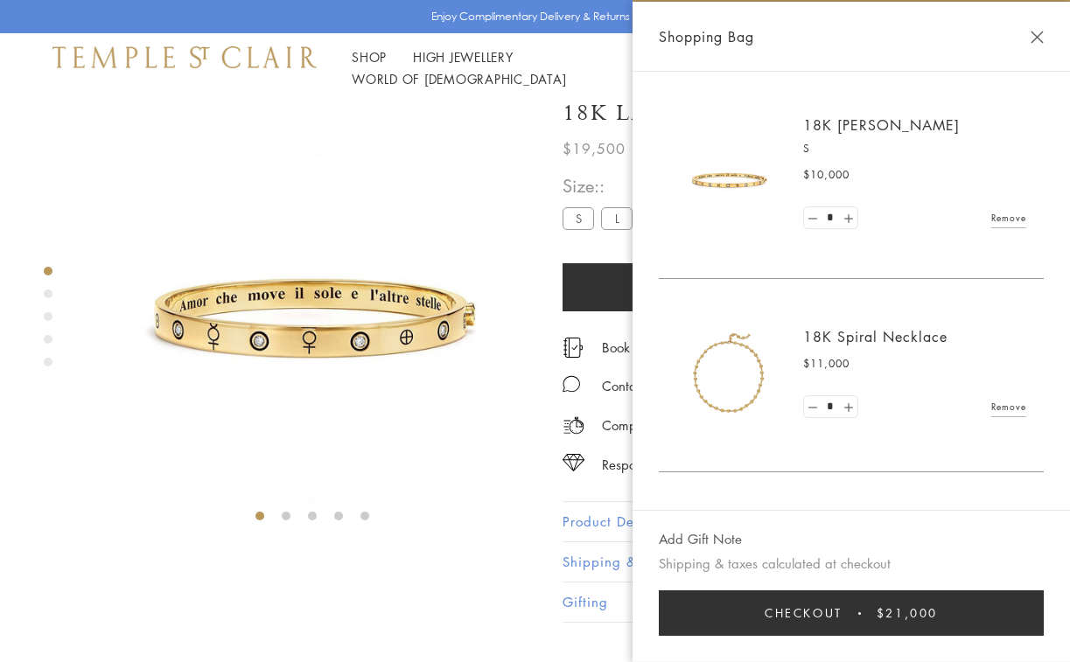
click at [776, 612] on span "Checkout" at bounding box center [804, 613] width 78 height 19
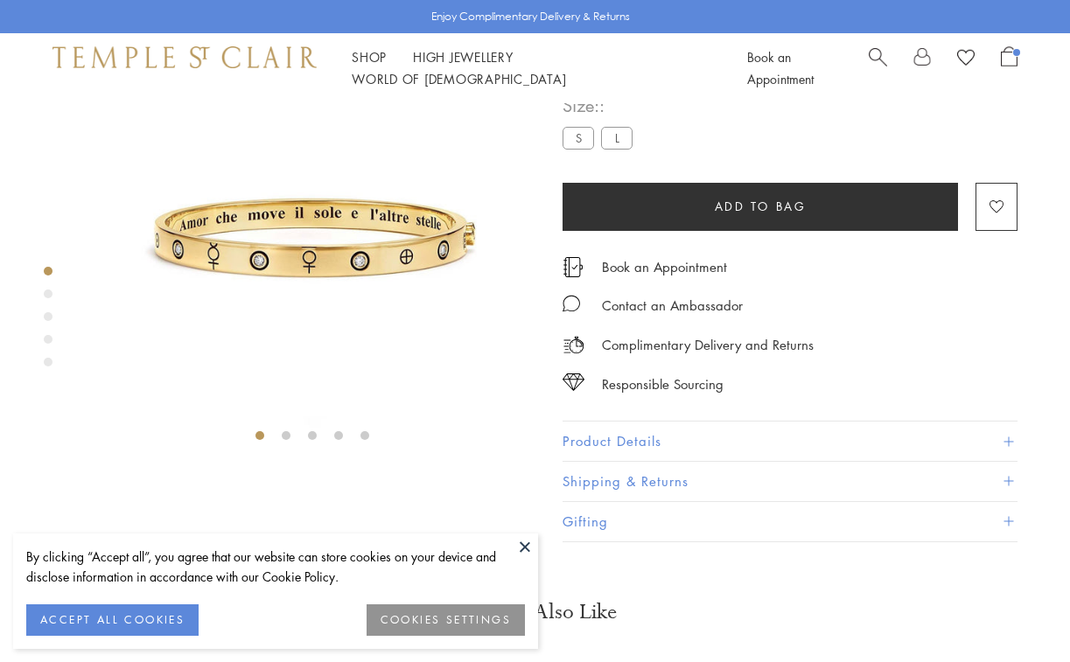
click at [45, 295] on div "Product gallery navigation" at bounding box center [48, 294] width 9 height 9
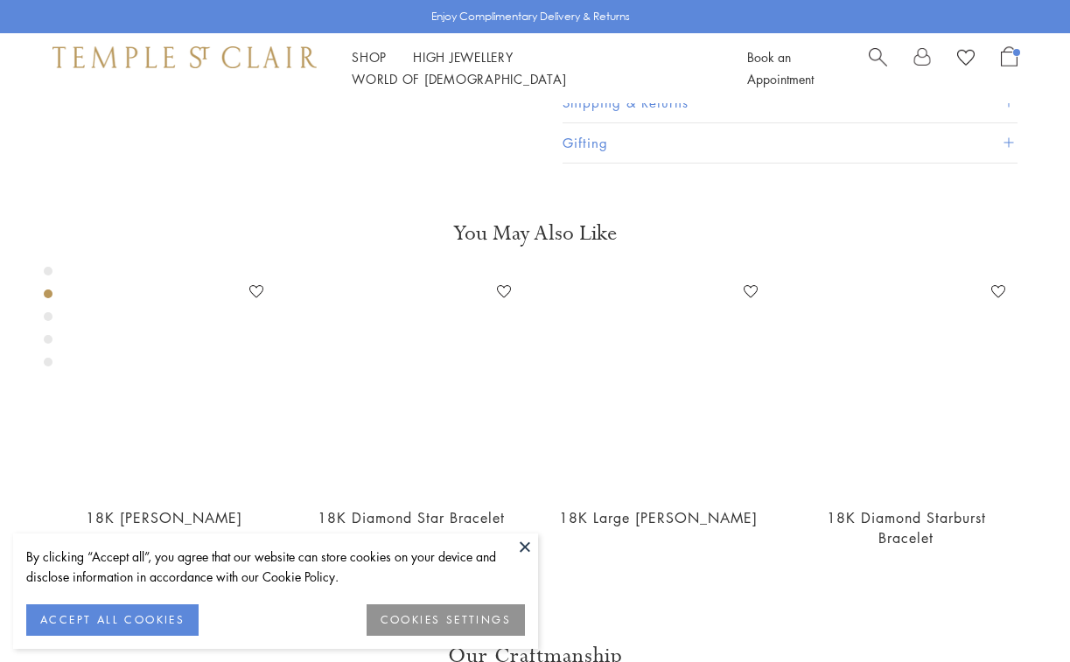
click at [46, 318] on div "Product gallery navigation" at bounding box center [48, 316] width 9 height 9
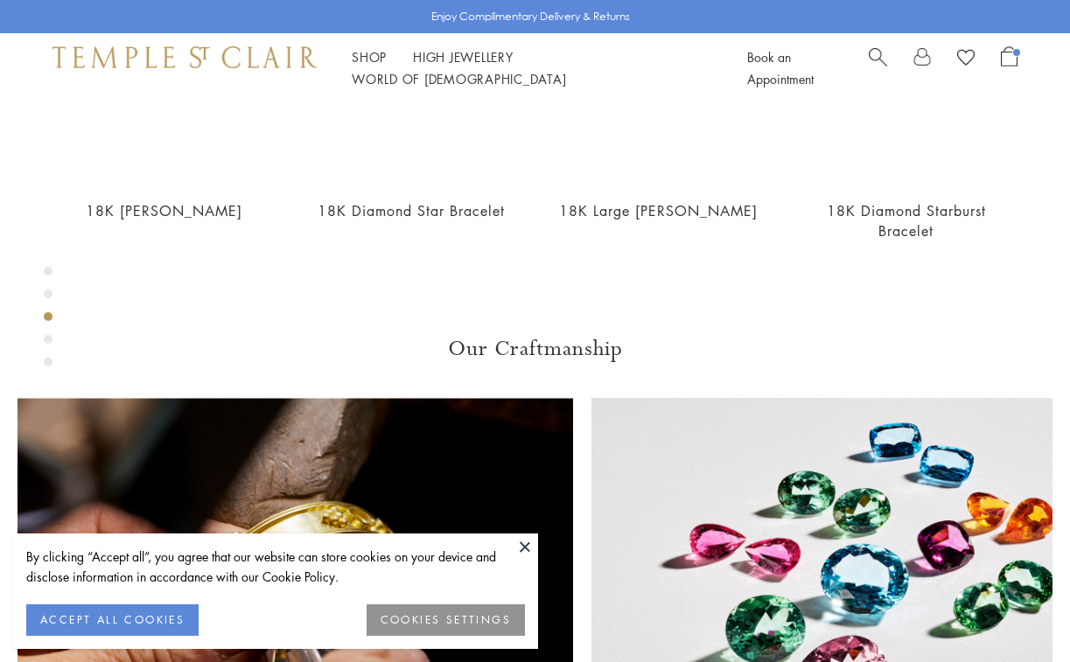
scroll to position [845, 0]
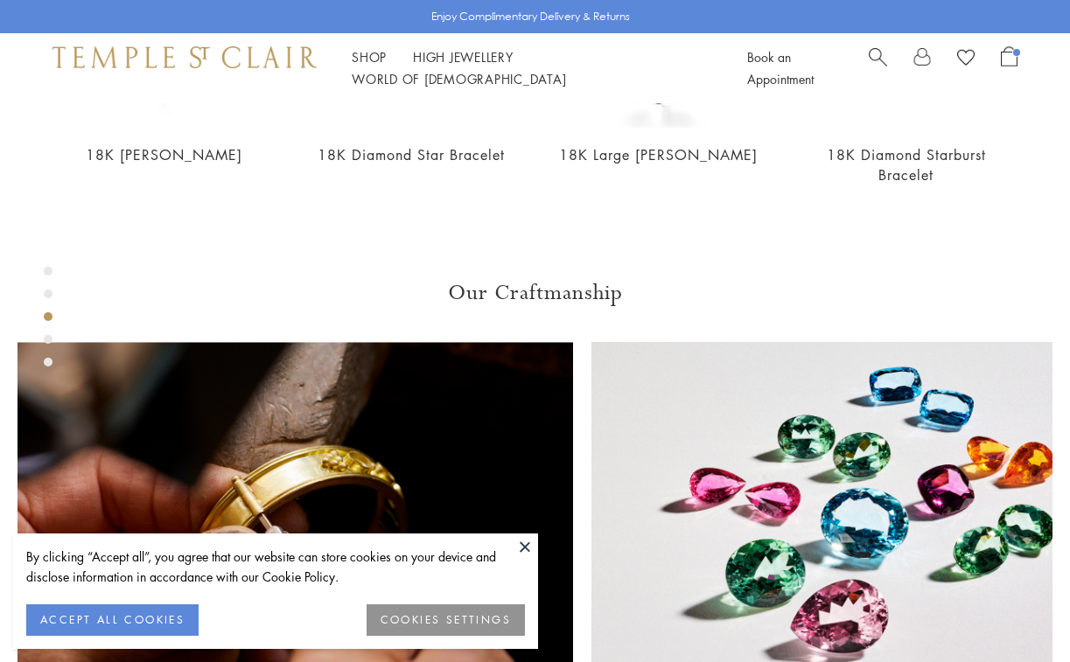
click at [521, 548] on button at bounding box center [525, 547] width 26 height 26
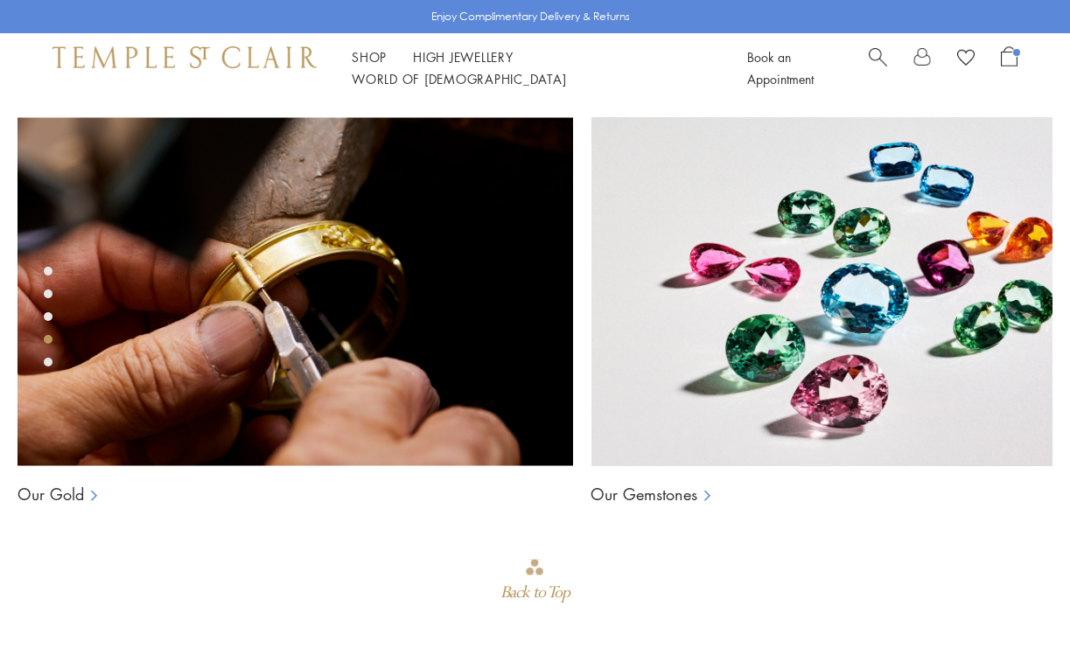
scroll to position [1079, 0]
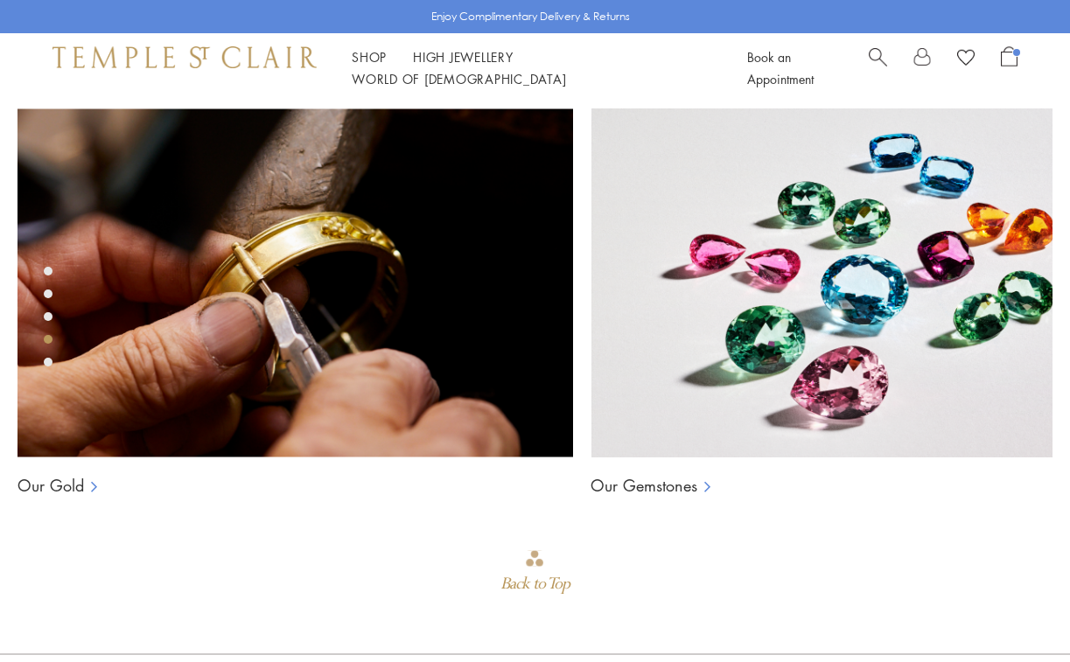
click at [48, 362] on div "Product gallery navigation" at bounding box center [48, 362] width 9 height 9
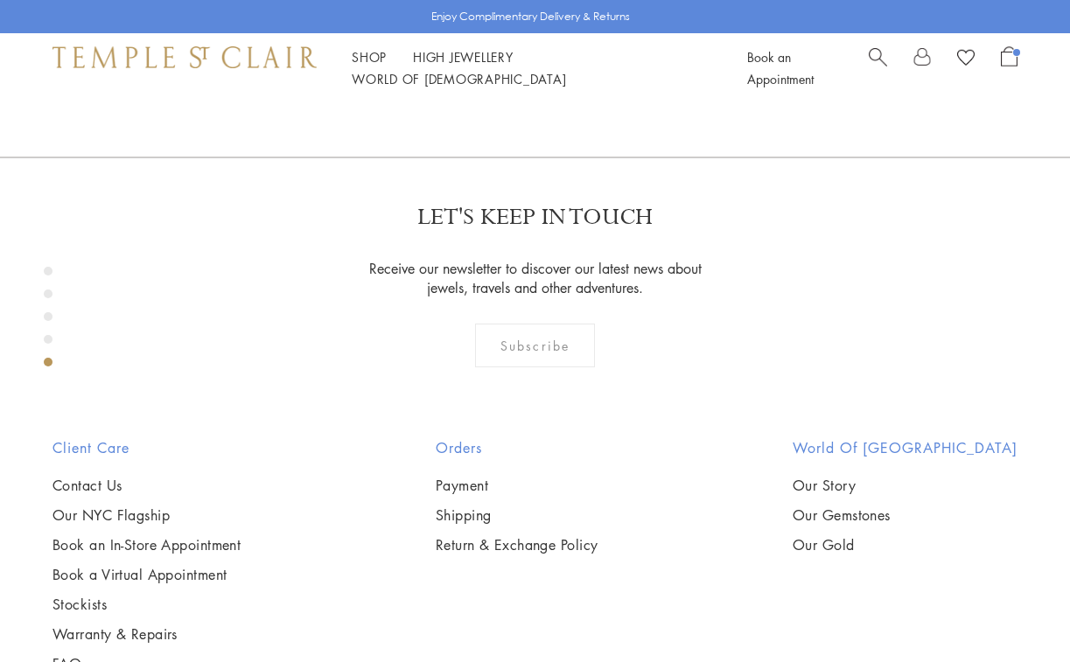
scroll to position [1660, 0]
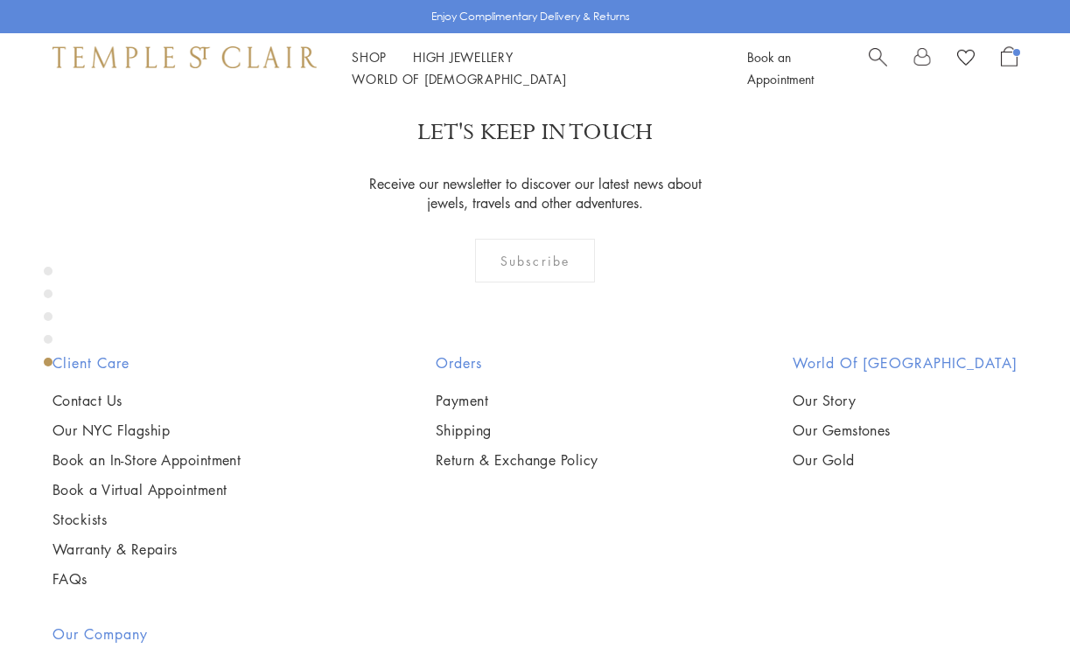
click at [50, 343] on div "Product gallery navigation" at bounding box center [48, 339] width 9 height 9
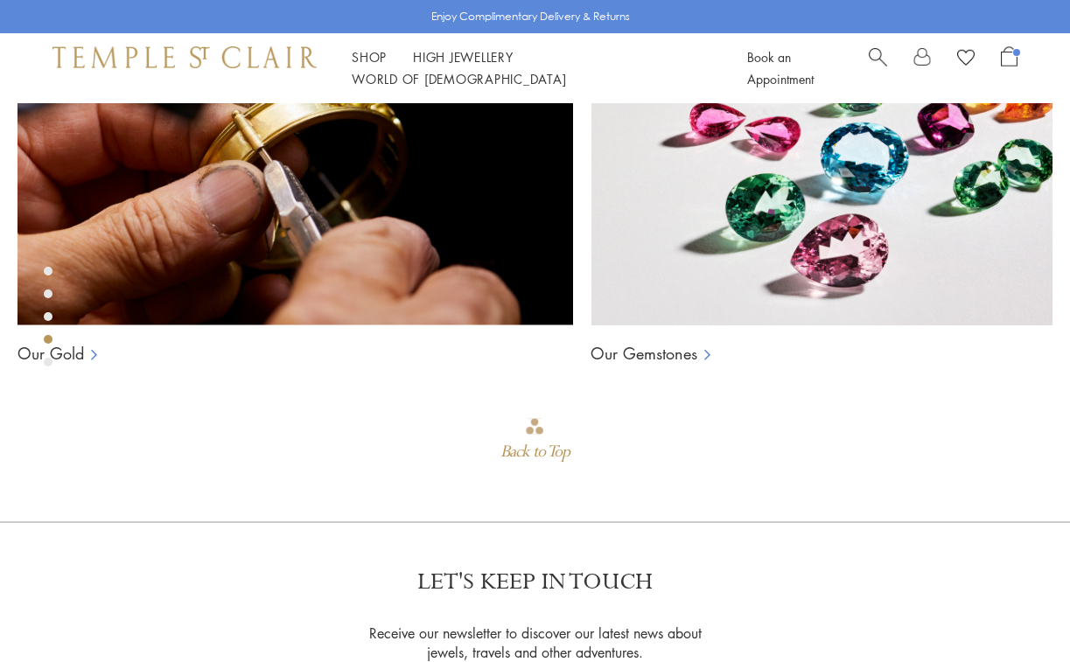
scroll to position [1210, 0]
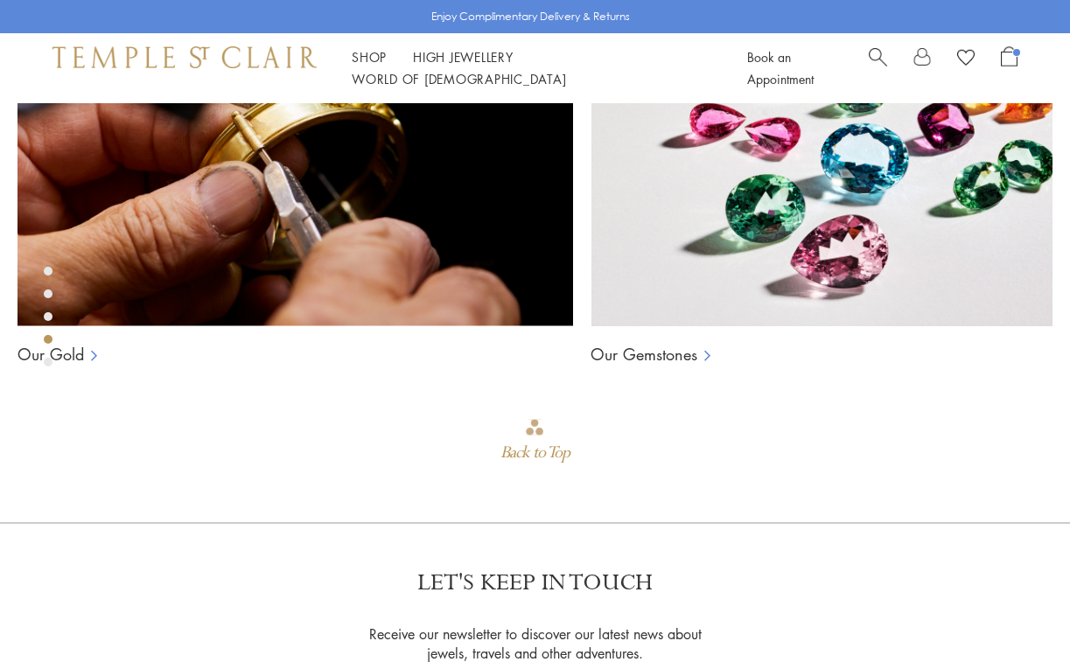
click at [46, 320] on div "Product gallery navigation" at bounding box center [48, 316] width 9 height 9
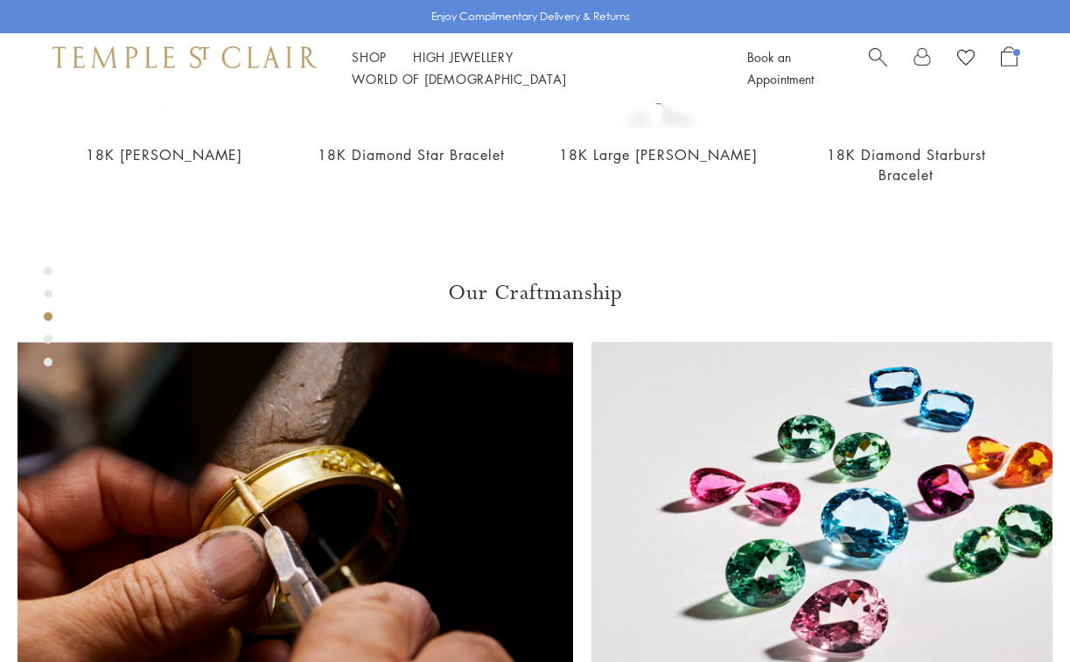
click at [47, 297] on div "Product gallery navigation" at bounding box center [48, 294] width 9 height 9
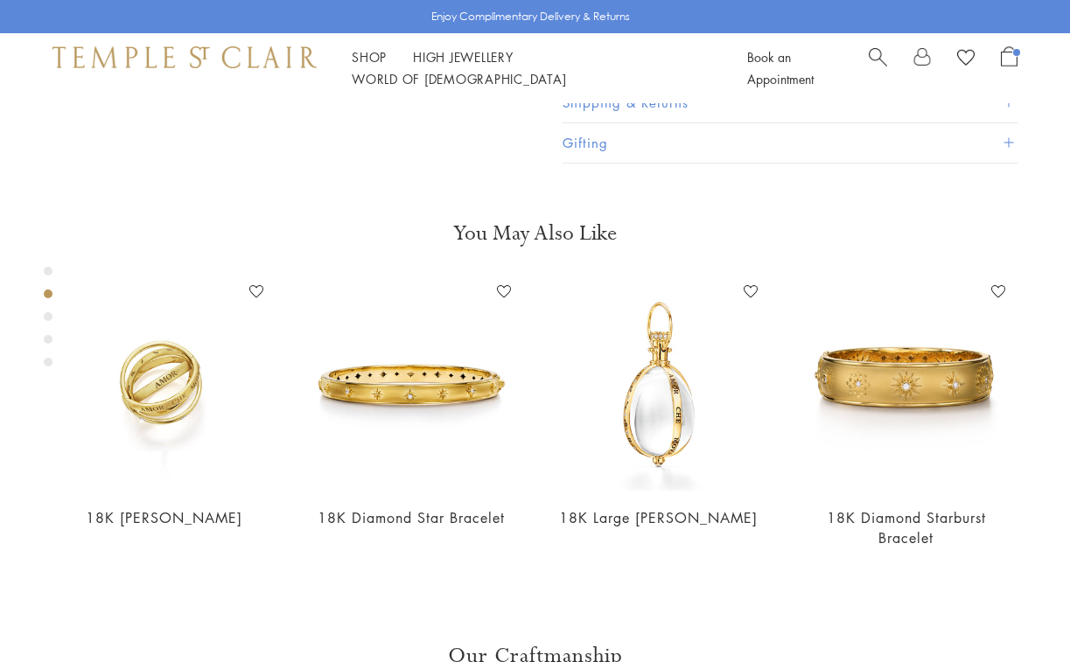
click at [47, 271] on div "Product gallery navigation" at bounding box center [48, 271] width 9 height 9
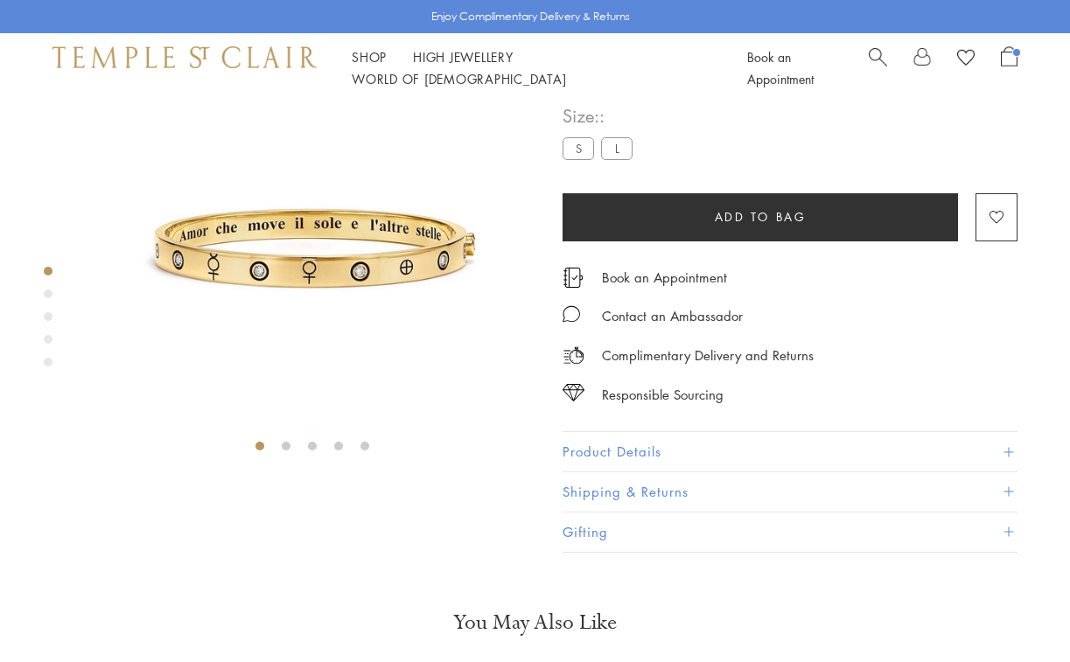
scroll to position [33, 0]
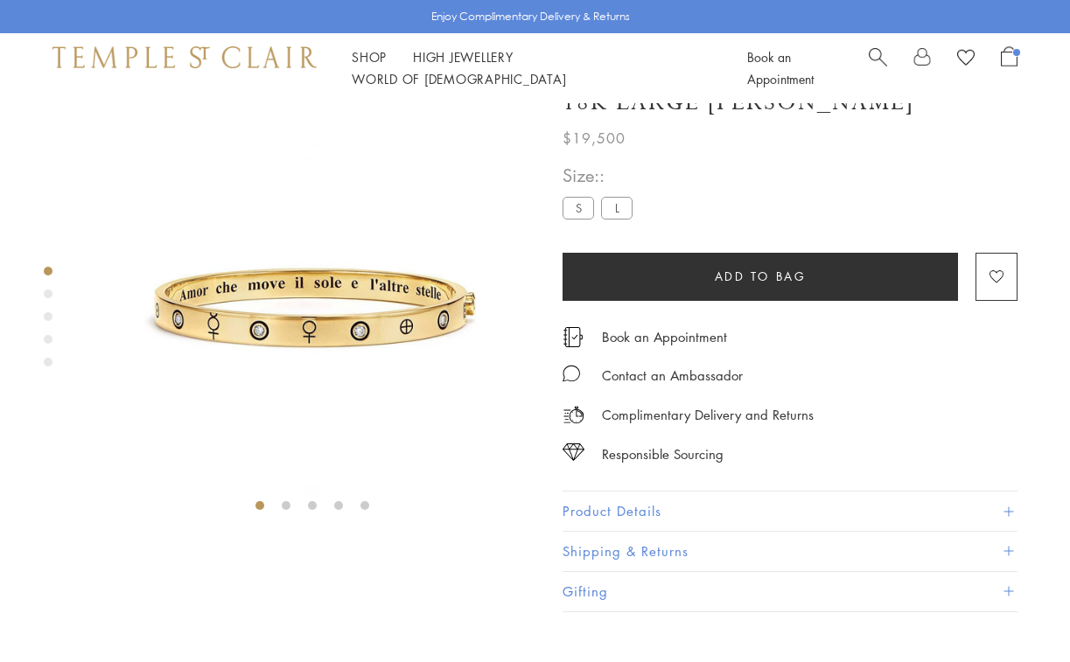
click at [1010, 66] on span "Open Shopping Bag" at bounding box center [1009, 56] width 17 height 20
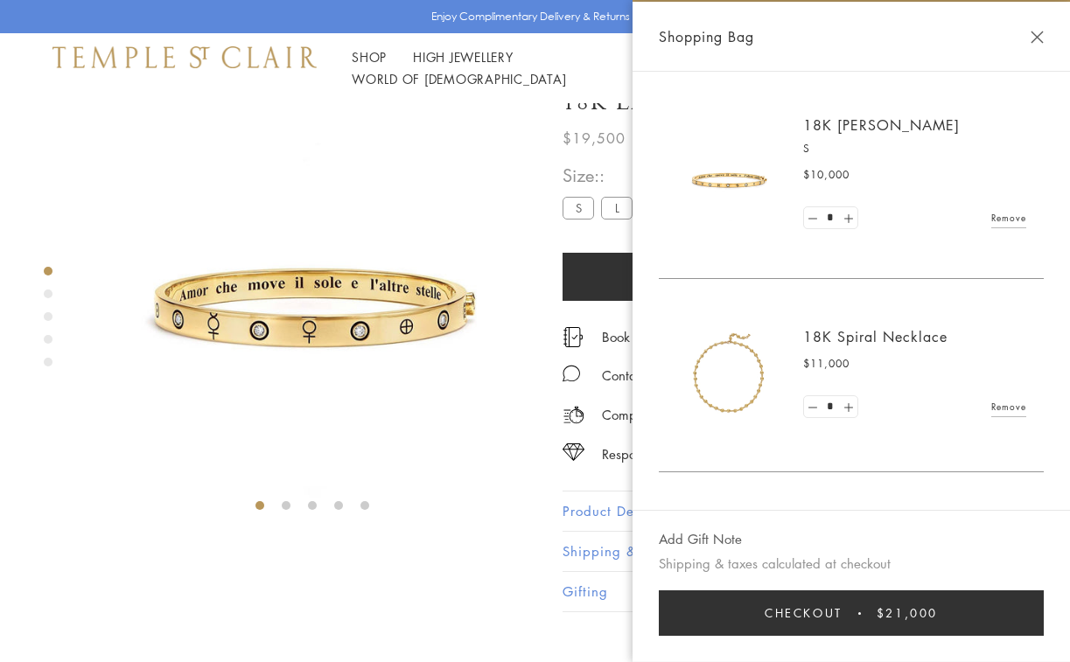
click at [1038, 37] on button "Close Shopping Bag" at bounding box center [1037, 37] width 13 height 13
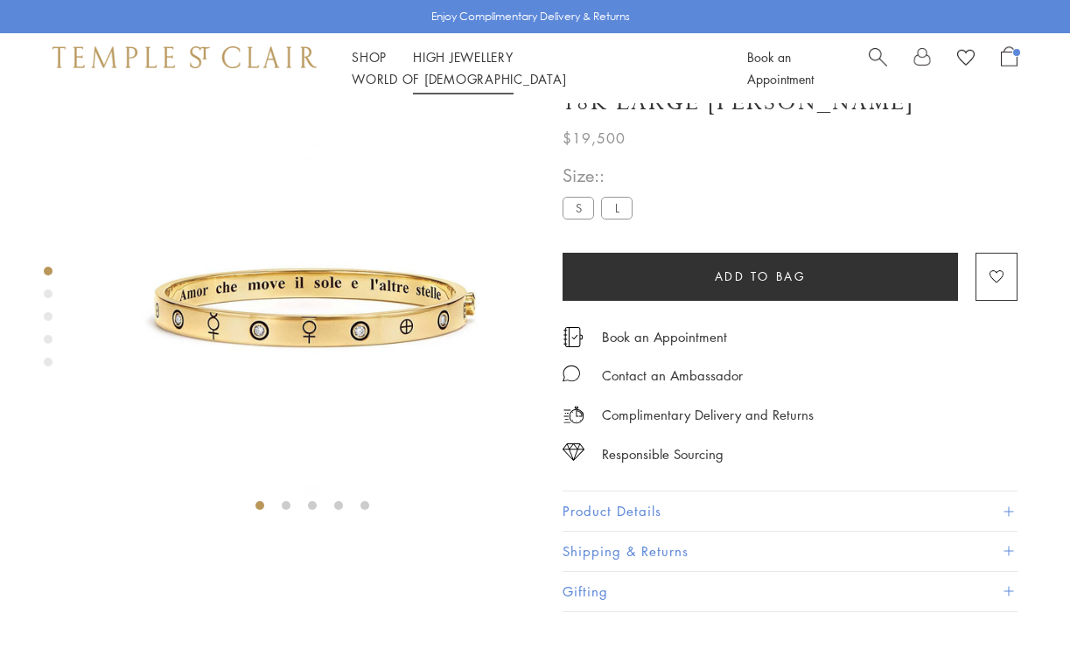
click at [456, 66] on link "High Jewellery High Jewellery" at bounding box center [463, 56] width 101 height 17
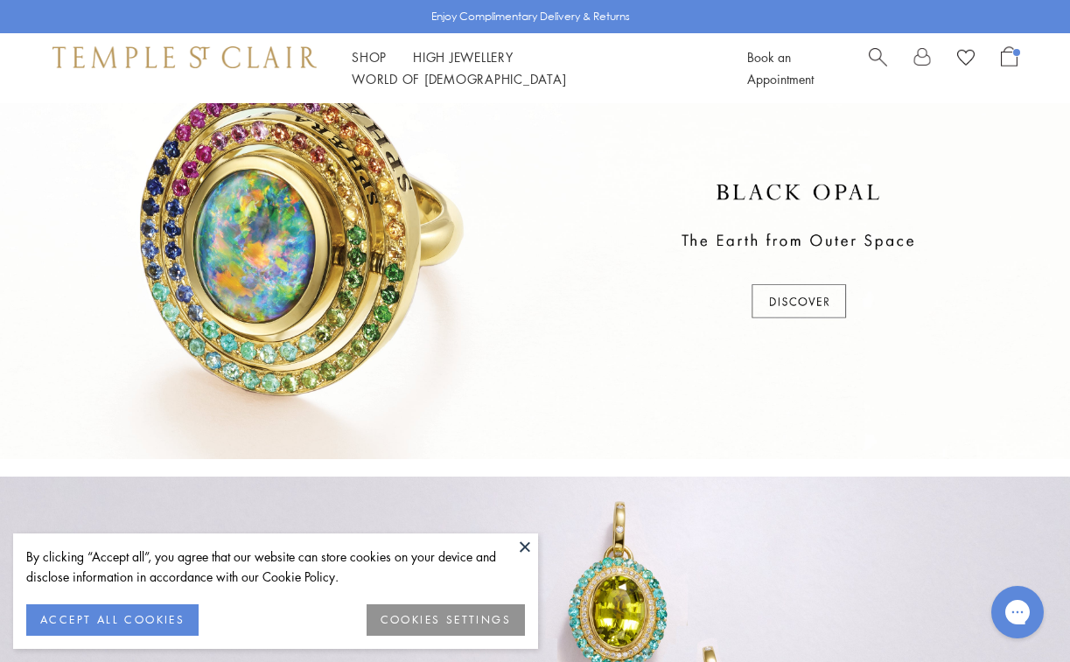
scroll to position [550, 0]
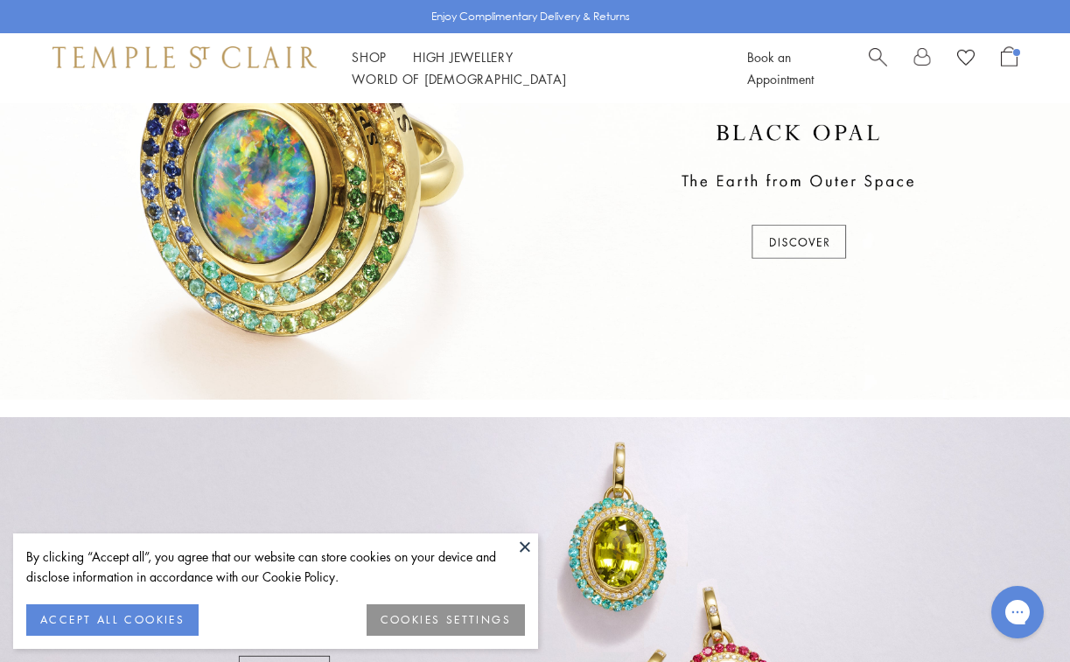
click at [523, 552] on button at bounding box center [525, 547] width 26 height 26
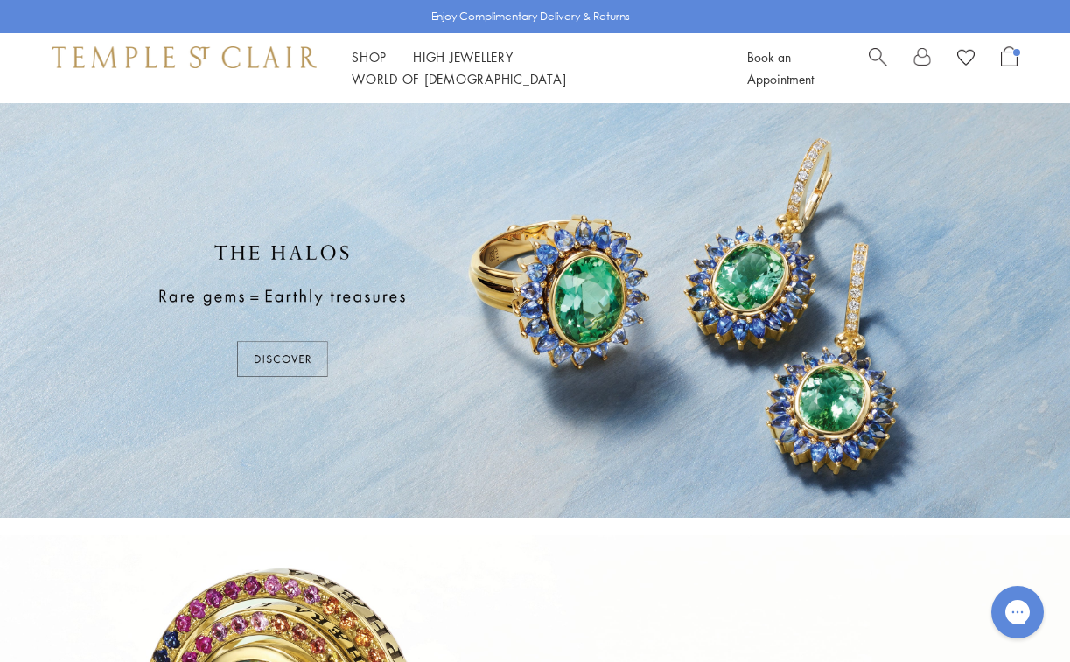
scroll to position [0, 0]
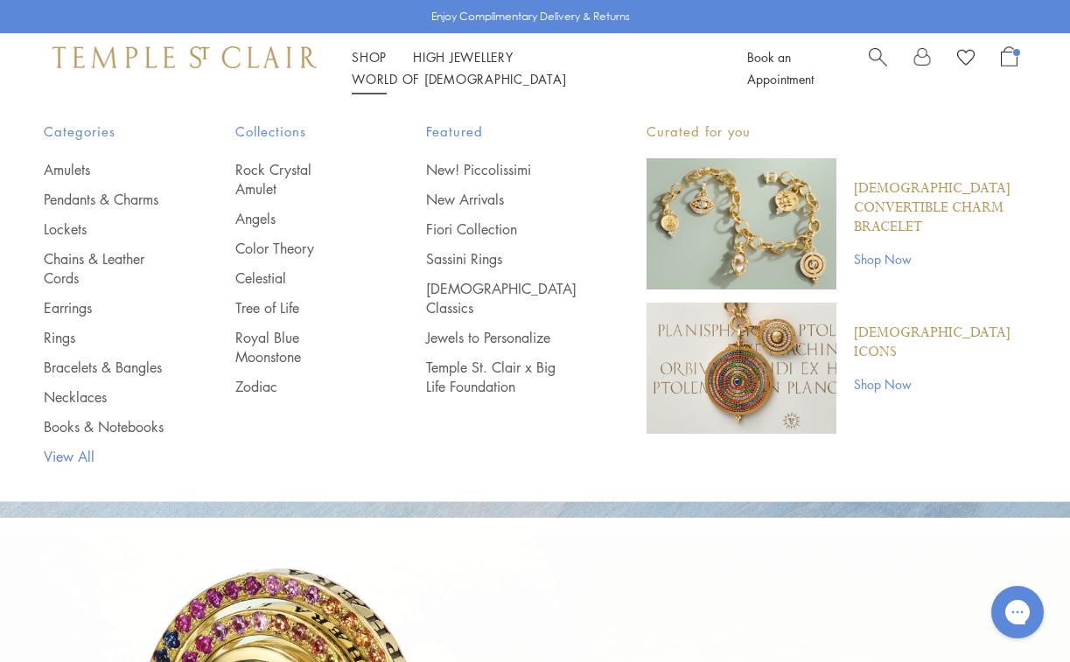
click at [80, 459] on link "View All" at bounding box center [105, 456] width 122 height 19
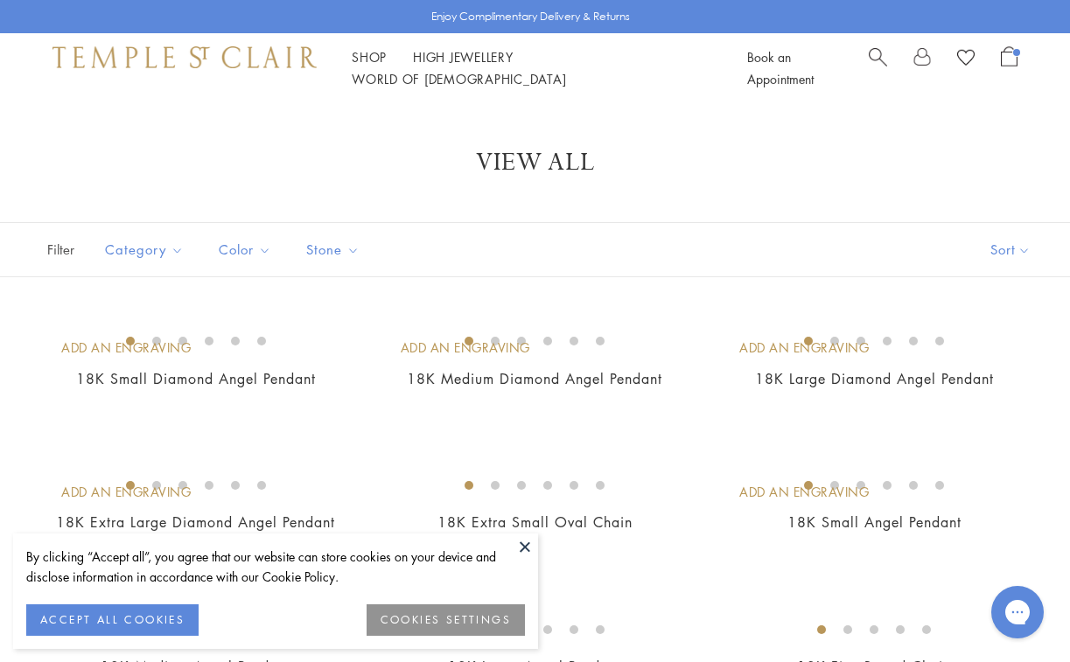
click at [523, 548] on button at bounding box center [525, 547] width 26 height 26
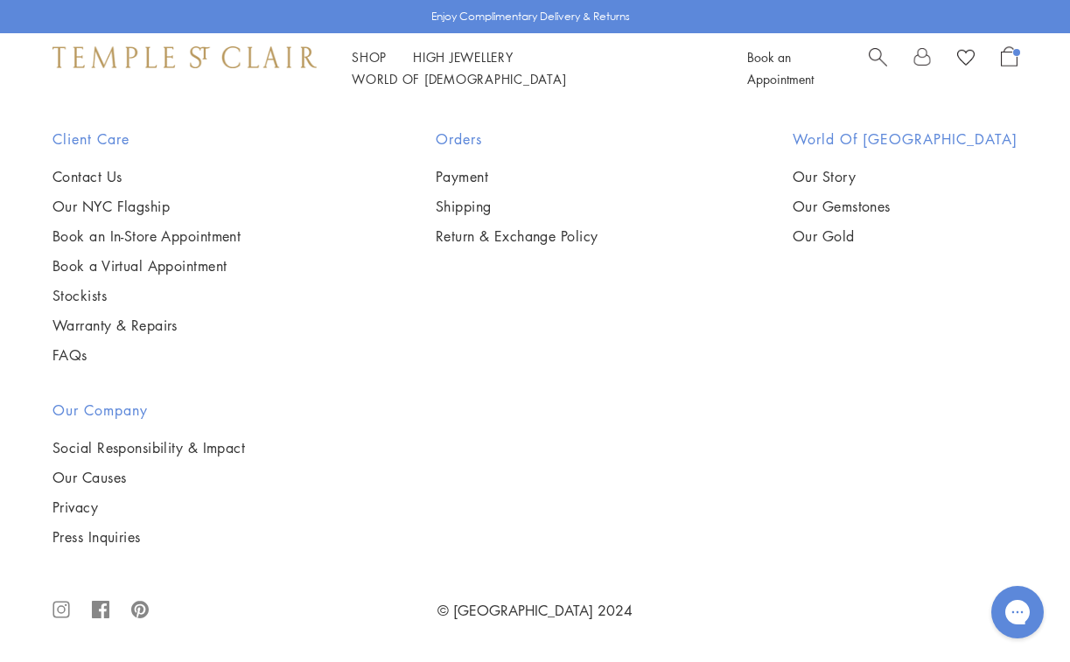
scroll to position [11803, 0]
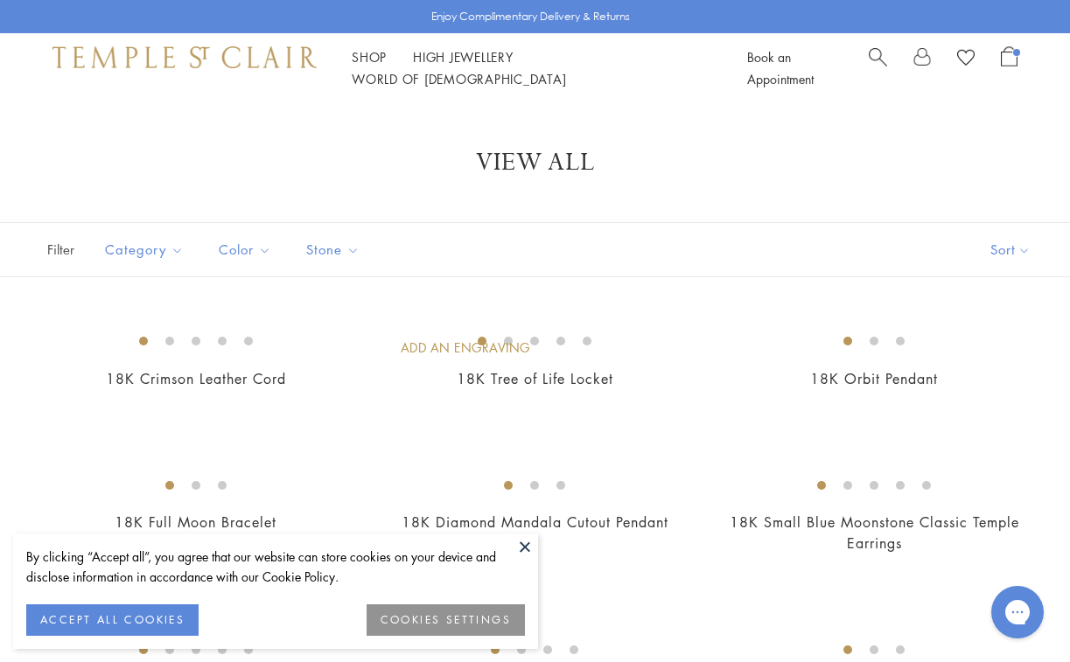
scroll to position [116, 0]
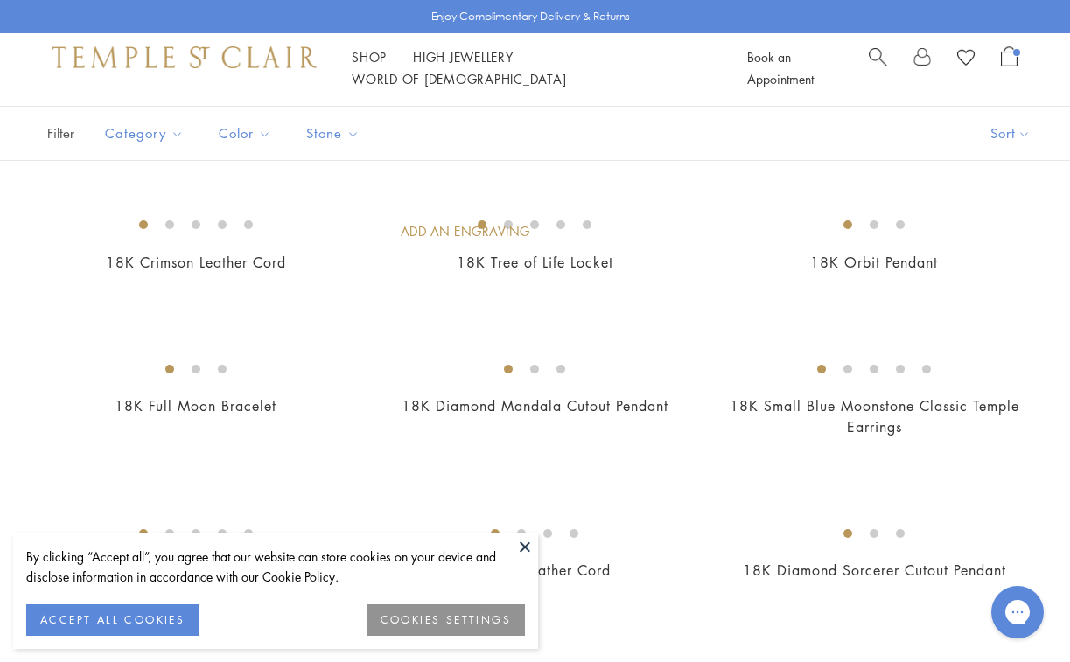
click at [526, 547] on button at bounding box center [525, 547] width 26 height 26
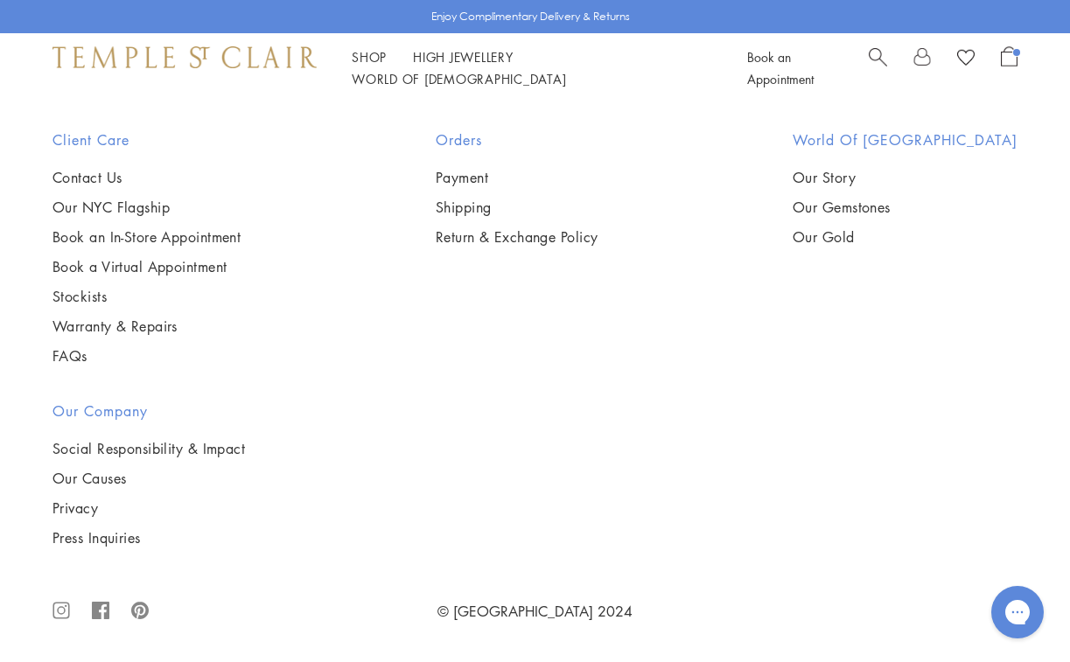
scroll to position [7870, 0]
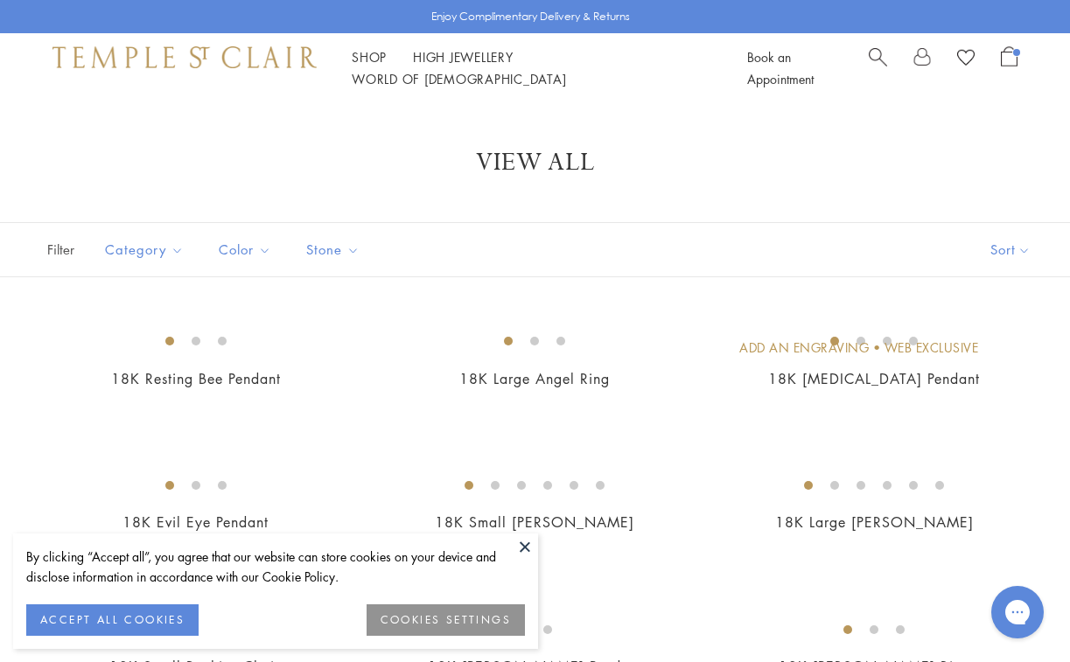
click at [528, 545] on button at bounding box center [525, 547] width 26 height 26
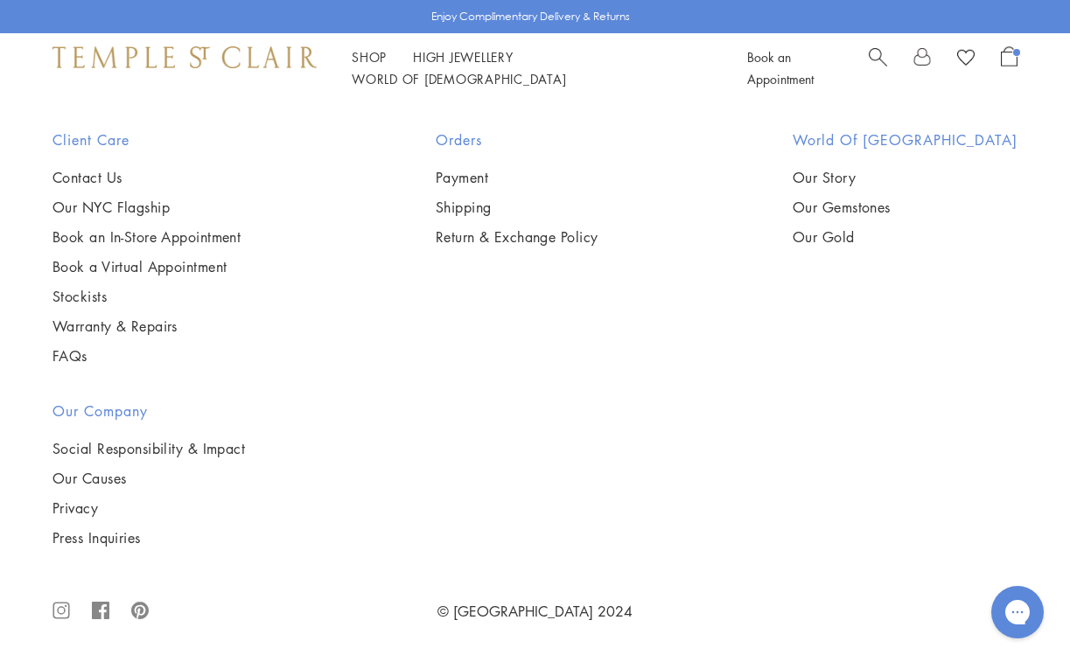
scroll to position [8165, 0]
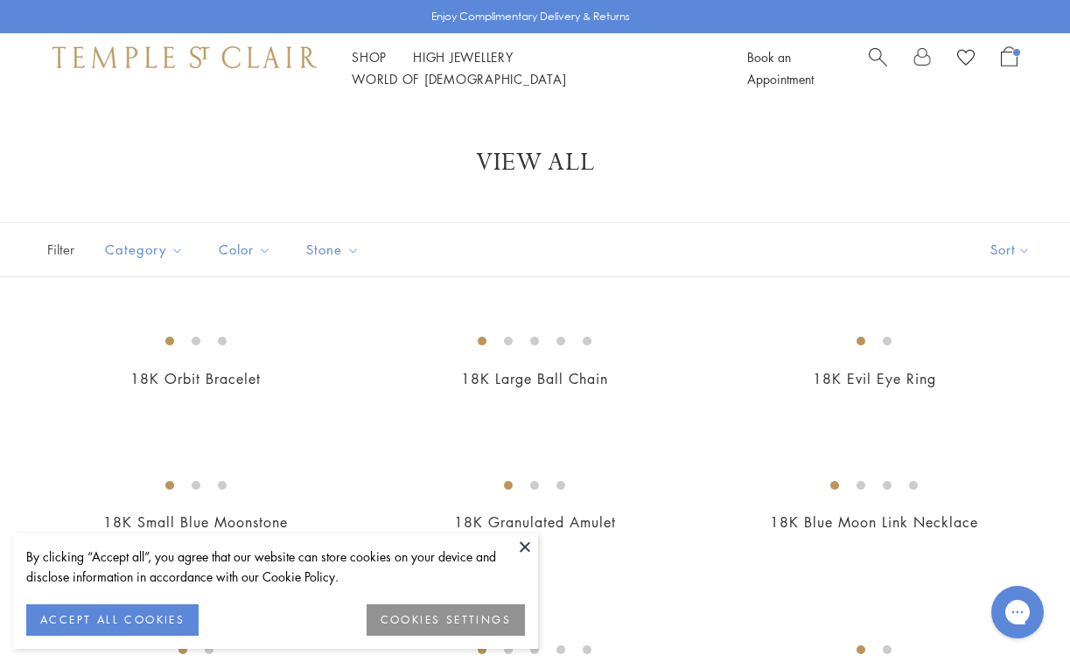
click at [527, 549] on button at bounding box center [525, 547] width 26 height 26
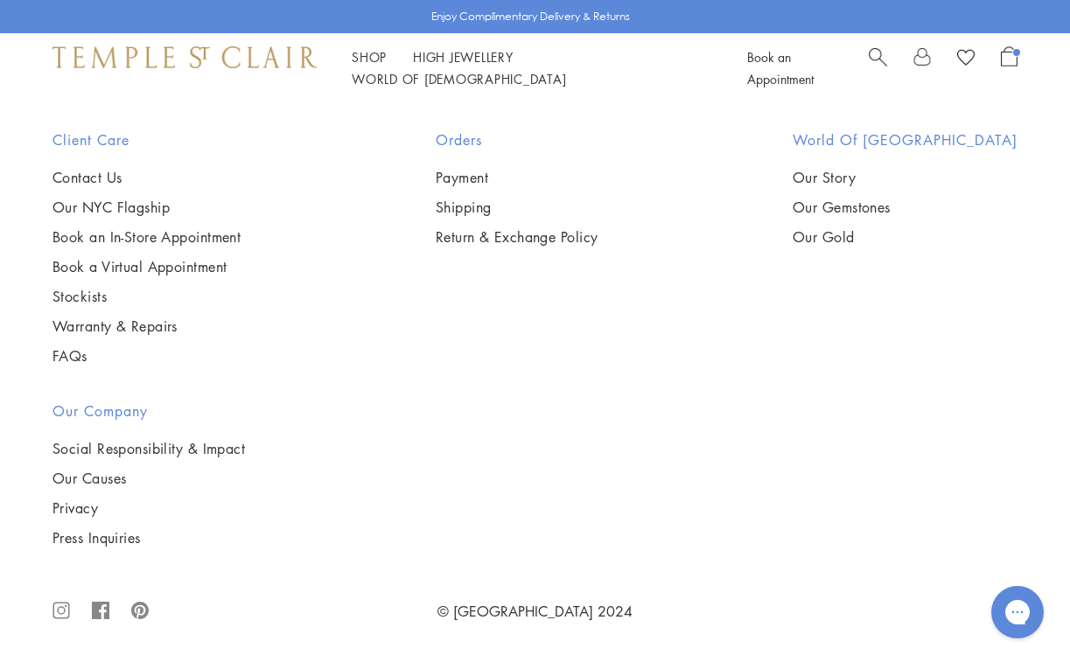
scroll to position [6420, 0]
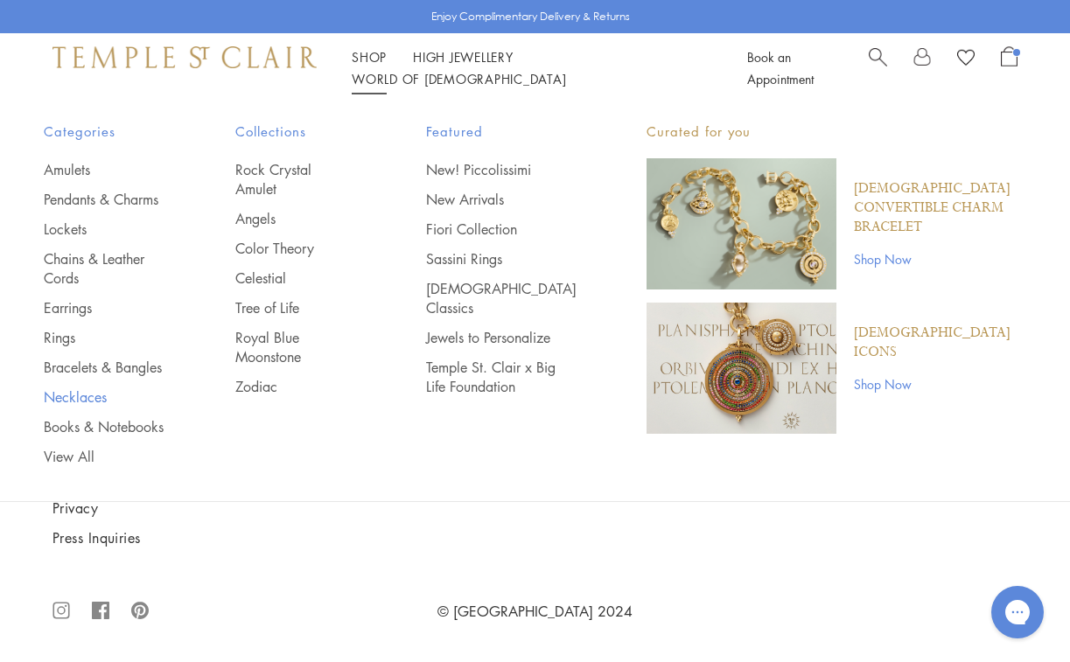
click at [80, 398] on link "Necklaces" at bounding box center [105, 397] width 122 height 19
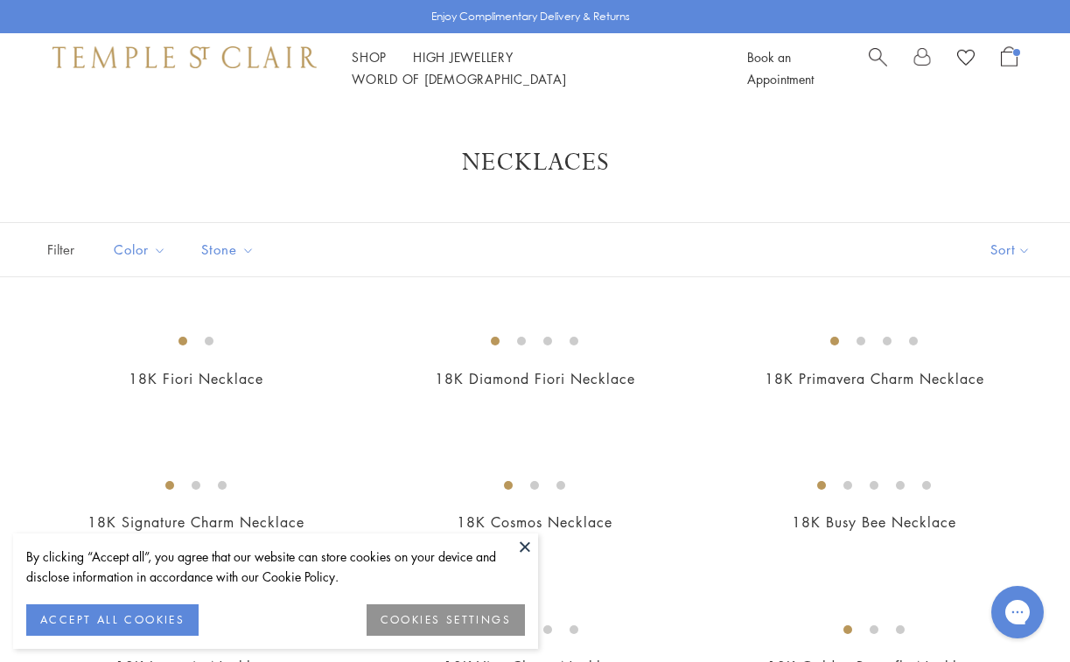
click at [529, 547] on button at bounding box center [525, 547] width 26 height 26
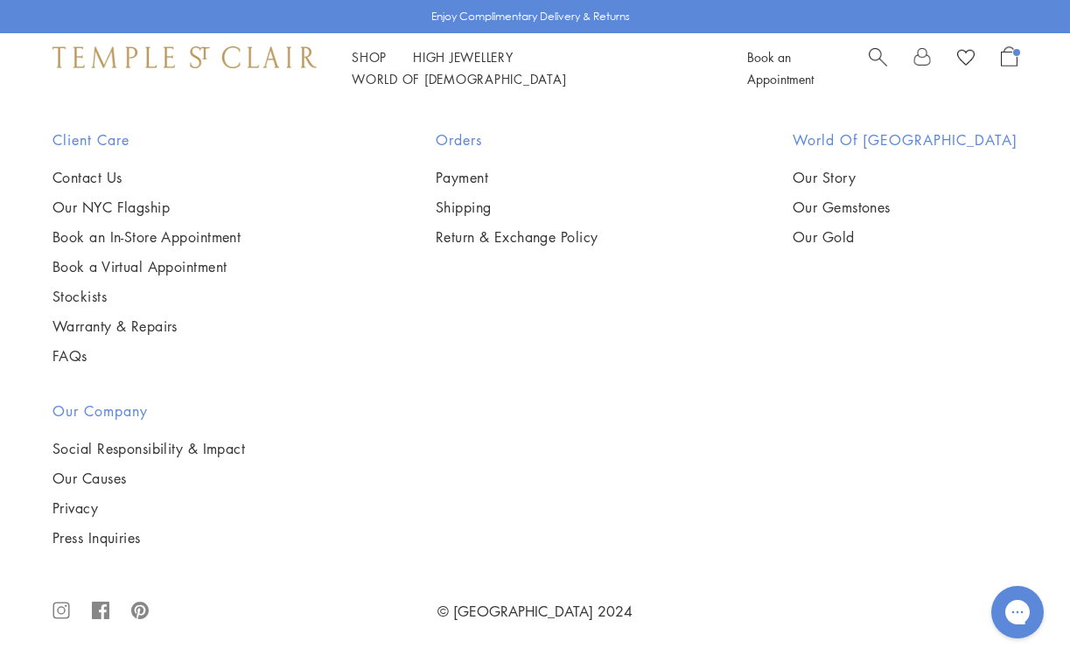
scroll to position [4841, 0]
click at [0, 0] on img at bounding box center [0, 0] width 0 height 0
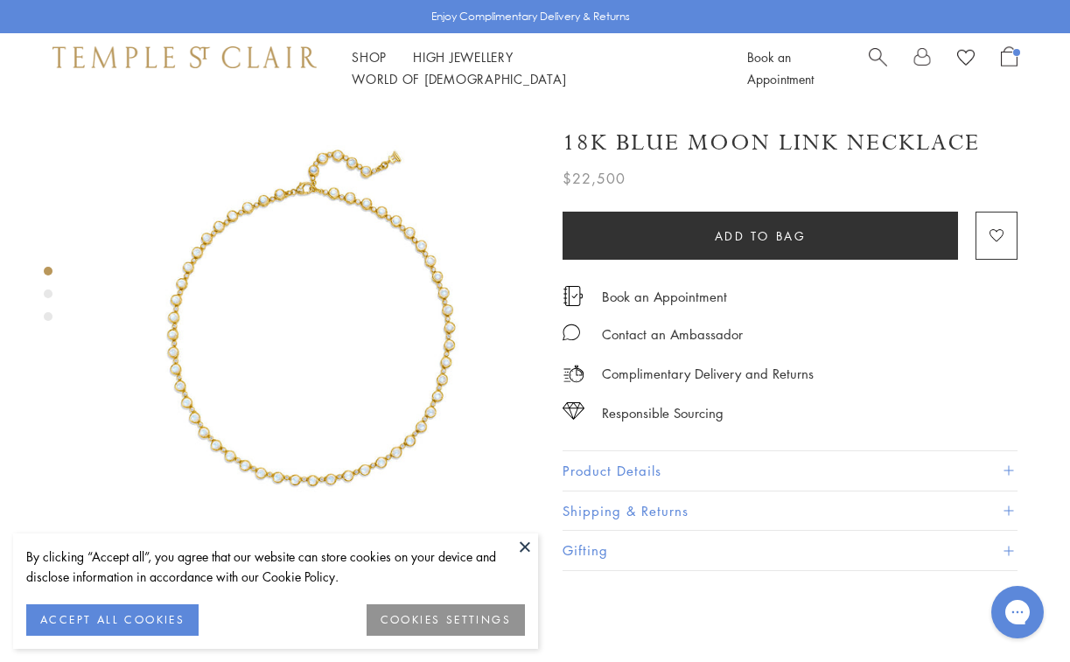
click at [524, 549] on button at bounding box center [525, 547] width 26 height 26
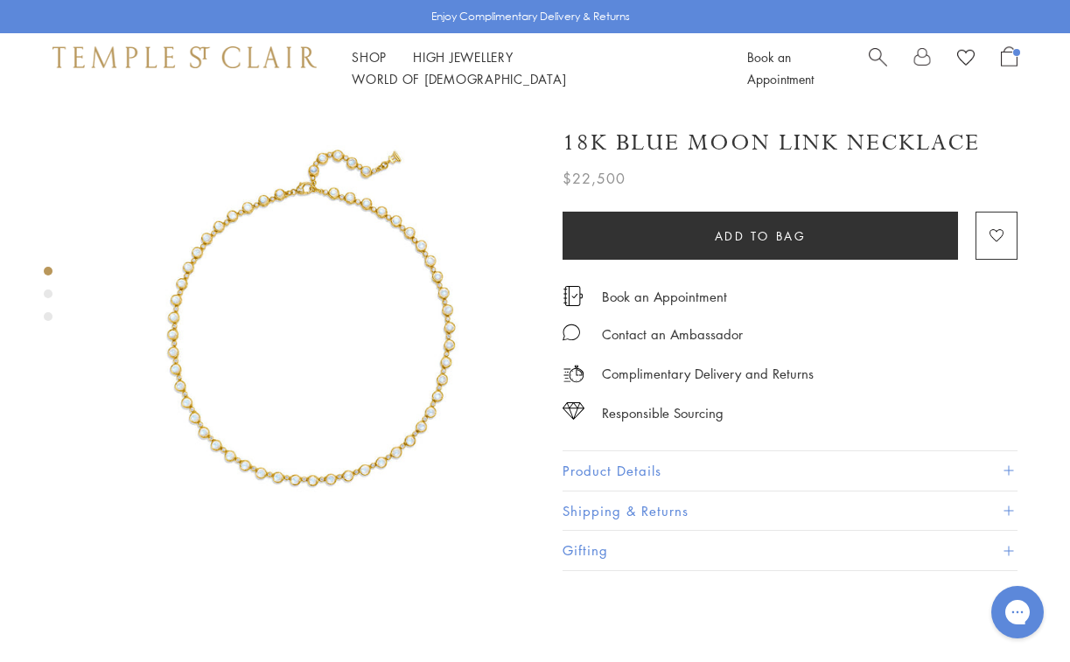
click at [45, 294] on div "Product gallery navigation" at bounding box center [48, 294] width 9 height 9
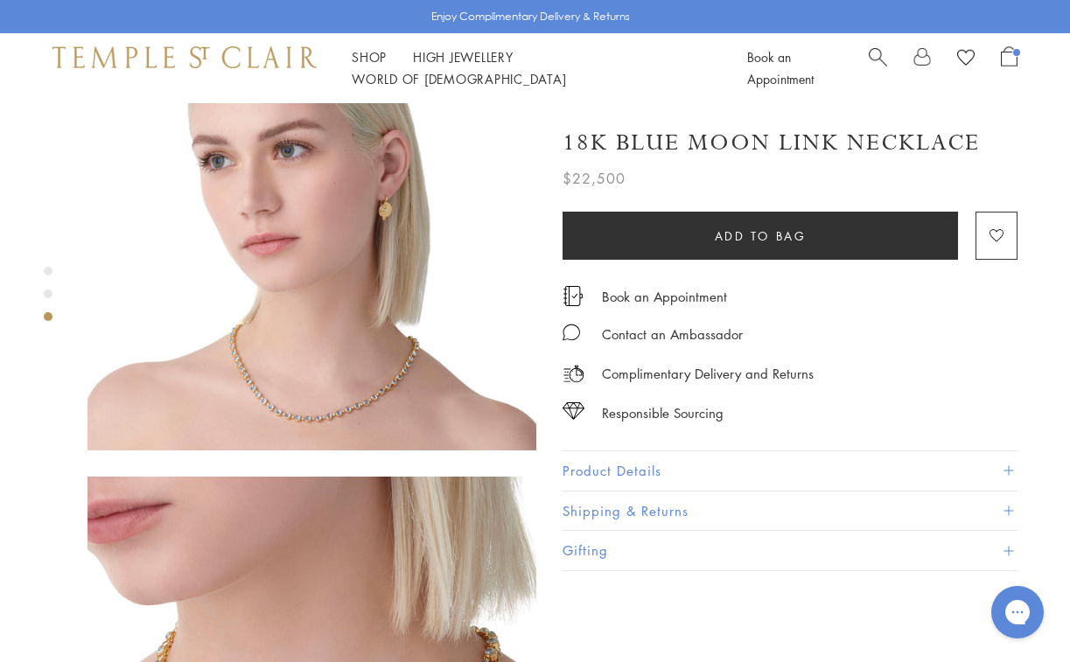
scroll to position [554, 0]
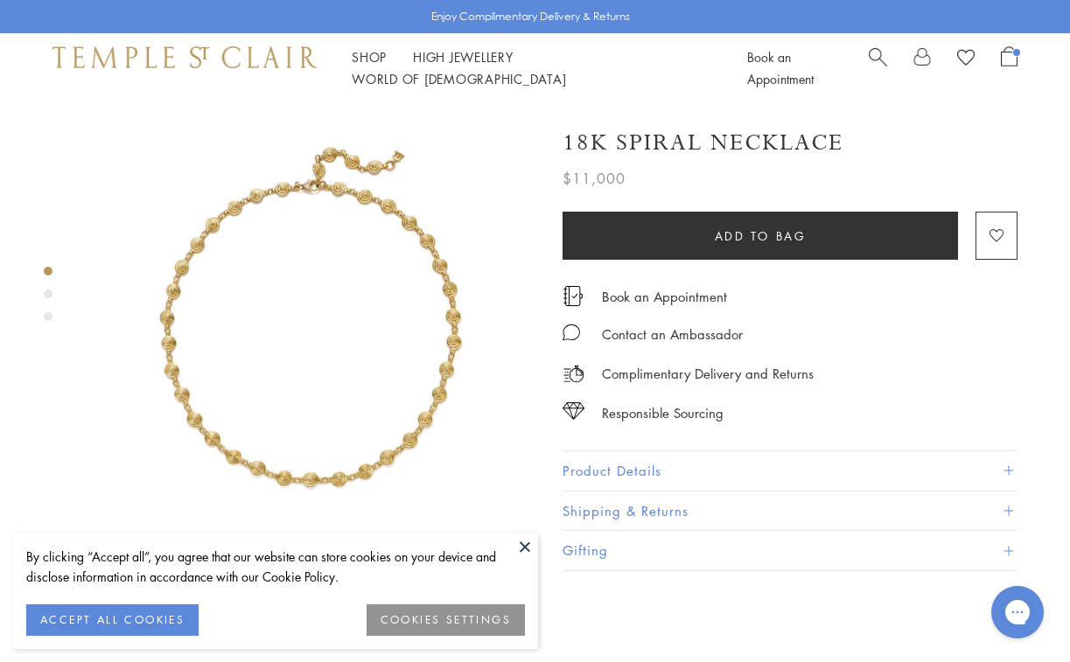
click at [522, 541] on button at bounding box center [525, 547] width 26 height 26
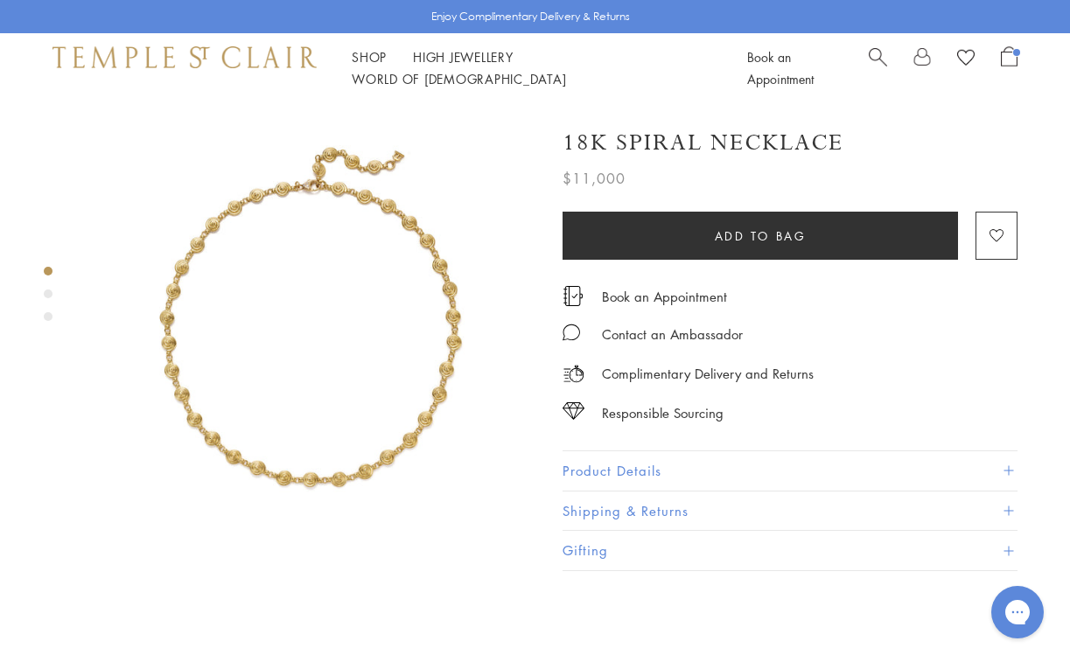
click at [47, 292] on div "Product gallery navigation" at bounding box center [48, 294] width 9 height 9
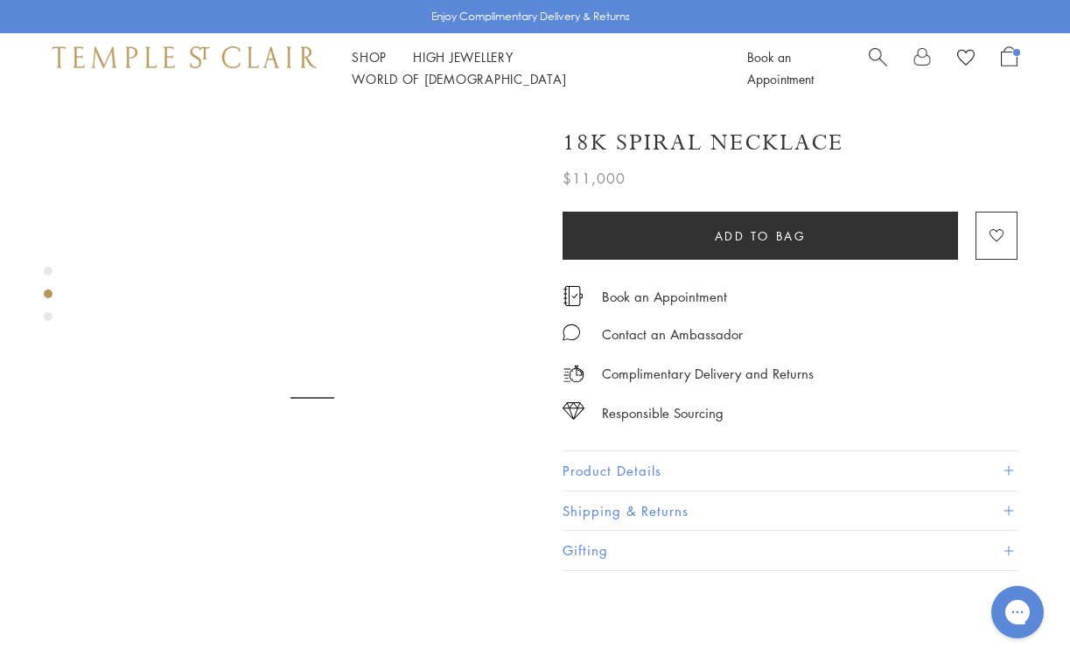
scroll to position [482, 0]
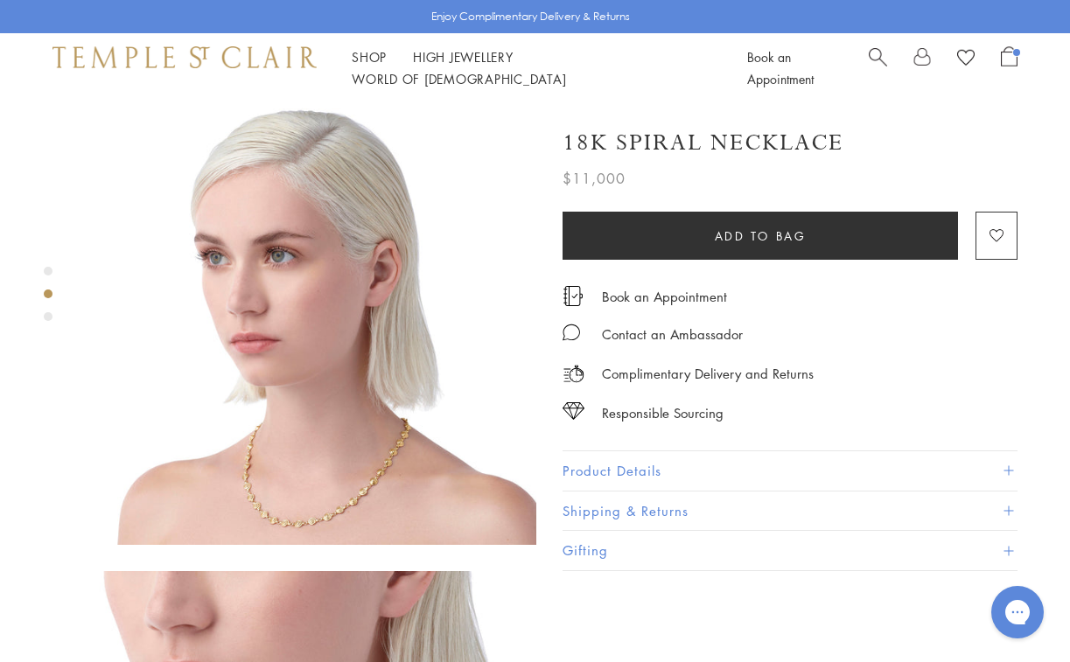
click at [46, 321] on div "Product gallery navigation" at bounding box center [48, 298] width 9 height 73
click at [49, 314] on div "Product gallery navigation" at bounding box center [48, 316] width 9 height 9
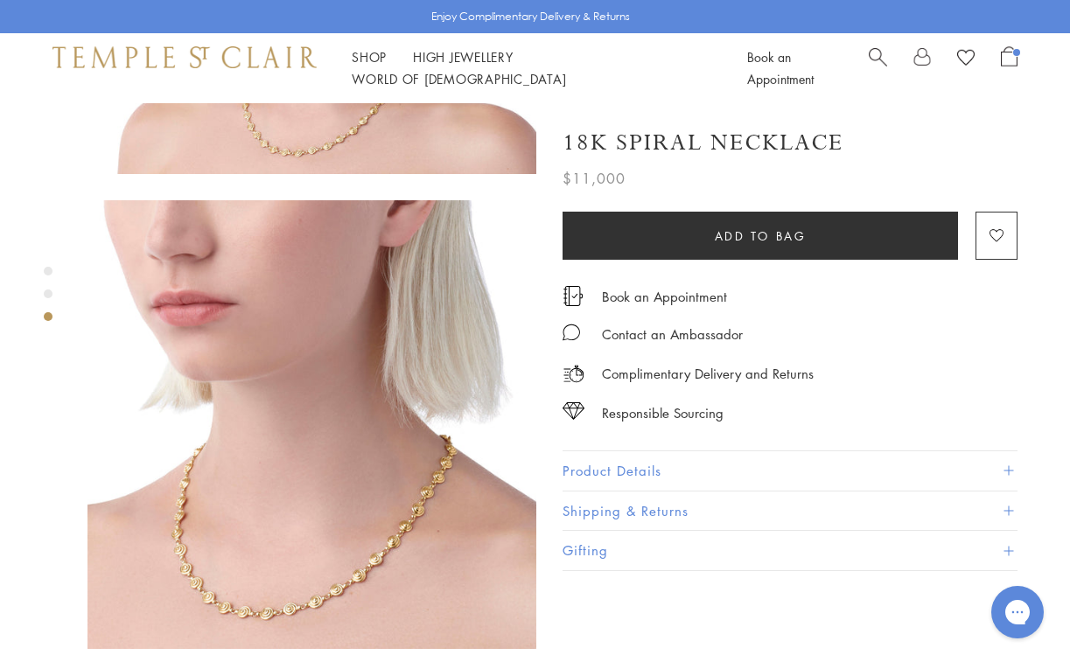
scroll to position [931, 0]
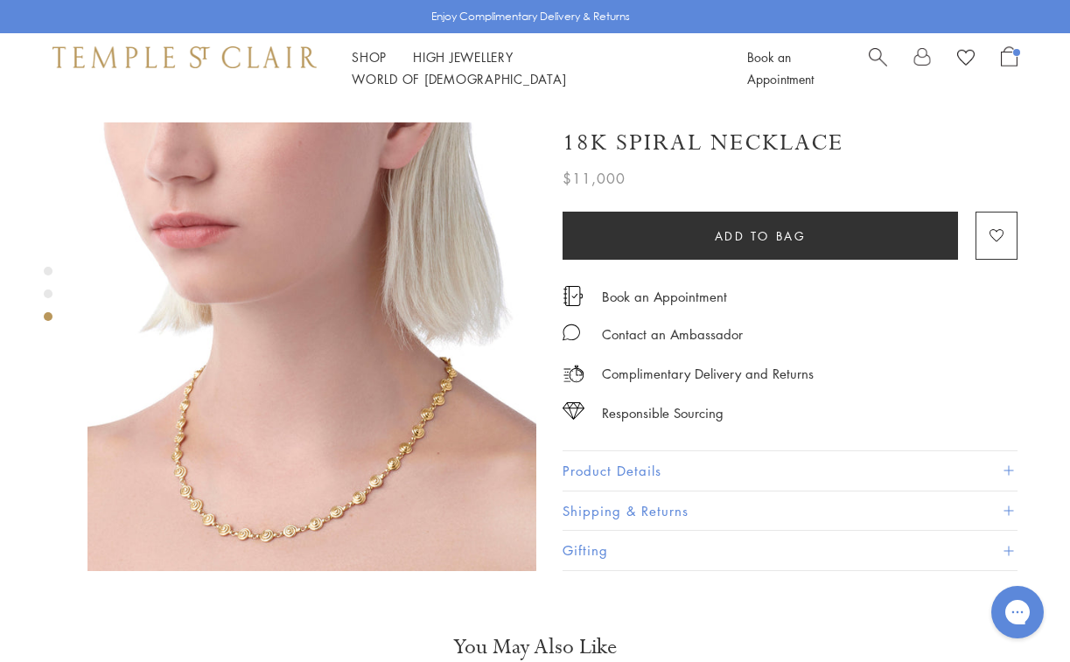
click at [251, 374] on img at bounding box center [311, 346] width 449 height 449
